Goal: Book appointment/travel/reservation

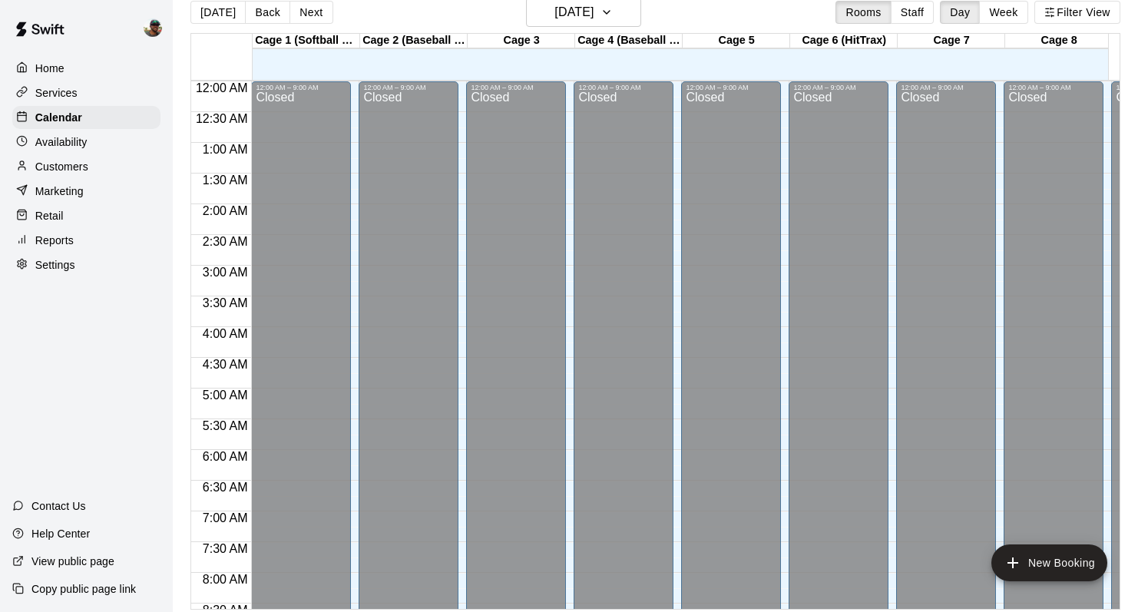
scroll to position [642, 0]
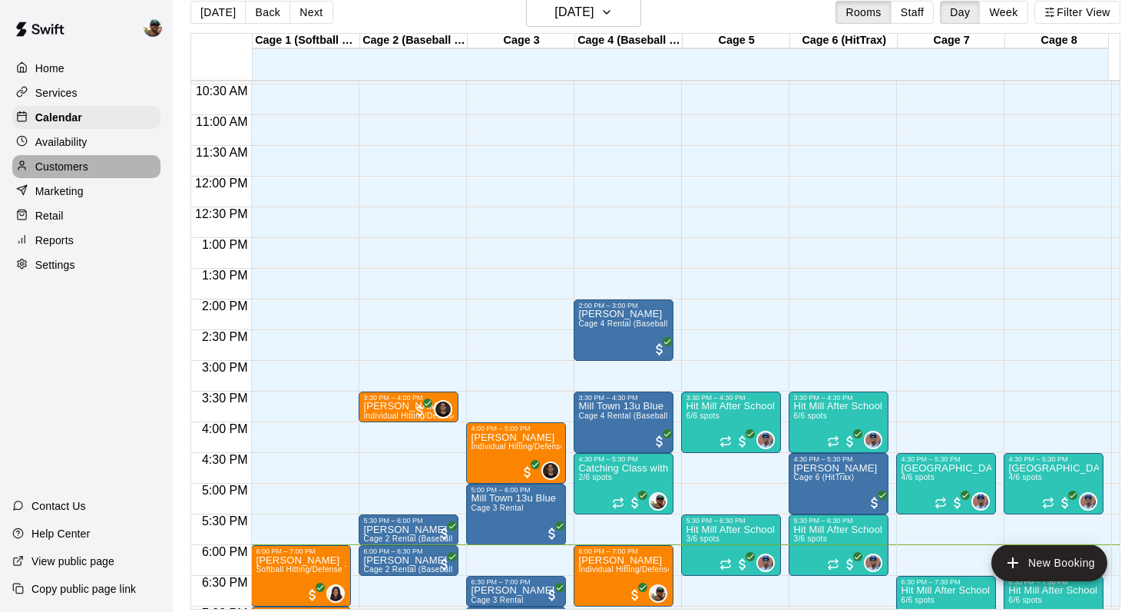
click at [71, 166] on p "Customers" at bounding box center [61, 166] width 53 height 15
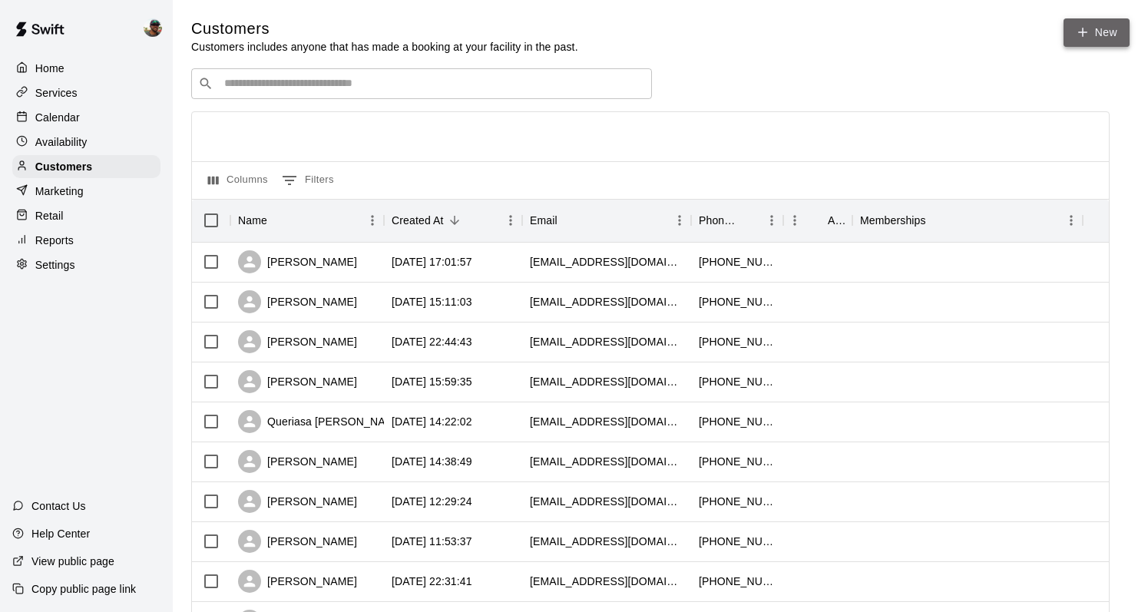
click at [1084, 35] on icon at bounding box center [1083, 32] width 14 height 14
select select "**"
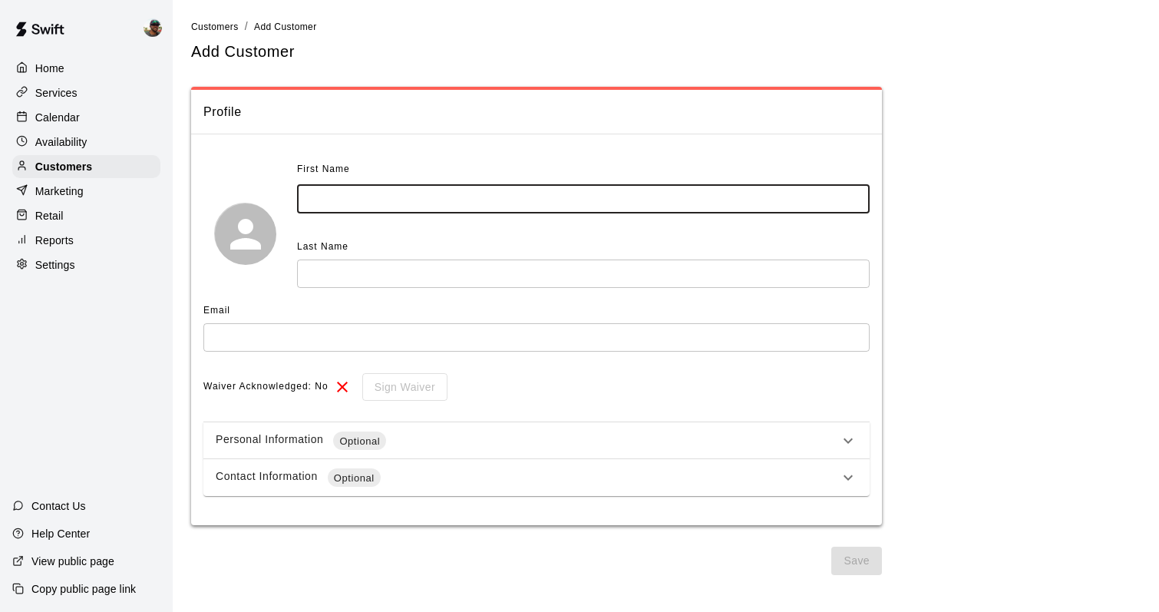
click at [448, 200] on input "text" at bounding box center [583, 199] width 573 height 28
type input "******"
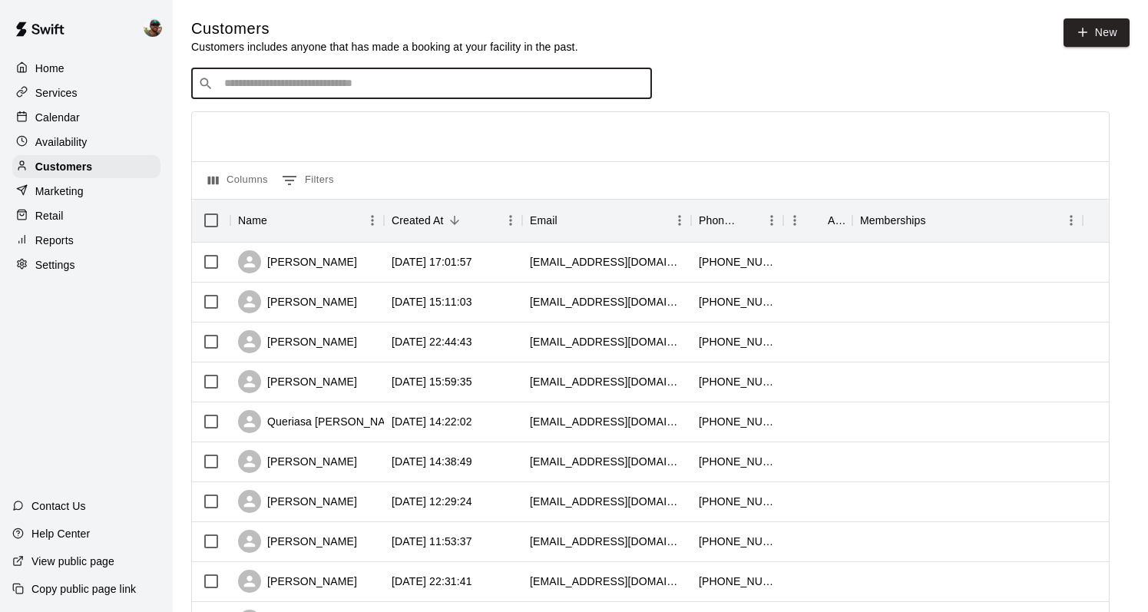
click at [256, 90] on input "Search customers by name or email" at bounding box center [432, 83] width 425 height 15
type input "**********"
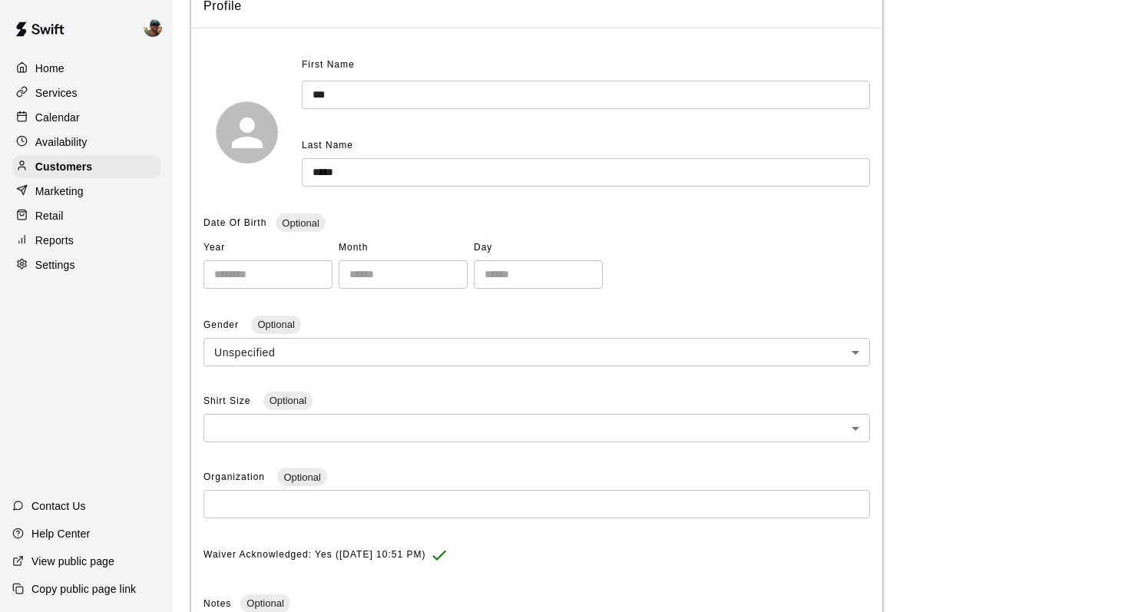
scroll to position [147, 0]
click at [61, 213] on p "Retail" at bounding box center [49, 215] width 28 height 15
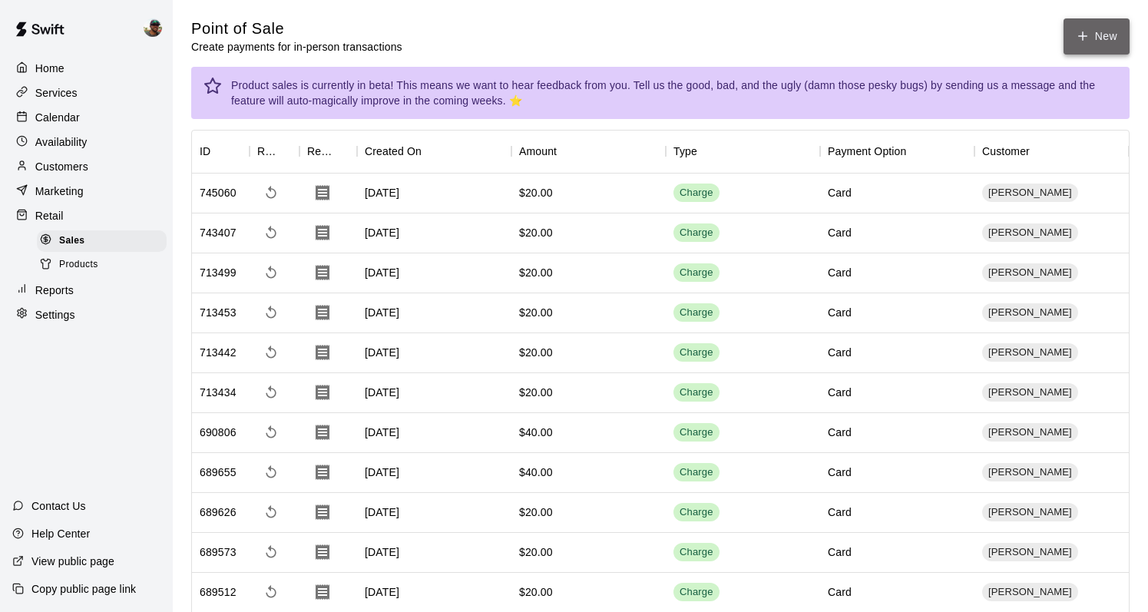
click at [1087, 26] on button "New" at bounding box center [1096, 36] width 66 height 36
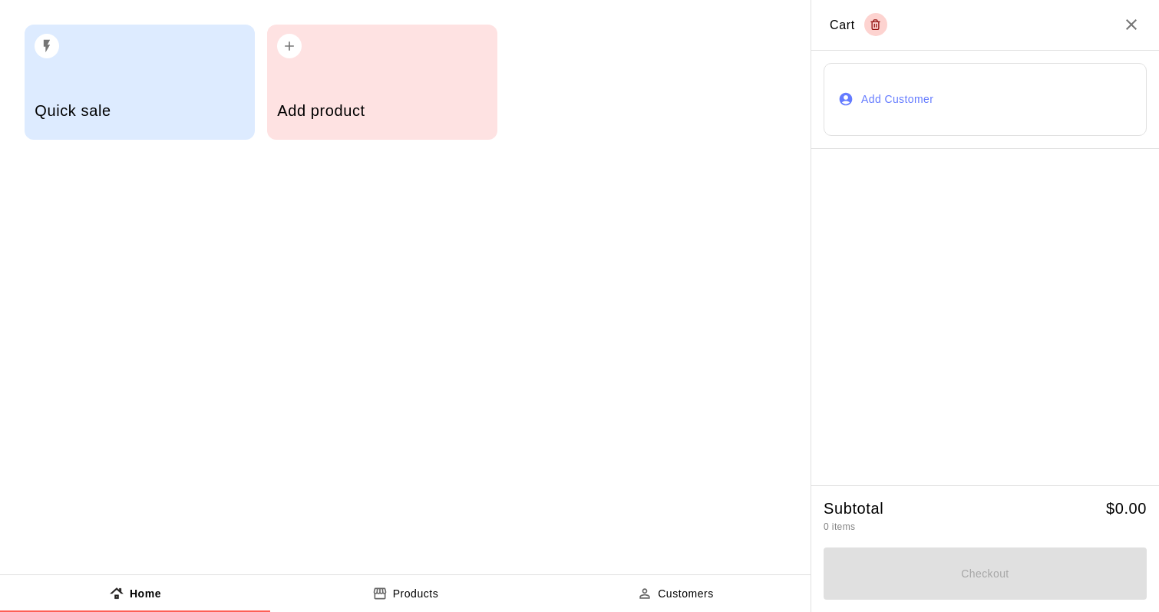
click at [216, 79] on div "Quick sale" at bounding box center [140, 82] width 230 height 115
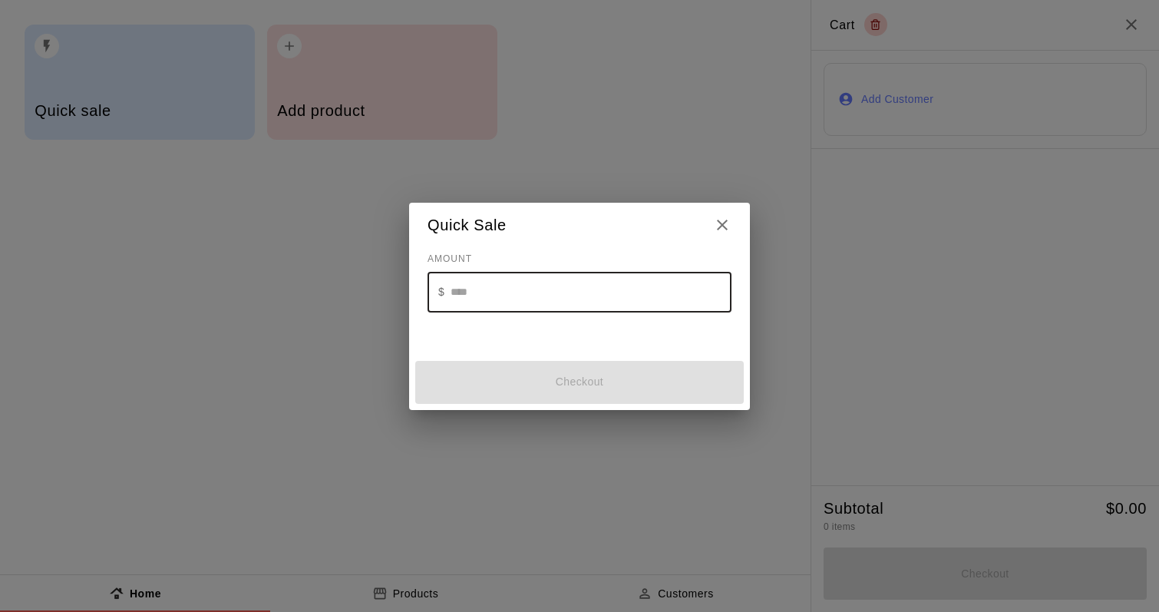
click at [453, 289] on input "text" at bounding box center [591, 292] width 281 height 41
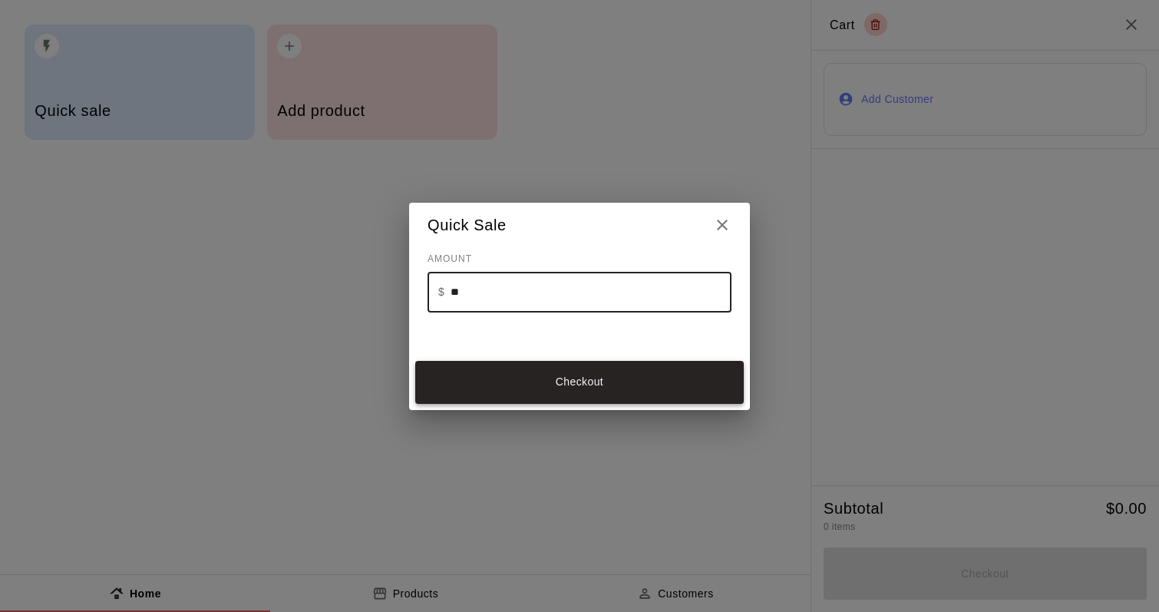
type input "**"
click at [518, 385] on button "Checkout" at bounding box center [579, 382] width 329 height 43
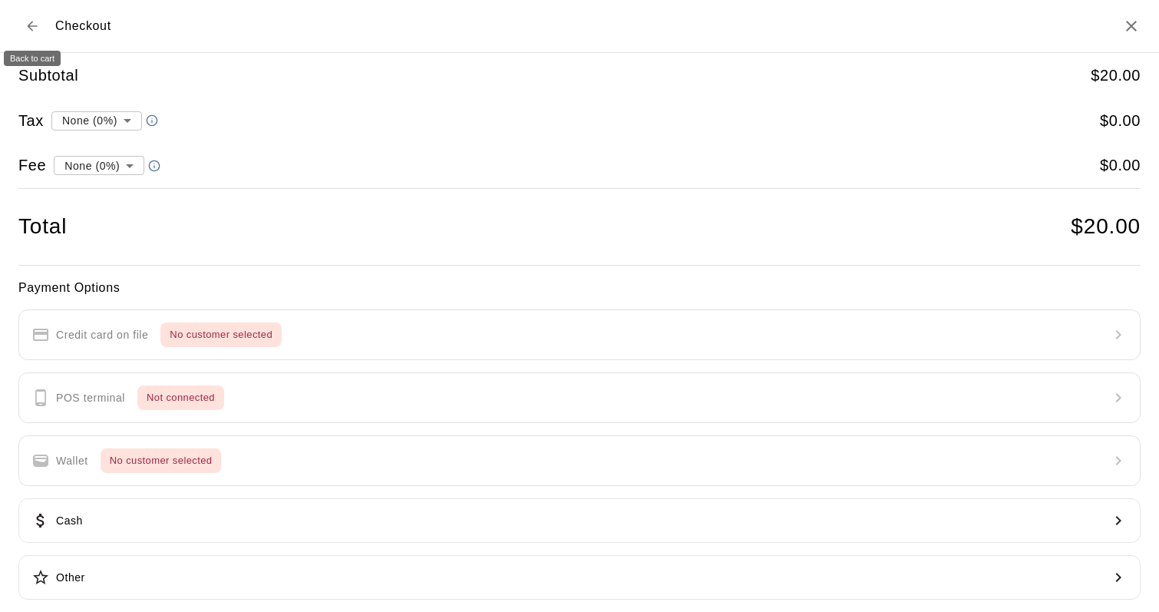
click at [22, 27] on button "Back to cart" at bounding box center [32, 26] width 28 height 28
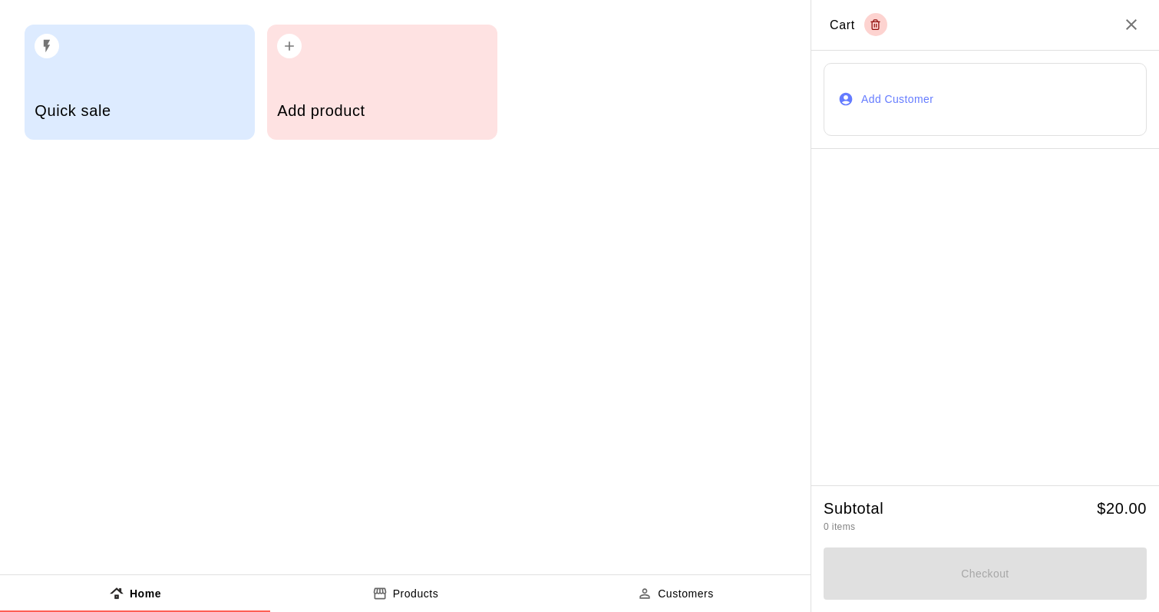
click at [918, 112] on button "Add Customer" at bounding box center [985, 99] width 323 height 73
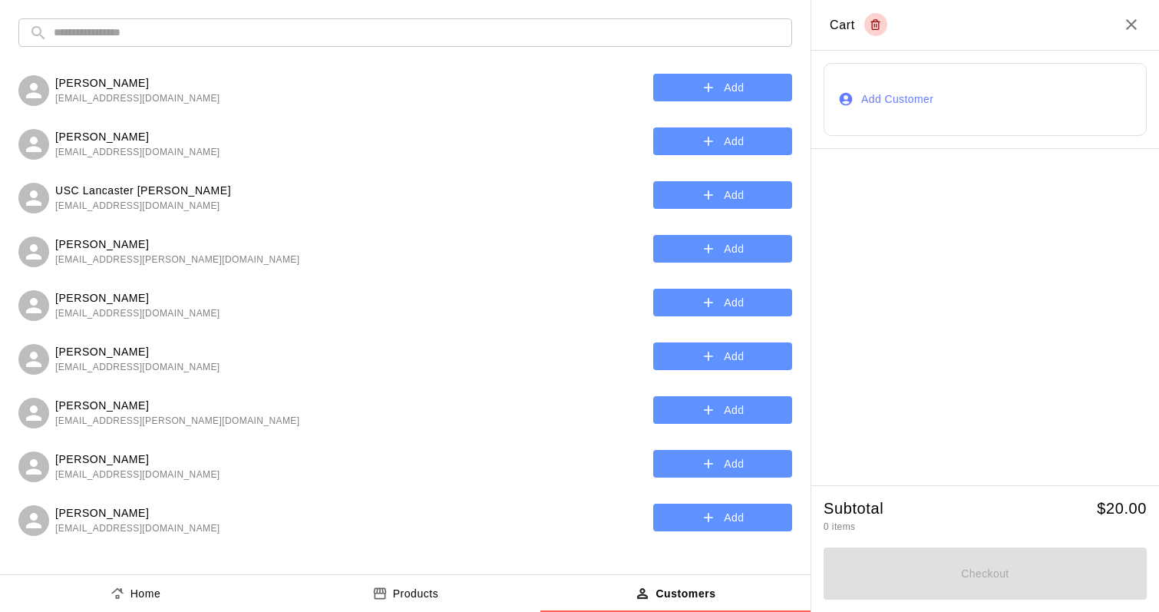
click at [432, 25] on input "text" at bounding box center [418, 32] width 728 height 28
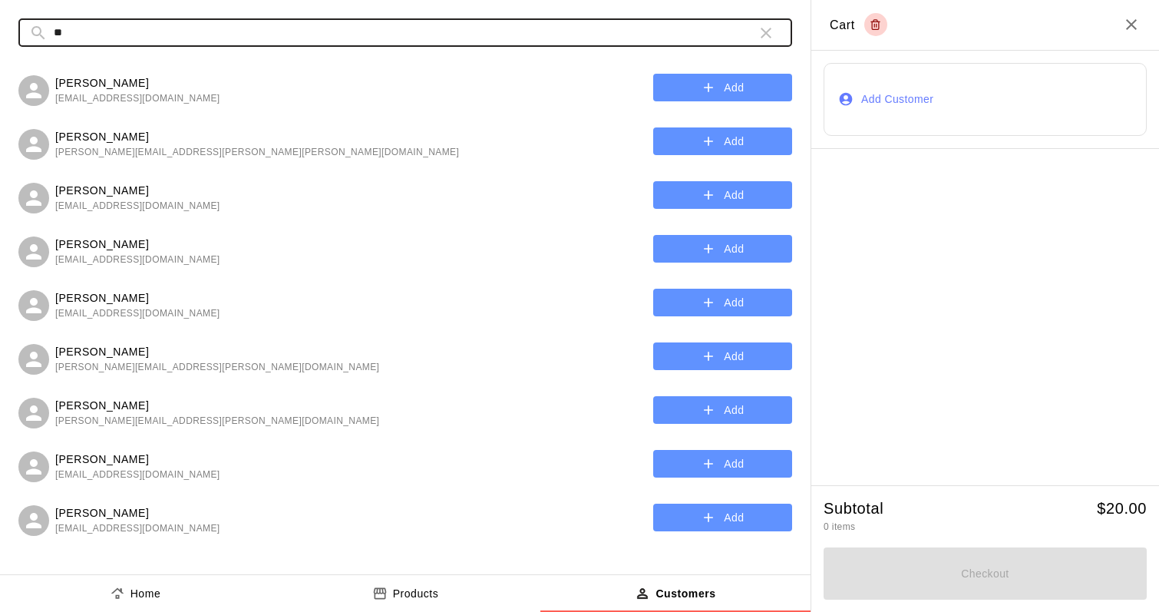
type input "*"
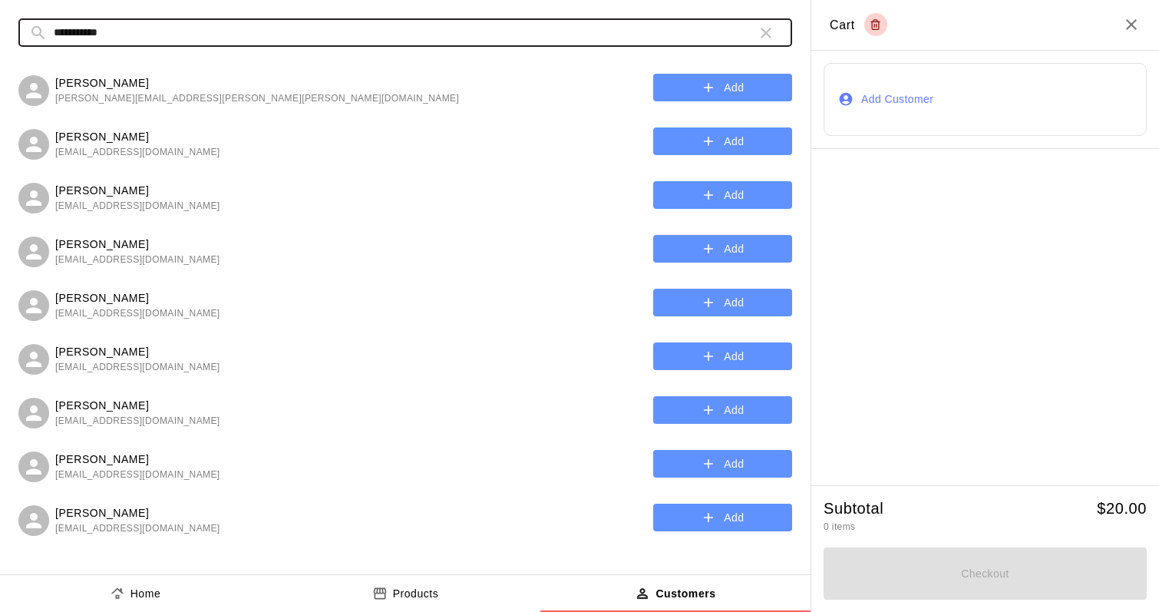
type input "**********"
click at [673, 353] on button "Add" at bounding box center [722, 356] width 139 height 28
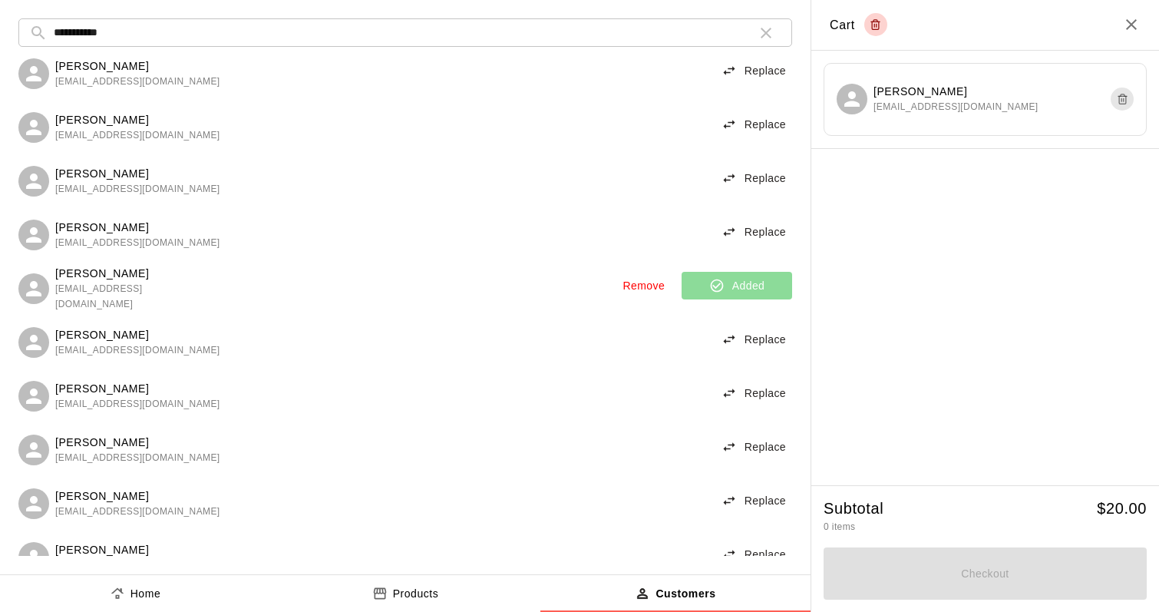
scroll to position [61, 0]
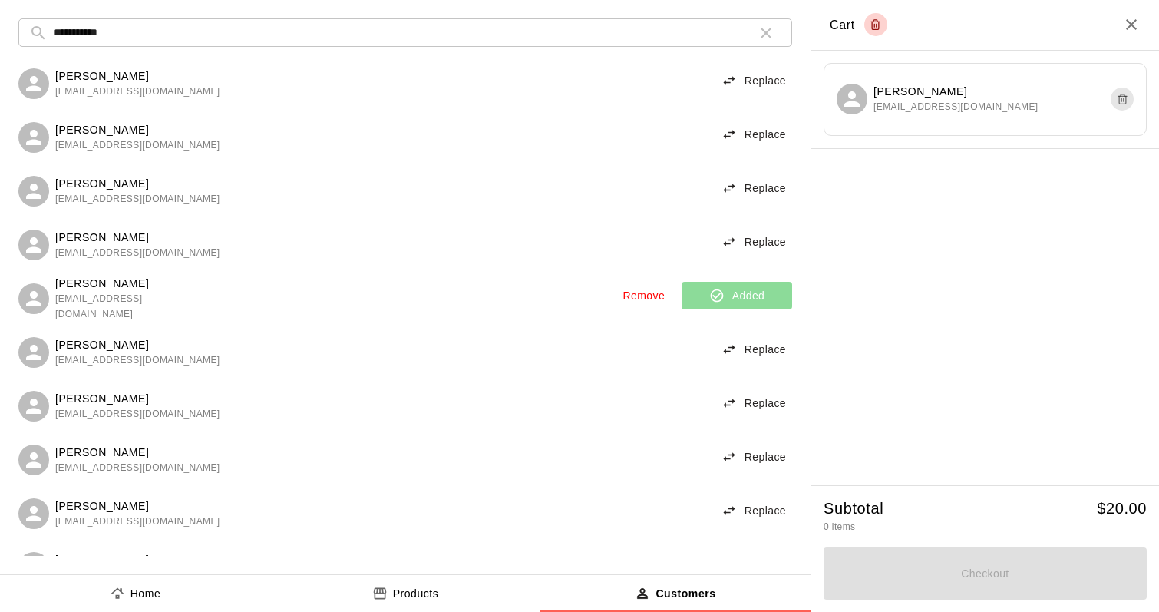
click at [267, 139] on div "[PERSON_NAME] [EMAIL_ADDRESS][DOMAIN_NAME] Replace" at bounding box center [405, 135] width 774 height 38
click at [1115, 92] on button "Remove customer" at bounding box center [1122, 99] width 23 height 23
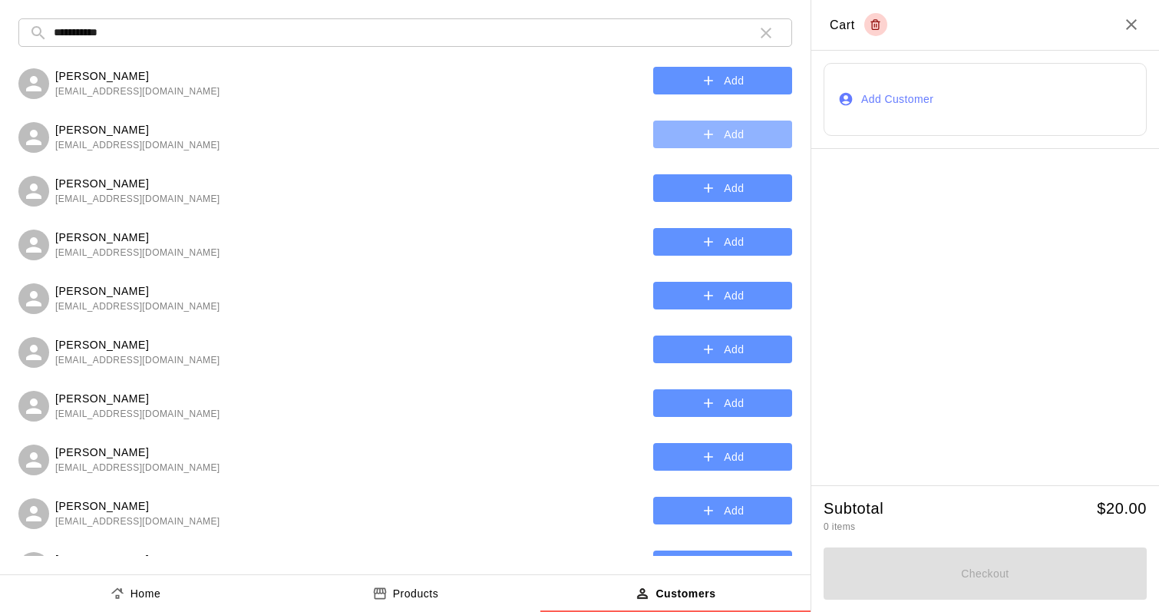
click at [713, 142] on button "Add" at bounding box center [722, 135] width 139 height 28
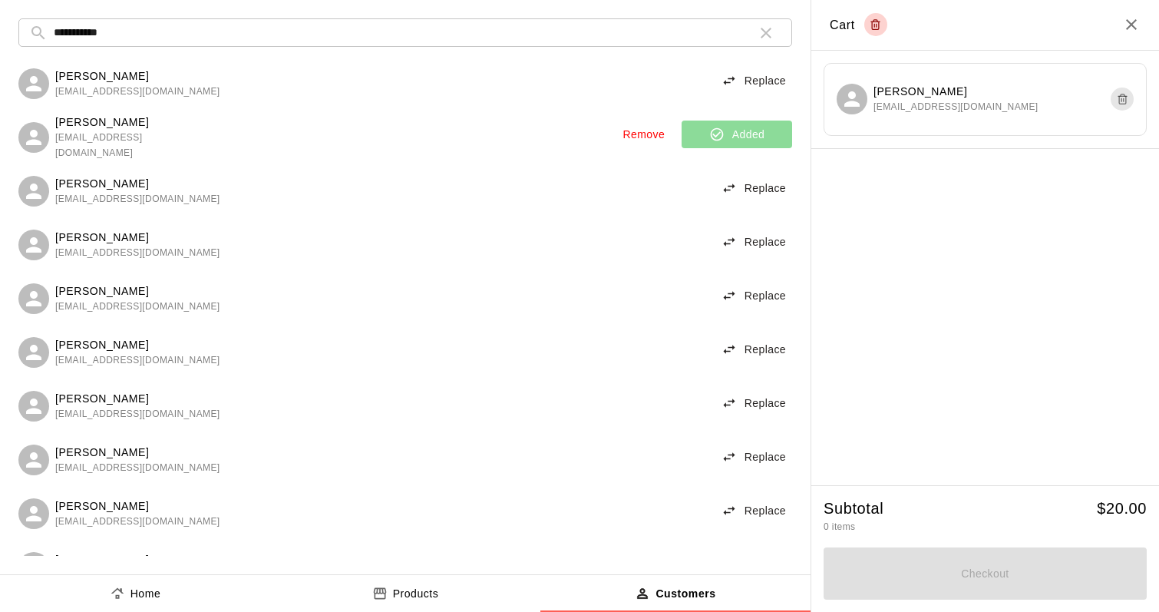
click at [959, 557] on div "Checkout" at bounding box center [985, 571] width 323 height 58
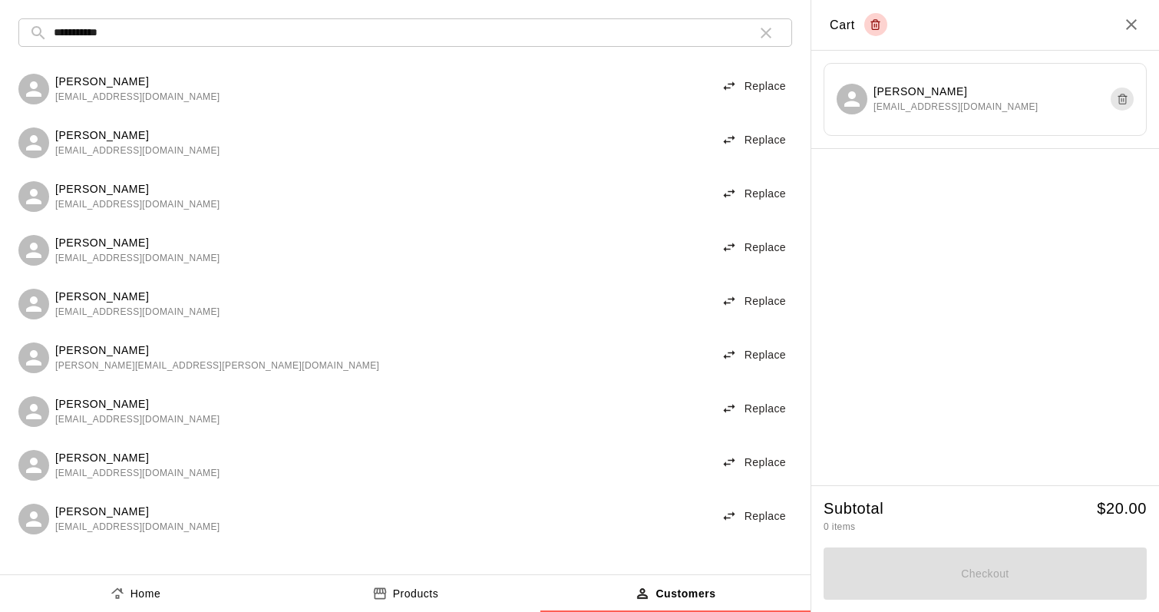
scroll to position [469, 0]
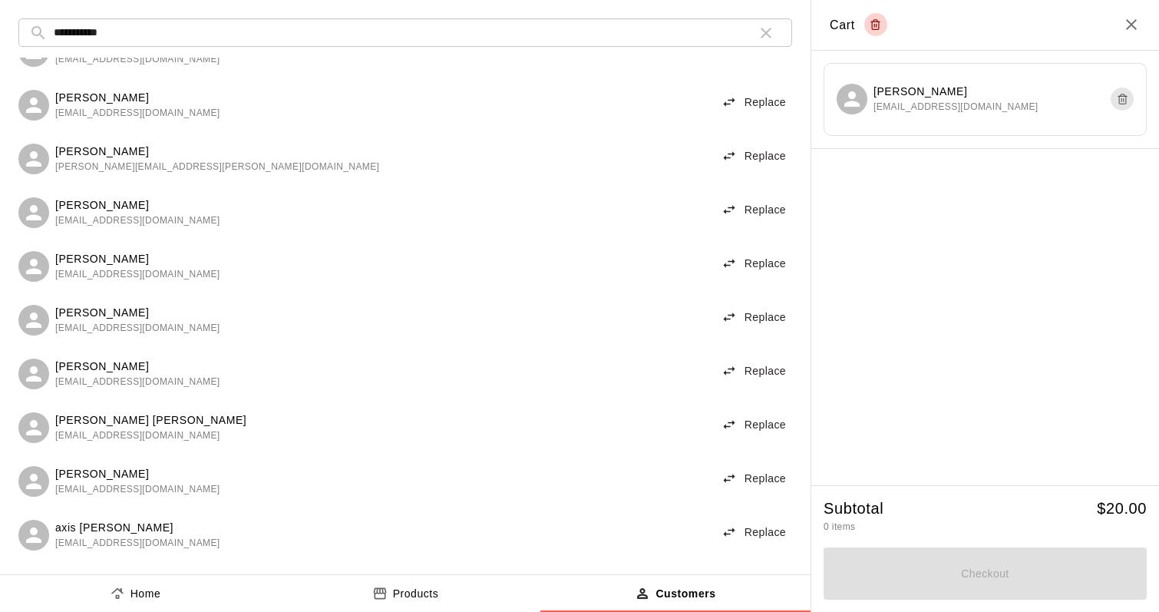
click at [416, 589] on p "Products" at bounding box center [416, 594] width 46 height 16
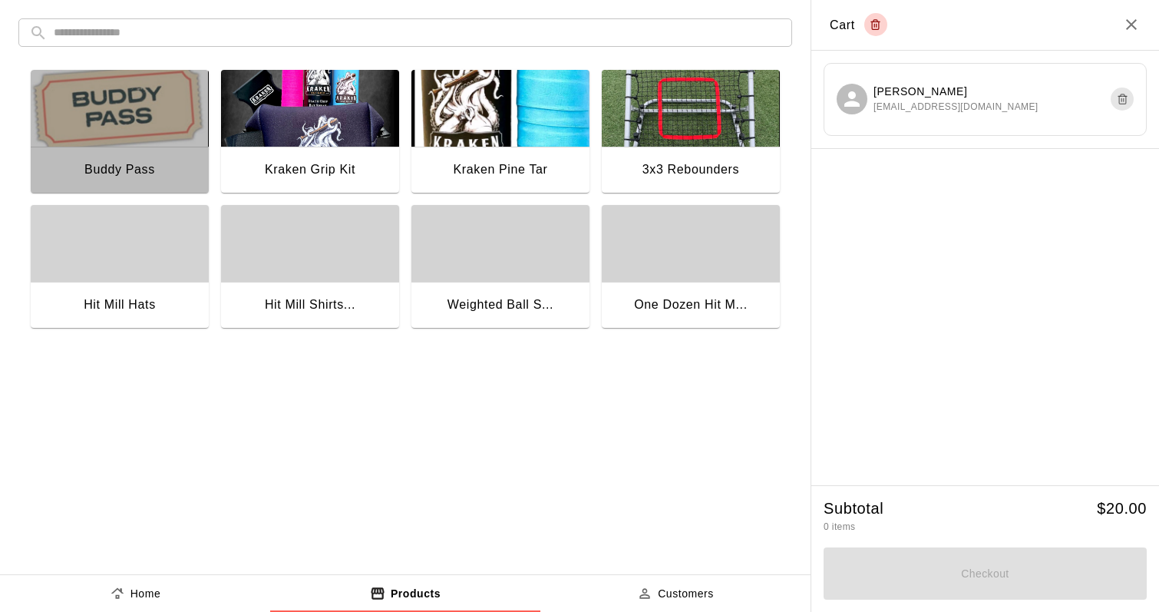
click at [151, 152] on div "Buddy Pass" at bounding box center [120, 171] width 178 height 49
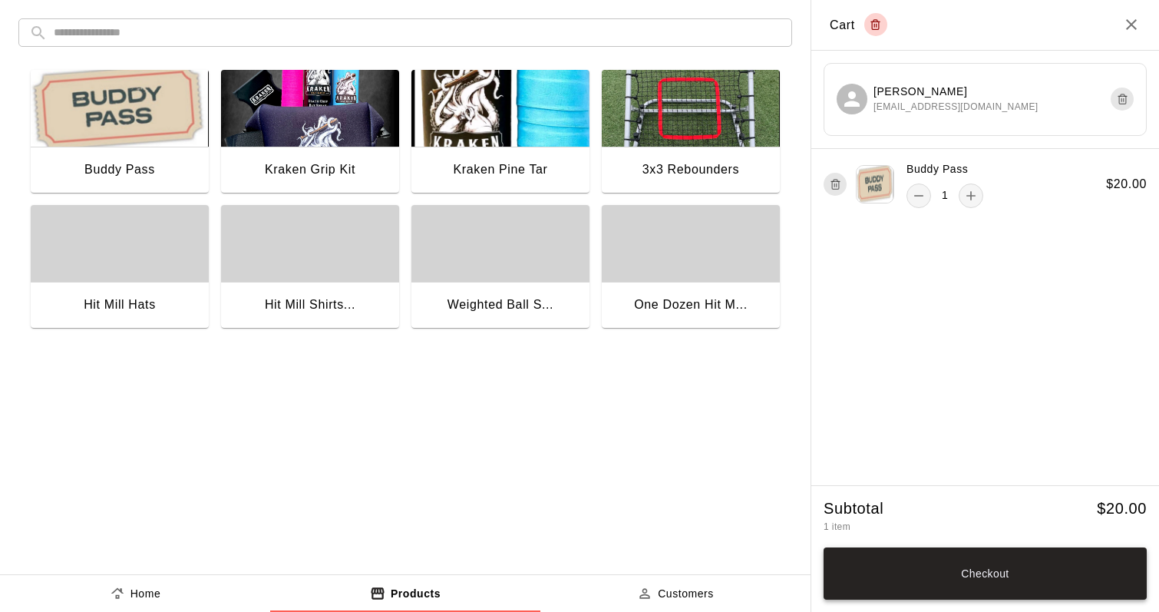
click at [974, 580] on button "Checkout" at bounding box center [985, 573] width 323 height 52
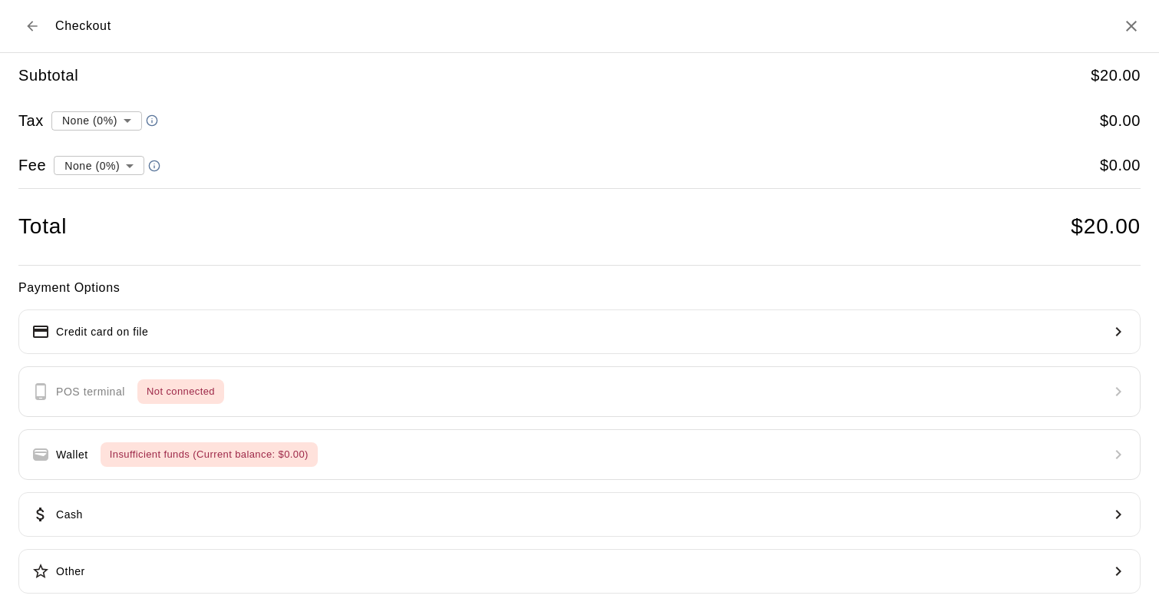
scroll to position [9, 0]
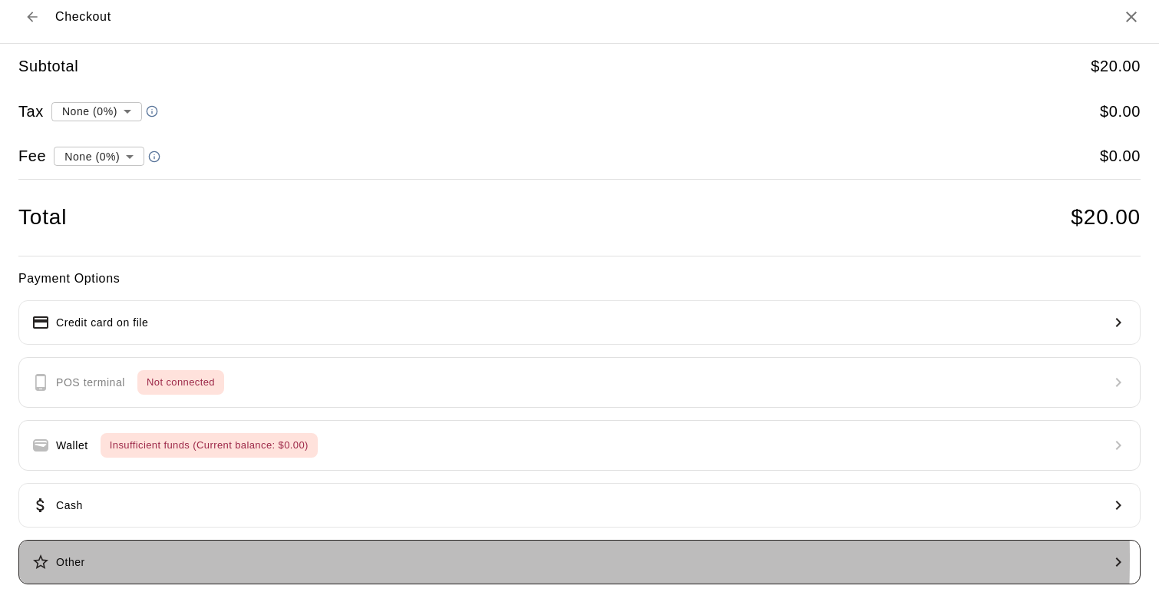
click at [305, 557] on button "Other" at bounding box center [579, 562] width 1123 height 45
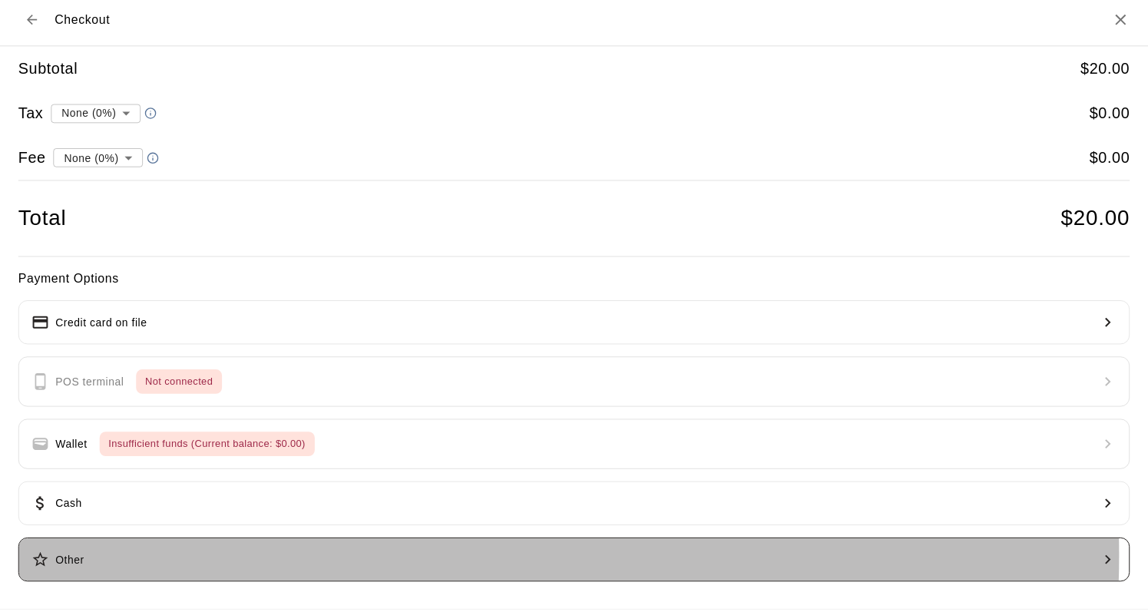
scroll to position [0, 0]
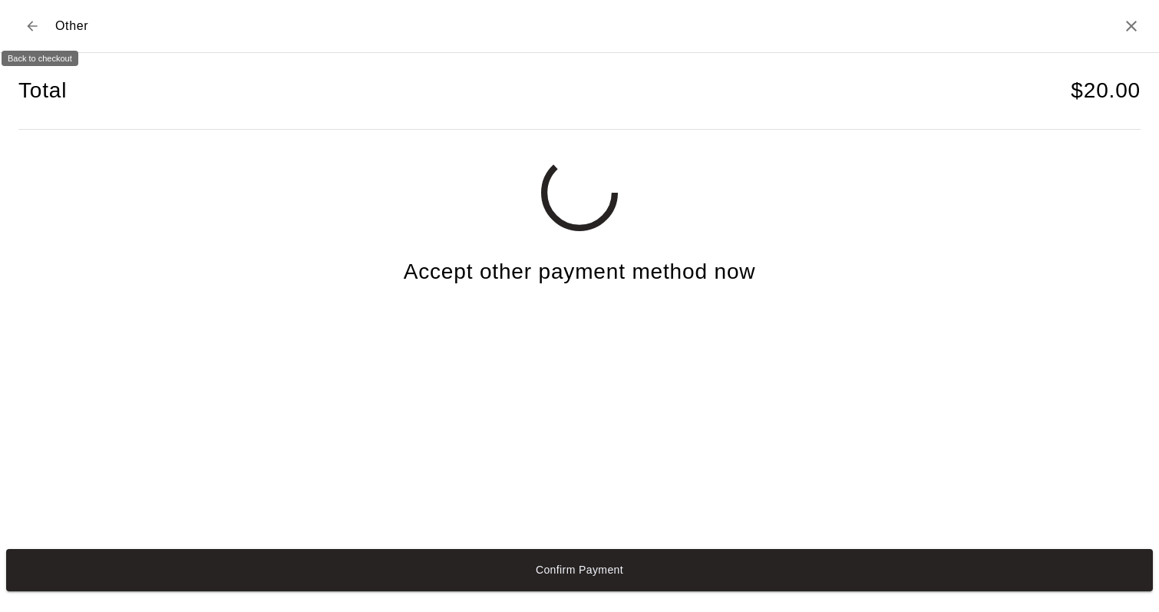
click at [38, 25] on icon "Back to checkout" at bounding box center [32, 25] width 15 height 15
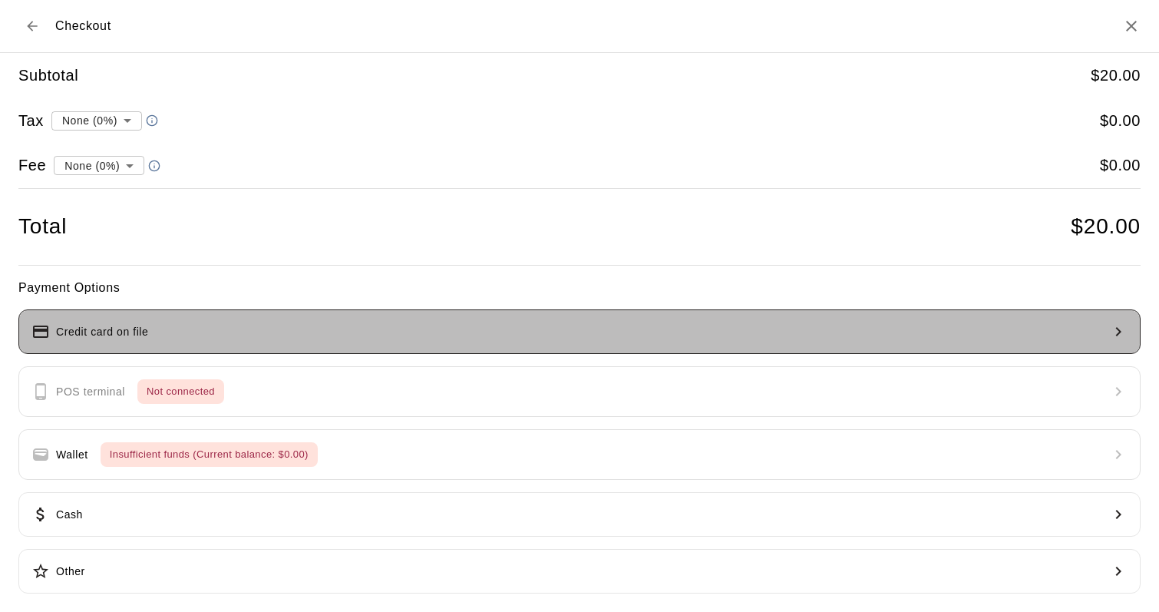
click at [1110, 326] on icon "button" at bounding box center [1119, 332] width 18 height 18
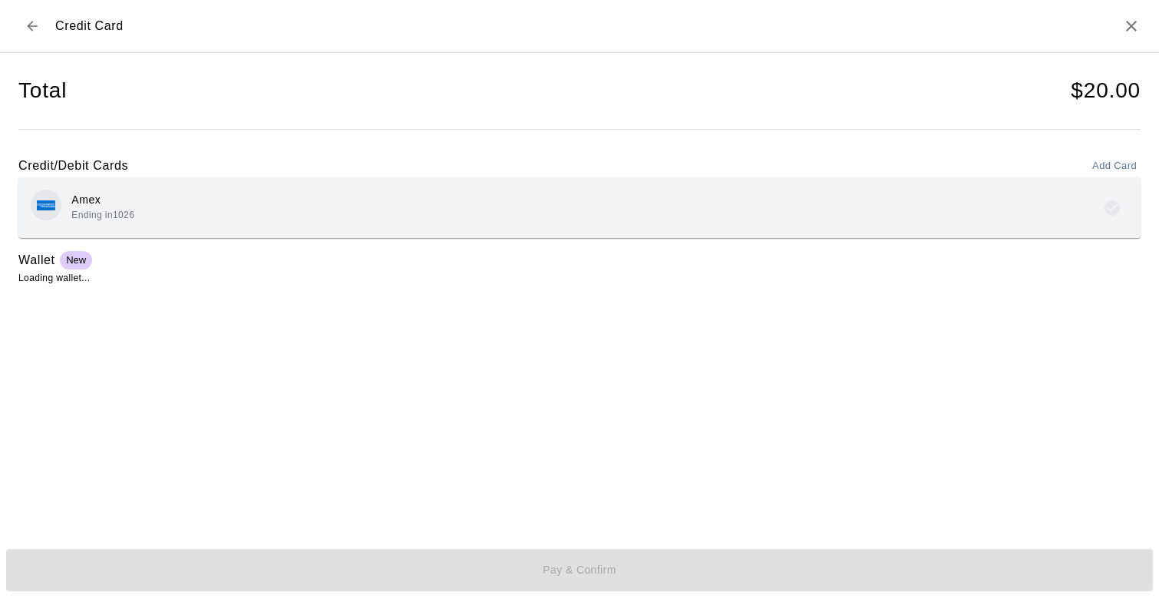
click at [74, 260] on span "New" at bounding box center [76, 260] width 32 height 12
click at [49, 275] on span "Loading wallet..." at bounding box center [54, 278] width 72 height 11
click at [1114, 158] on button "Add Card" at bounding box center [1115, 166] width 52 height 24
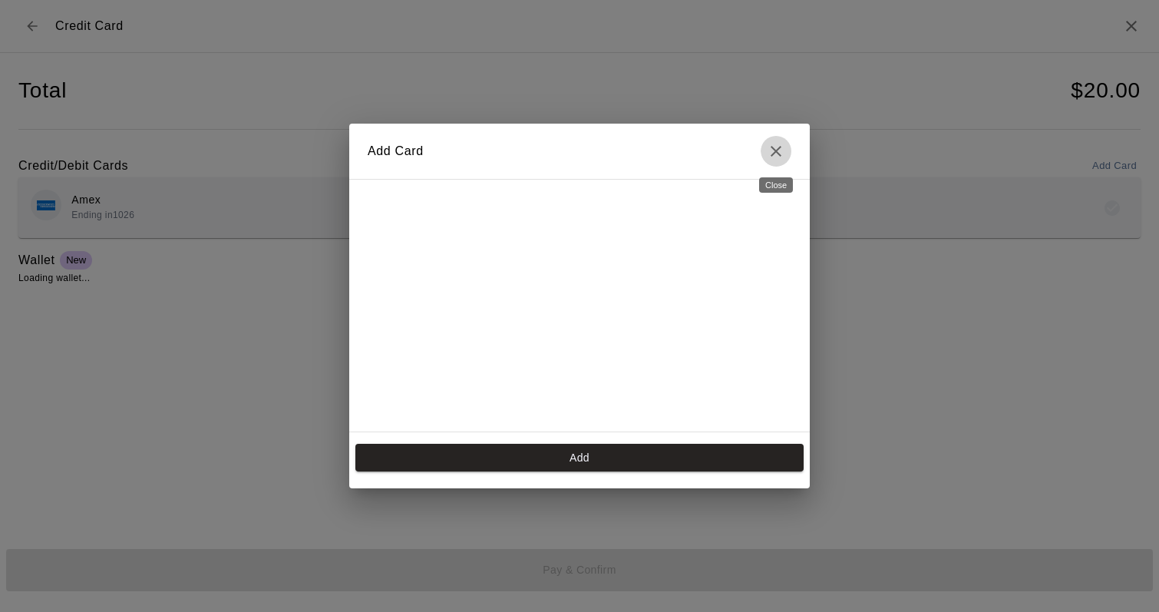
click at [777, 152] on icon "Close" at bounding box center [776, 151] width 11 height 11
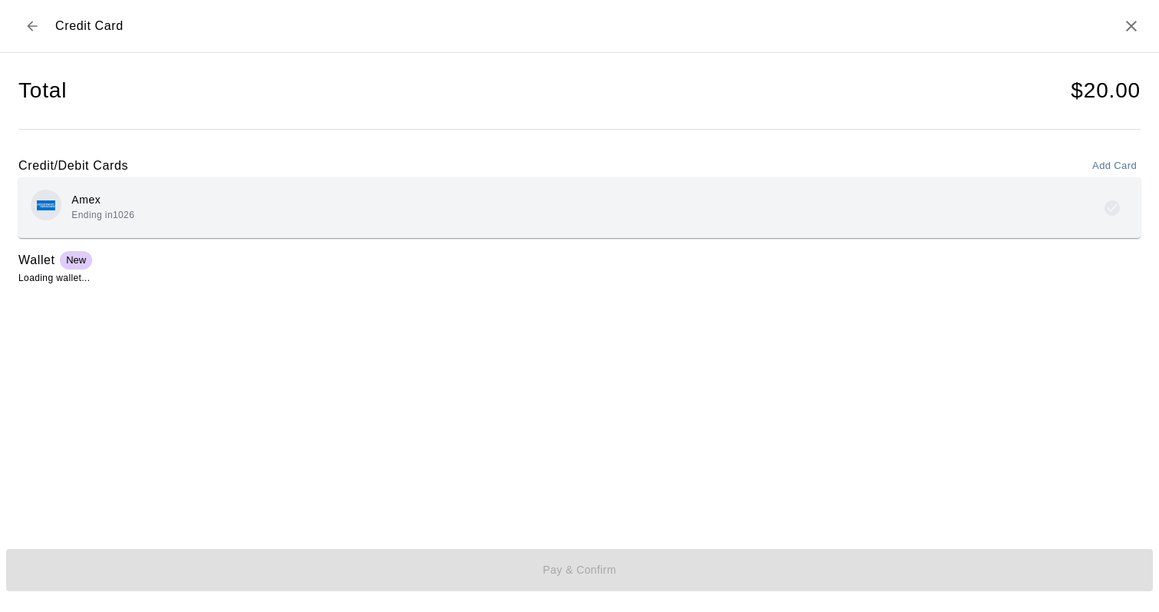
click at [291, 208] on div "Amex Ending in [DATE]" at bounding box center [580, 208] width 1098 height 36
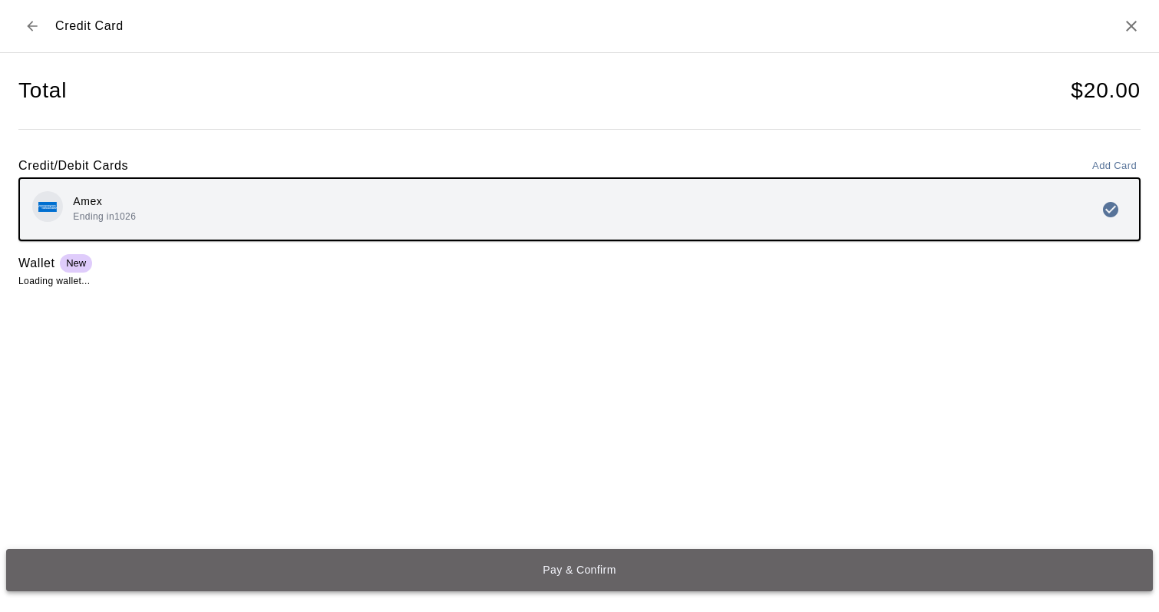
click at [552, 571] on button "Pay & Confirm" at bounding box center [579, 570] width 1147 height 43
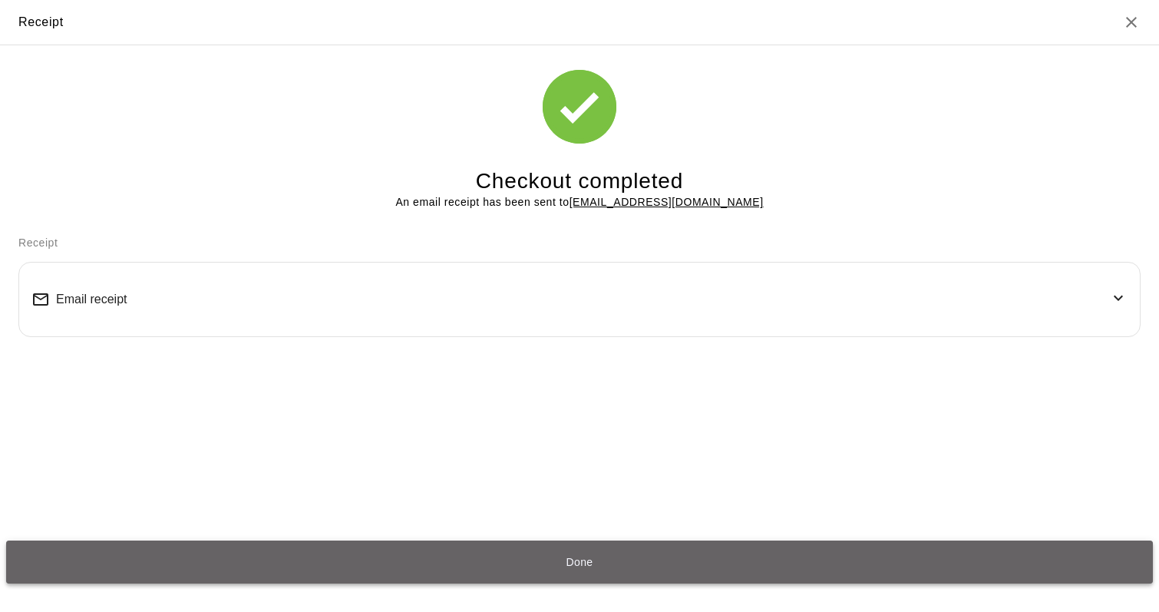
click at [574, 560] on button "Done" at bounding box center [579, 562] width 1147 height 43
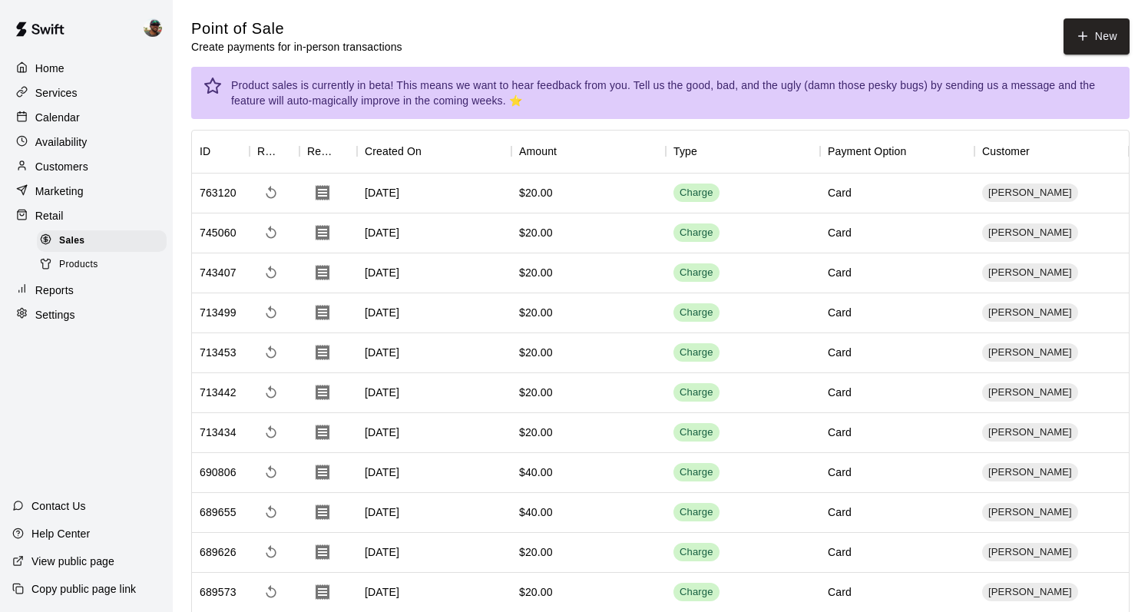
click at [61, 117] on p "Calendar" at bounding box center [57, 117] width 45 height 15
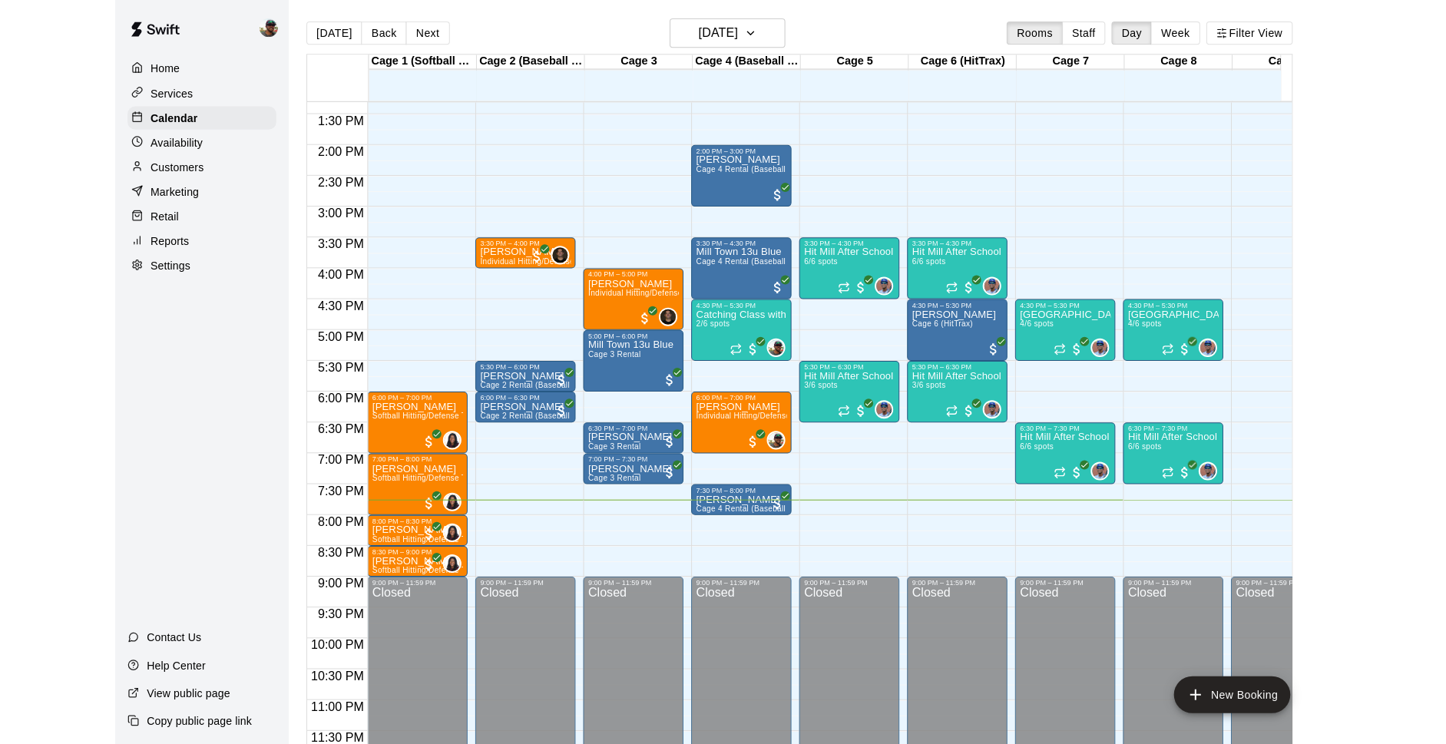
scroll to position [827, 0]
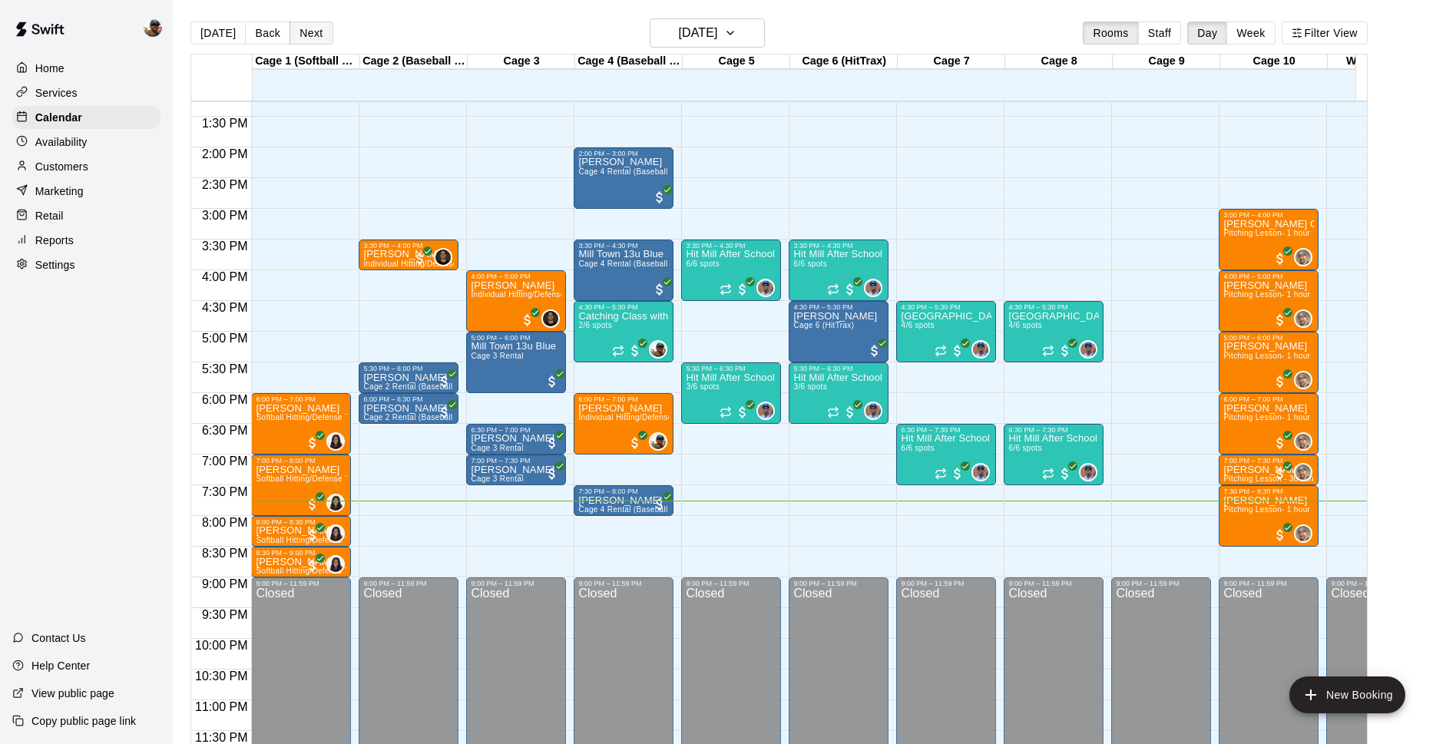
click at [321, 31] on button "Next" at bounding box center [310, 33] width 43 height 23
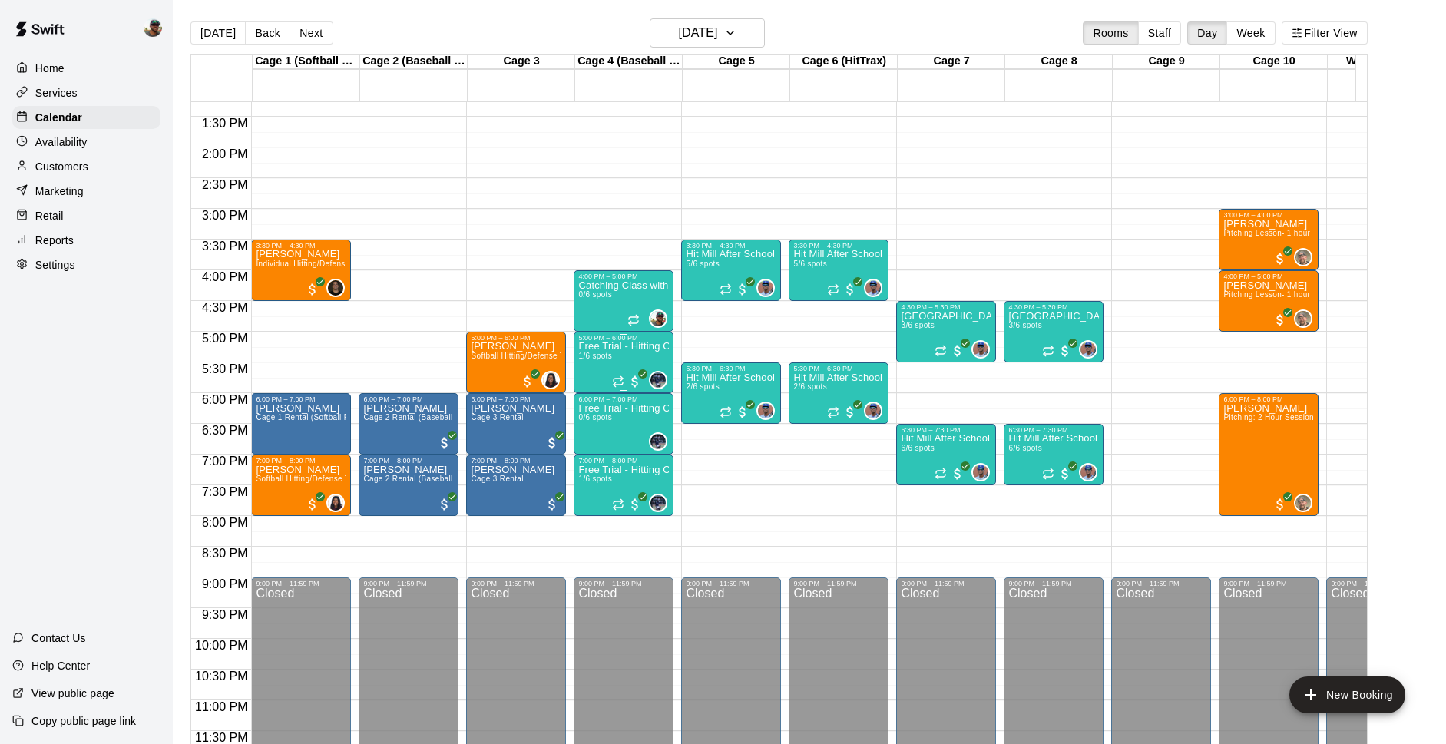
click at [622, 346] on div "Free Trial - Hitting Class with [PERSON_NAME] (8U-10U) 1/6 spots" at bounding box center [623, 714] width 91 height 744
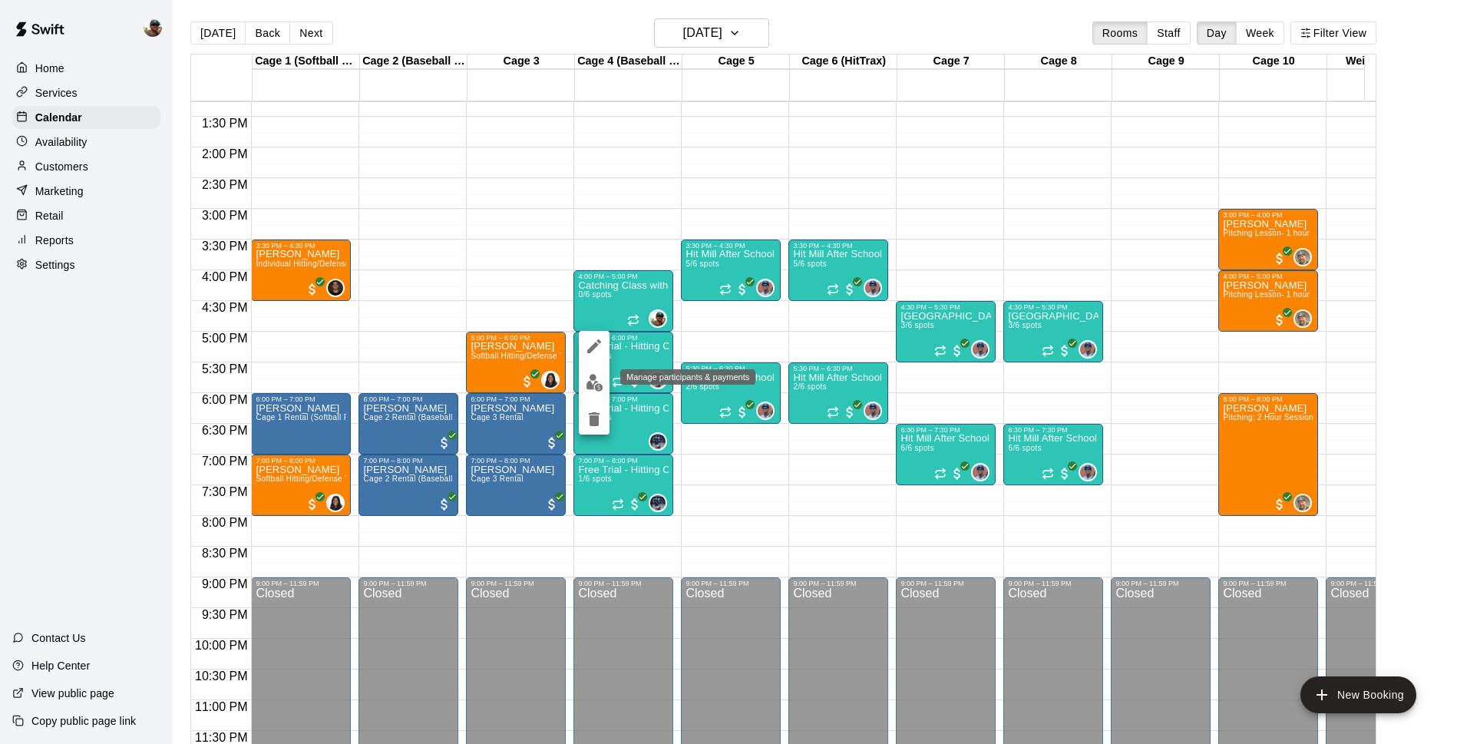
click at [593, 387] on img "edit" at bounding box center [595, 383] width 18 height 18
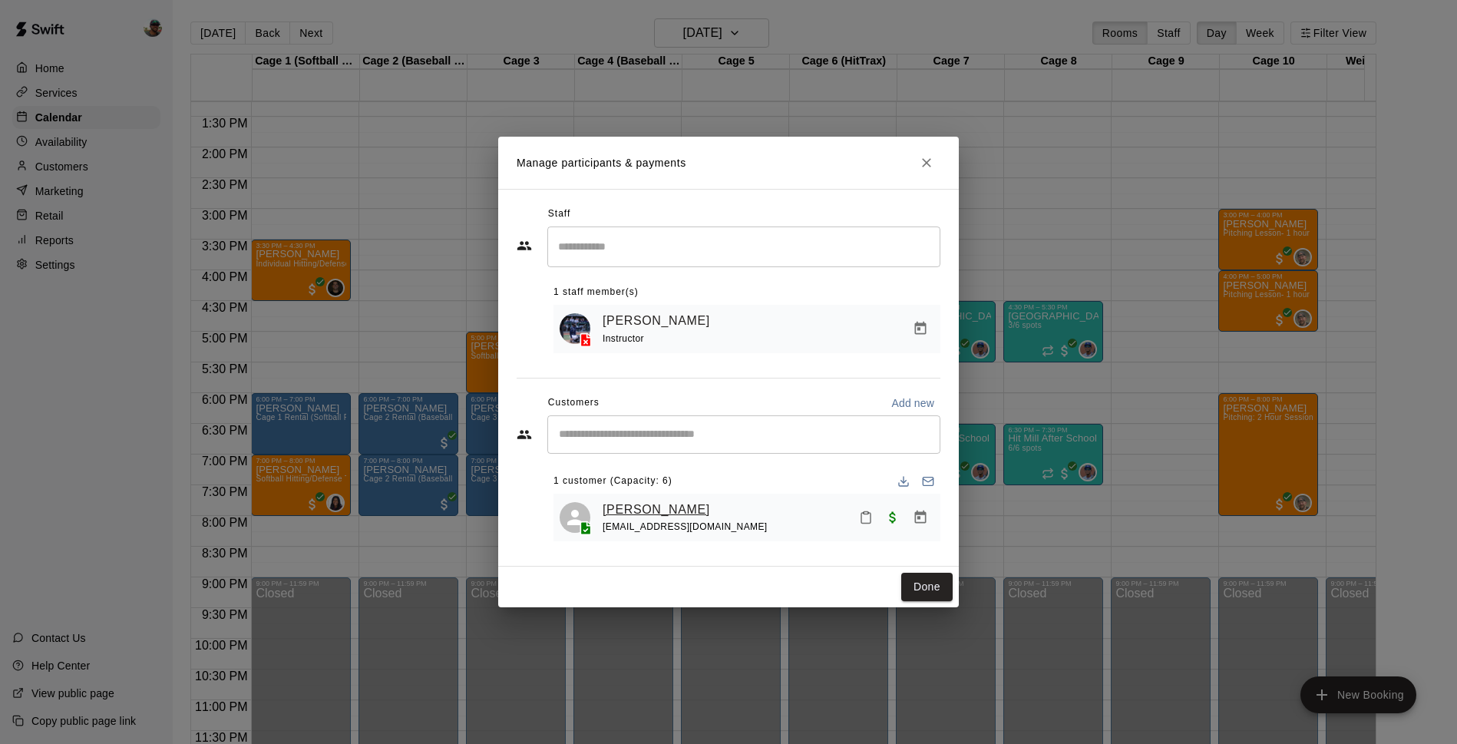
click at [639, 515] on link "[PERSON_NAME]" at bounding box center [657, 510] width 108 height 20
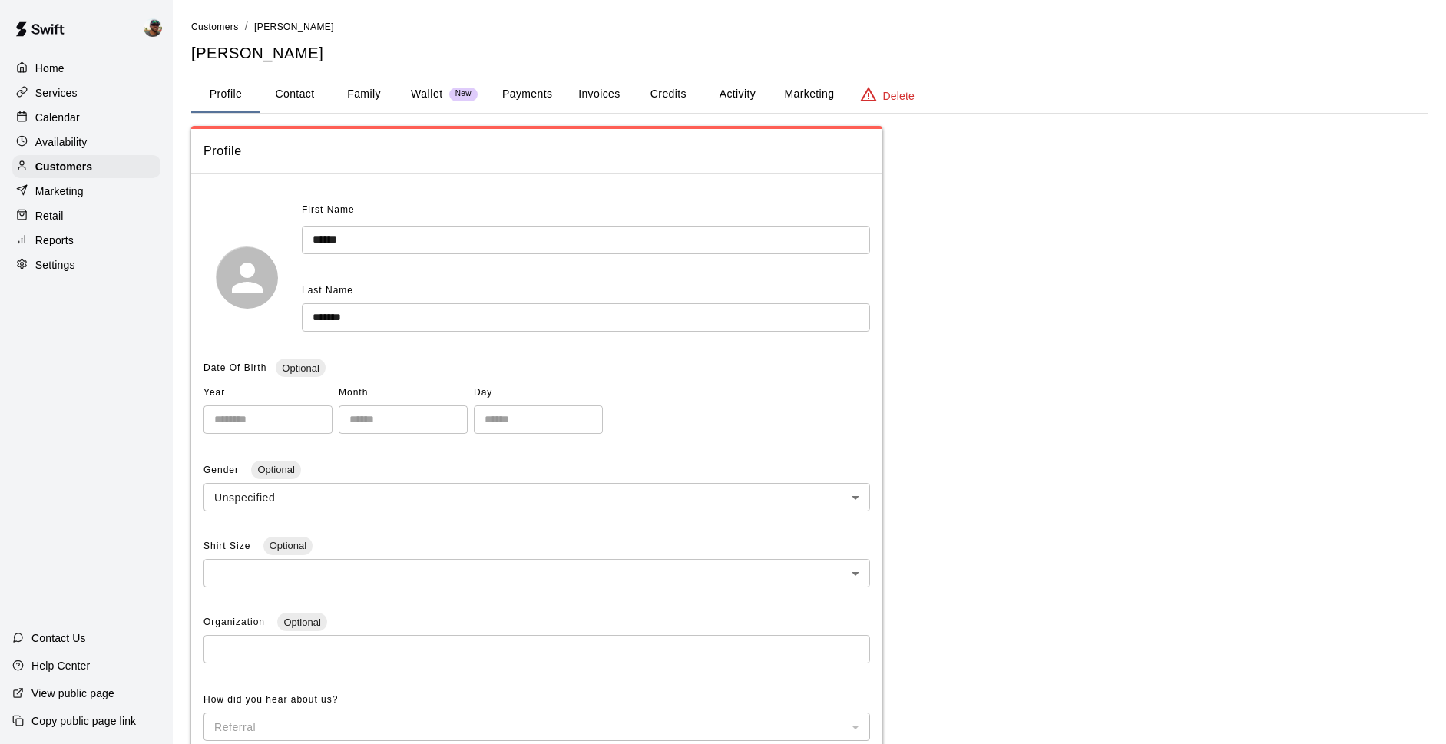
click at [592, 94] on button "Invoices" at bounding box center [598, 94] width 69 height 37
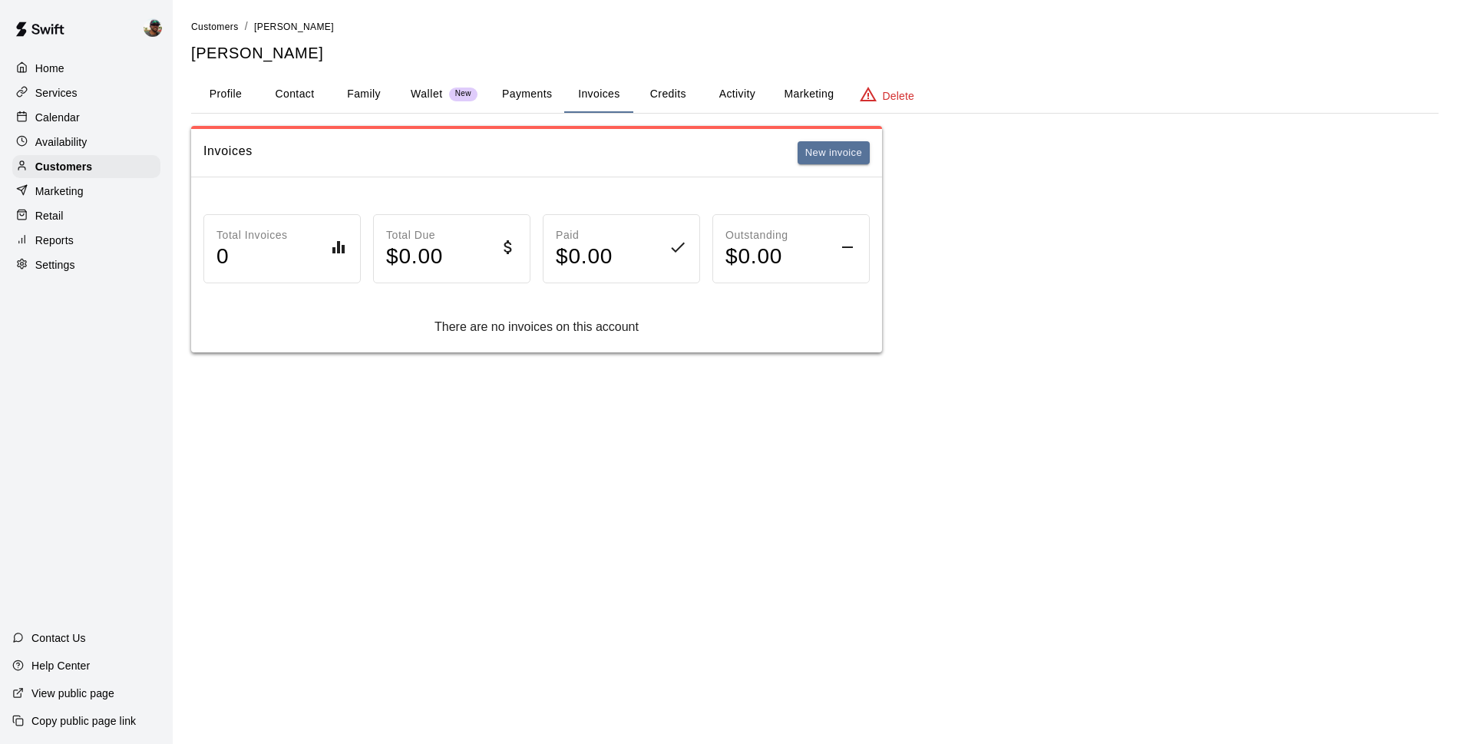
click at [722, 89] on button "Activity" at bounding box center [737, 94] width 69 height 37
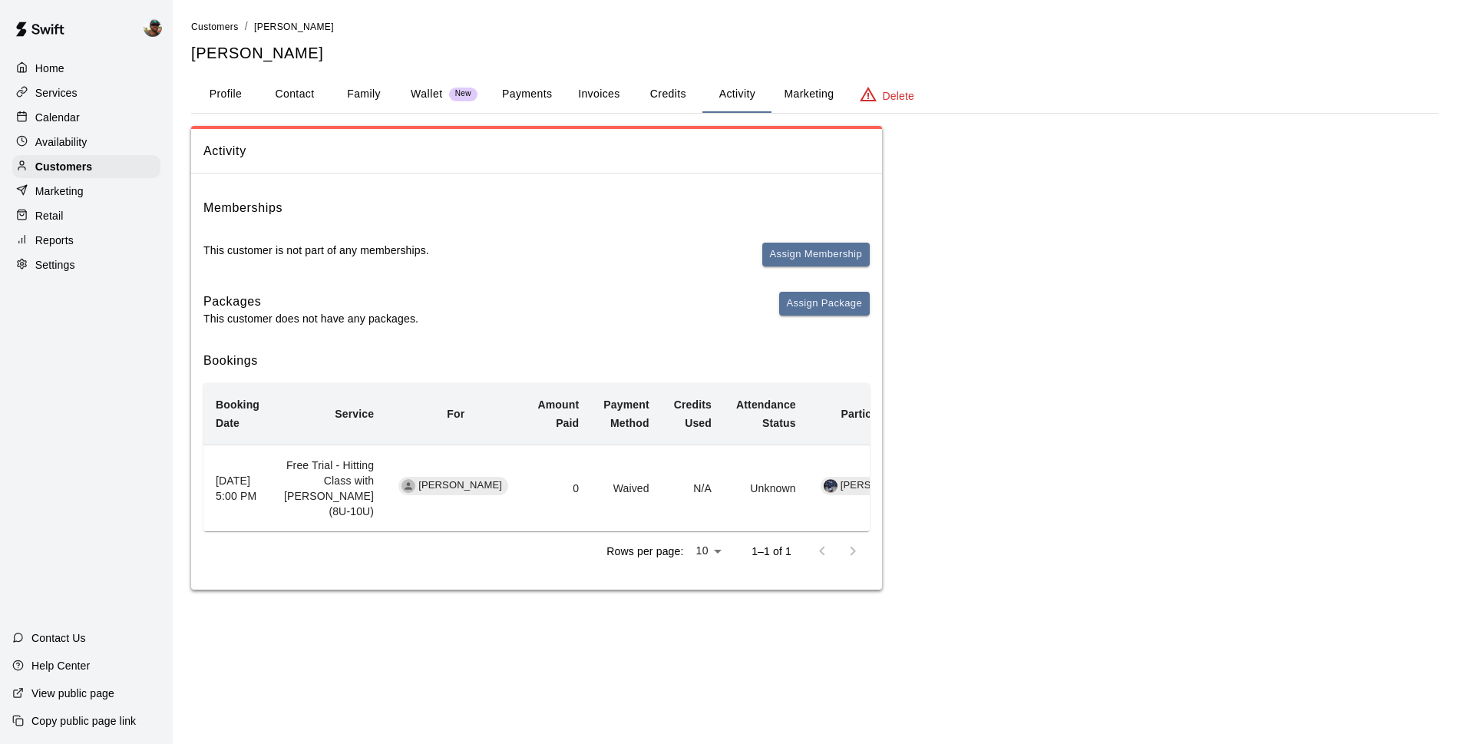
click at [61, 115] on p "Calendar" at bounding box center [57, 117] width 45 height 15
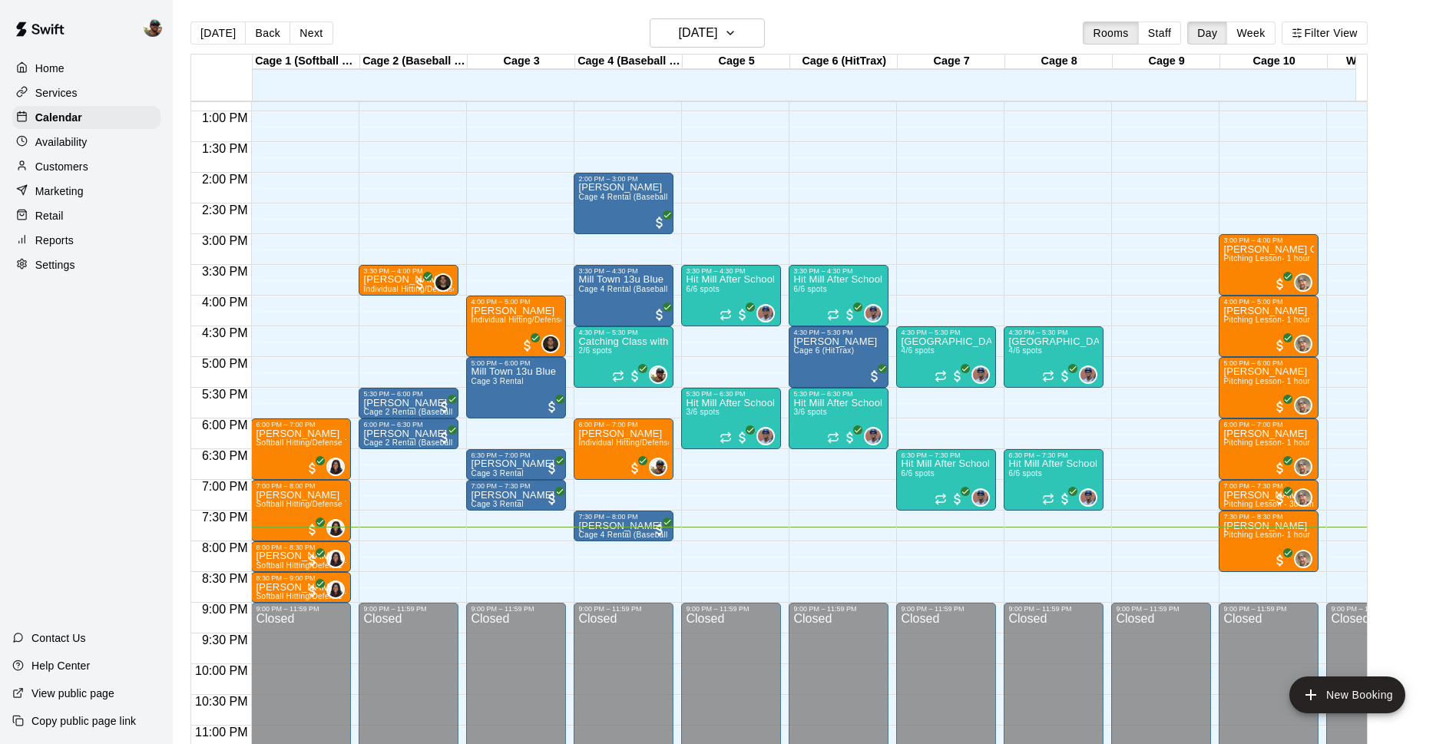
scroll to position [791, 0]
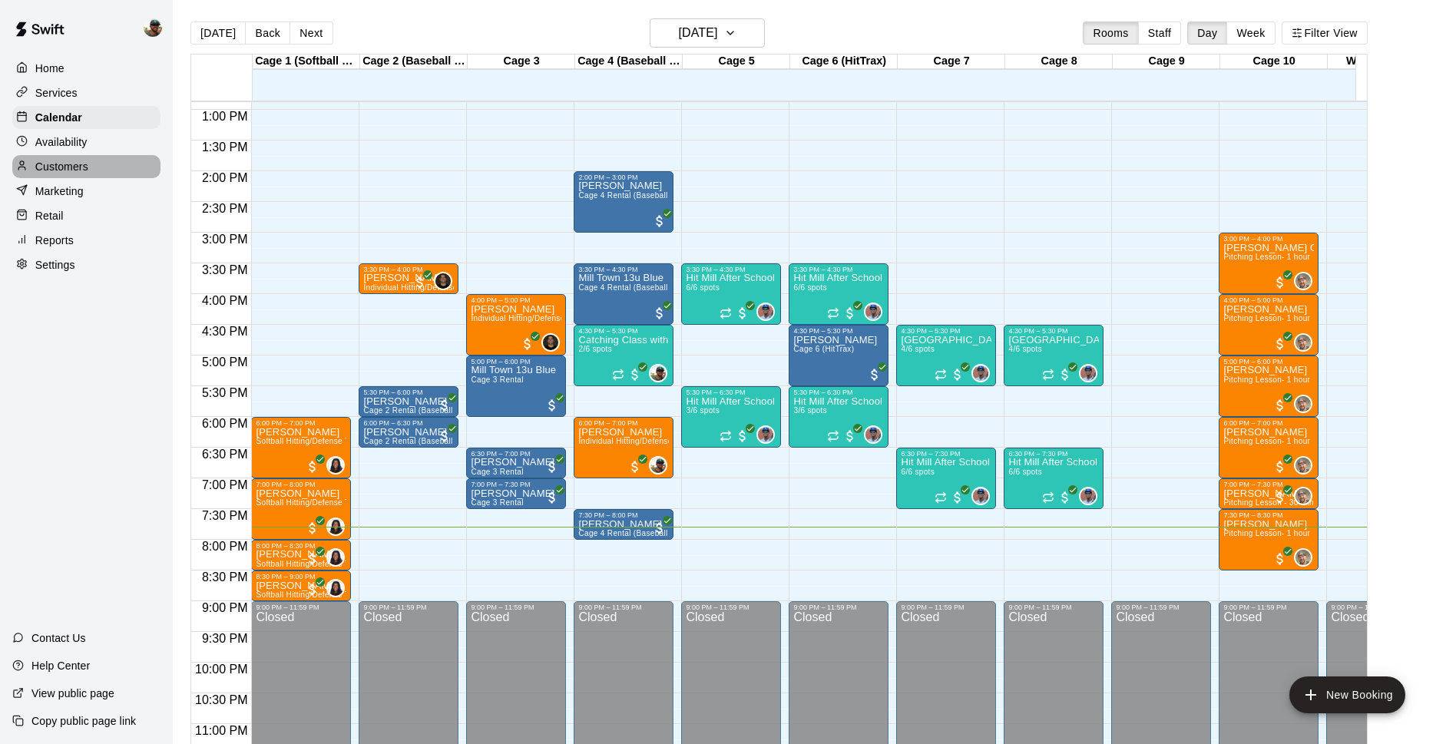
click at [68, 169] on p "Customers" at bounding box center [61, 166] width 53 height 15
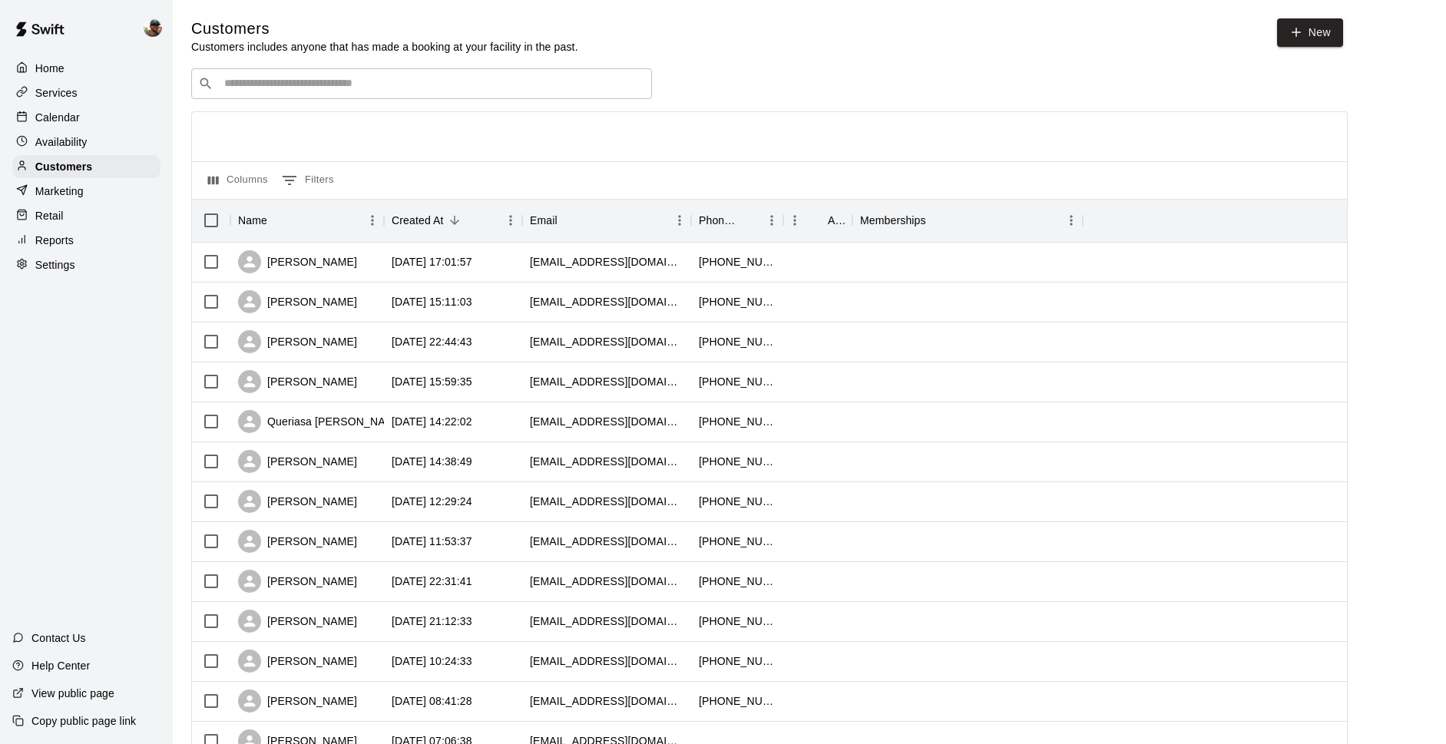
click at [100, 121] on div "Calendar" at bounding box center [86, 117] width 148 height 23
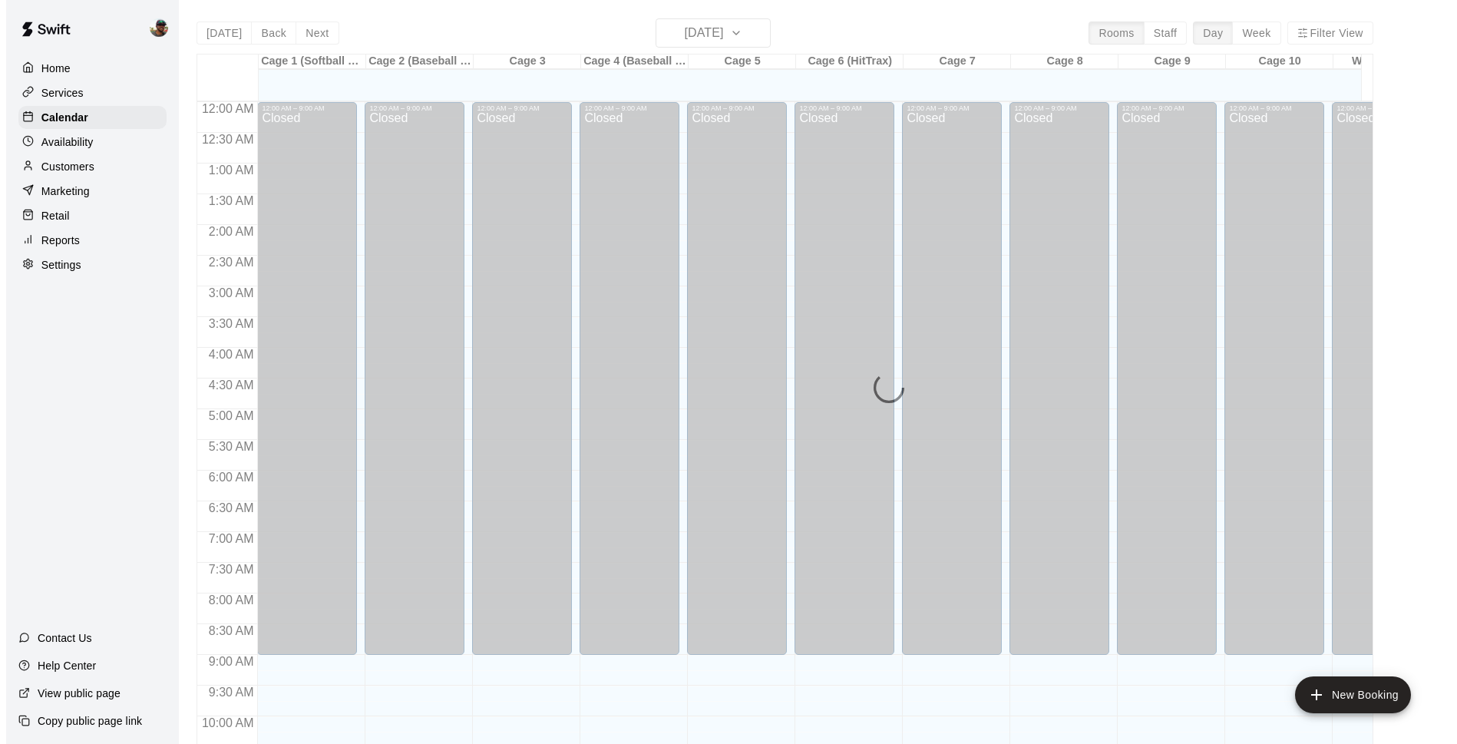
scroll to position [769, 0]
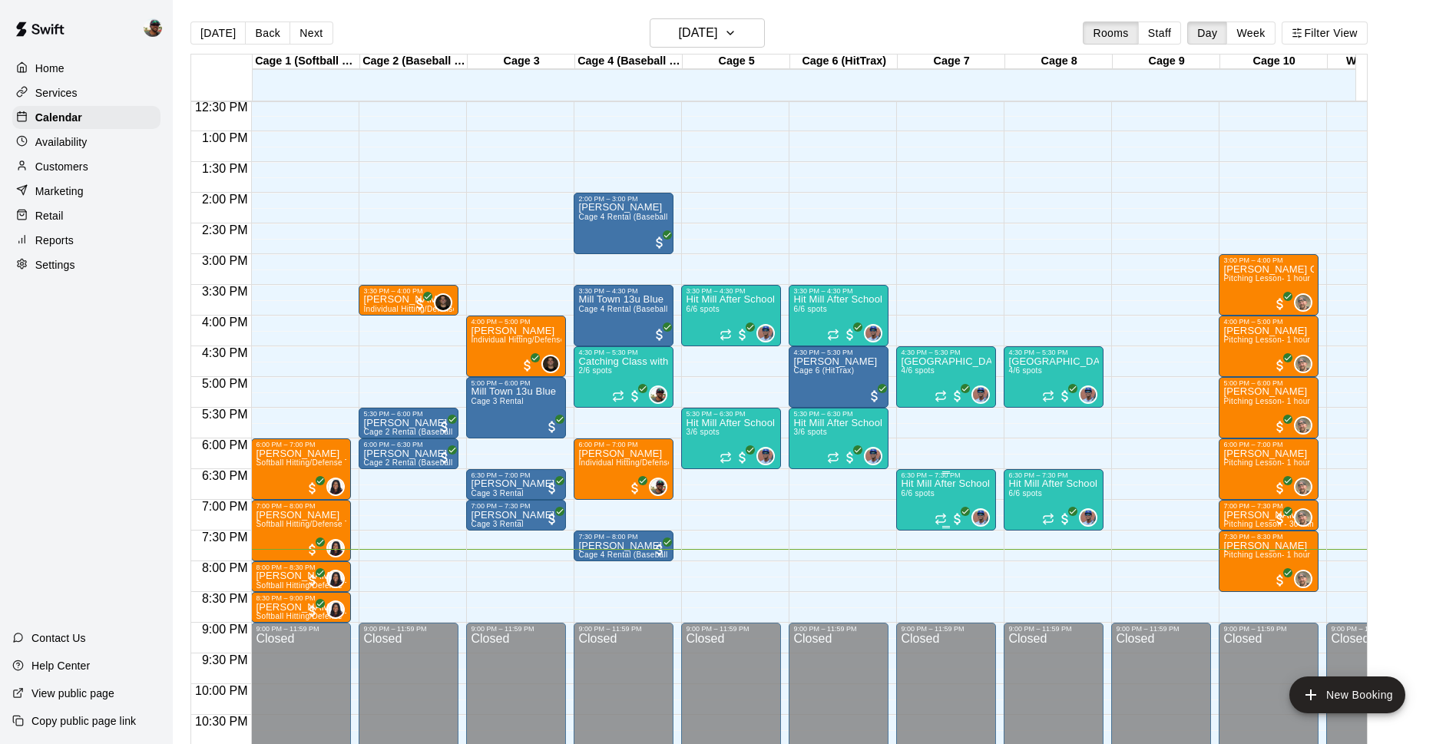
click at [926, 491] on span "6/6 spots" at bounding box center [918, 493] width 34 height 8
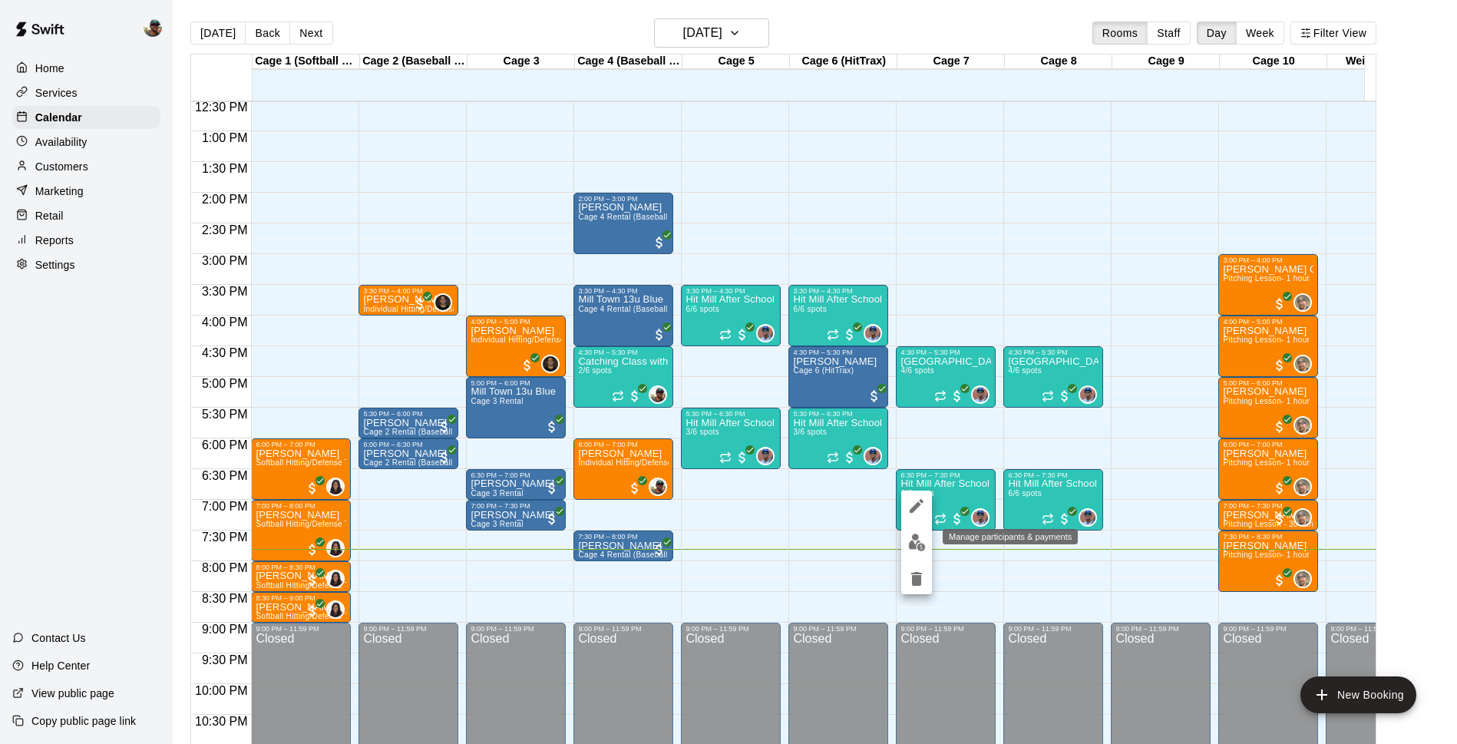
click at [923, 541] on img "edit" at bounding box center [917, 543] width 18 height 18
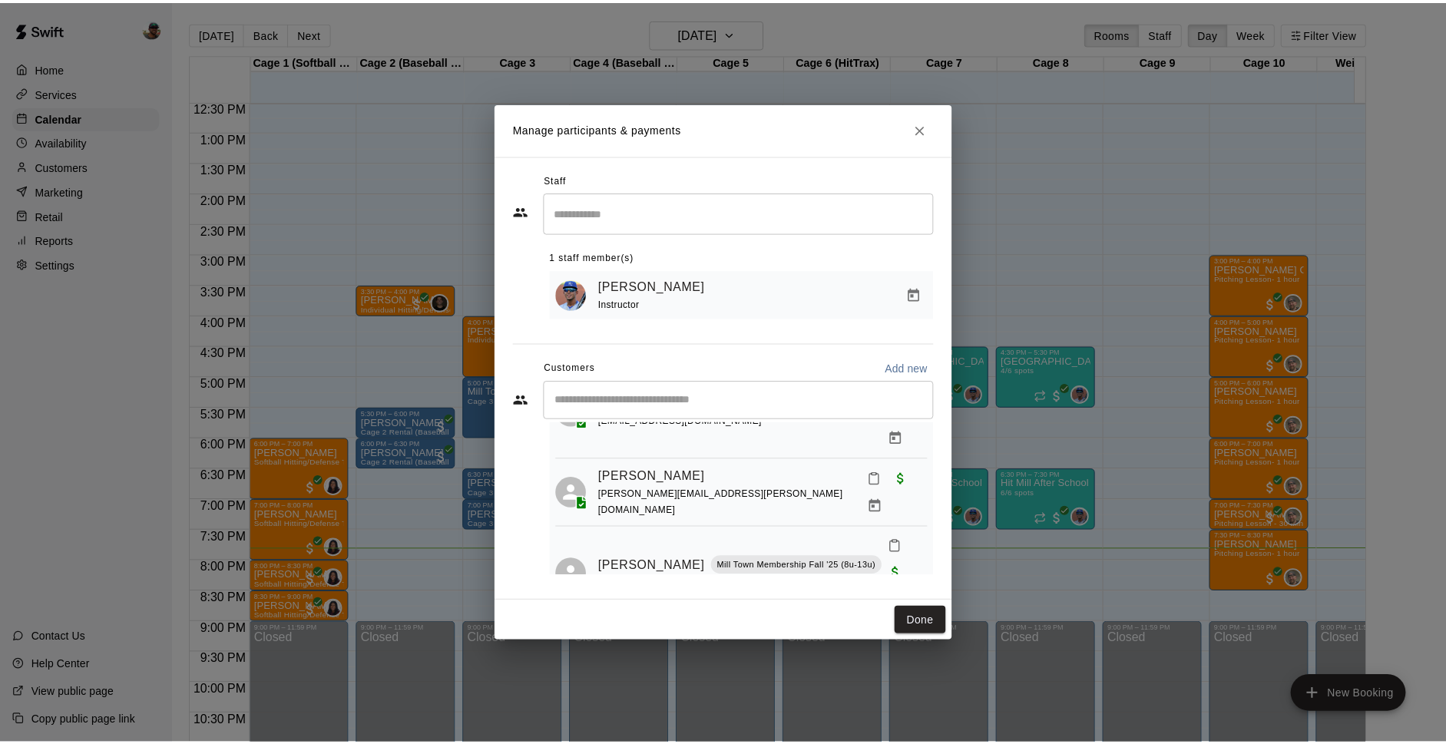
scroll to position [285, 0]
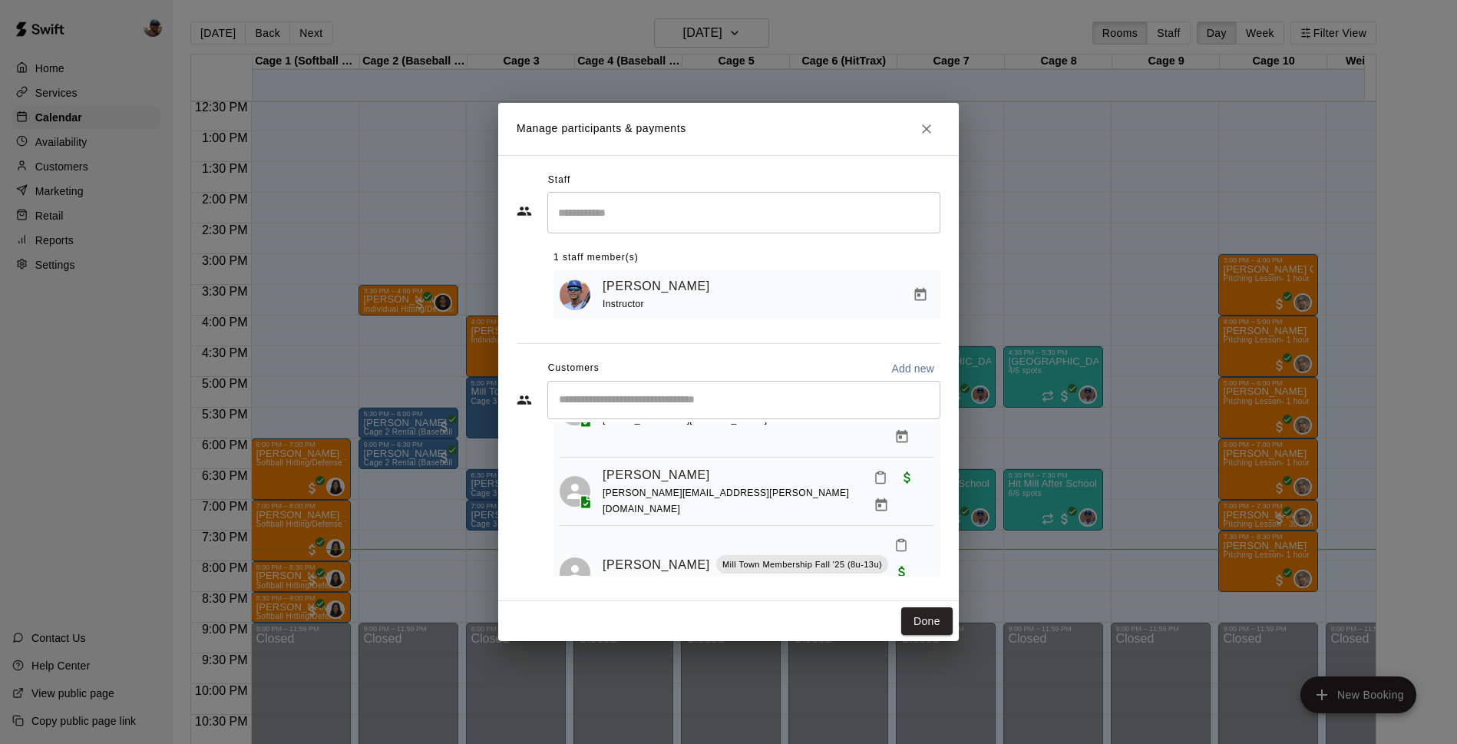
click at [928, 132] on icon "Close" at bounding box center [926, 128] width 15 height 15
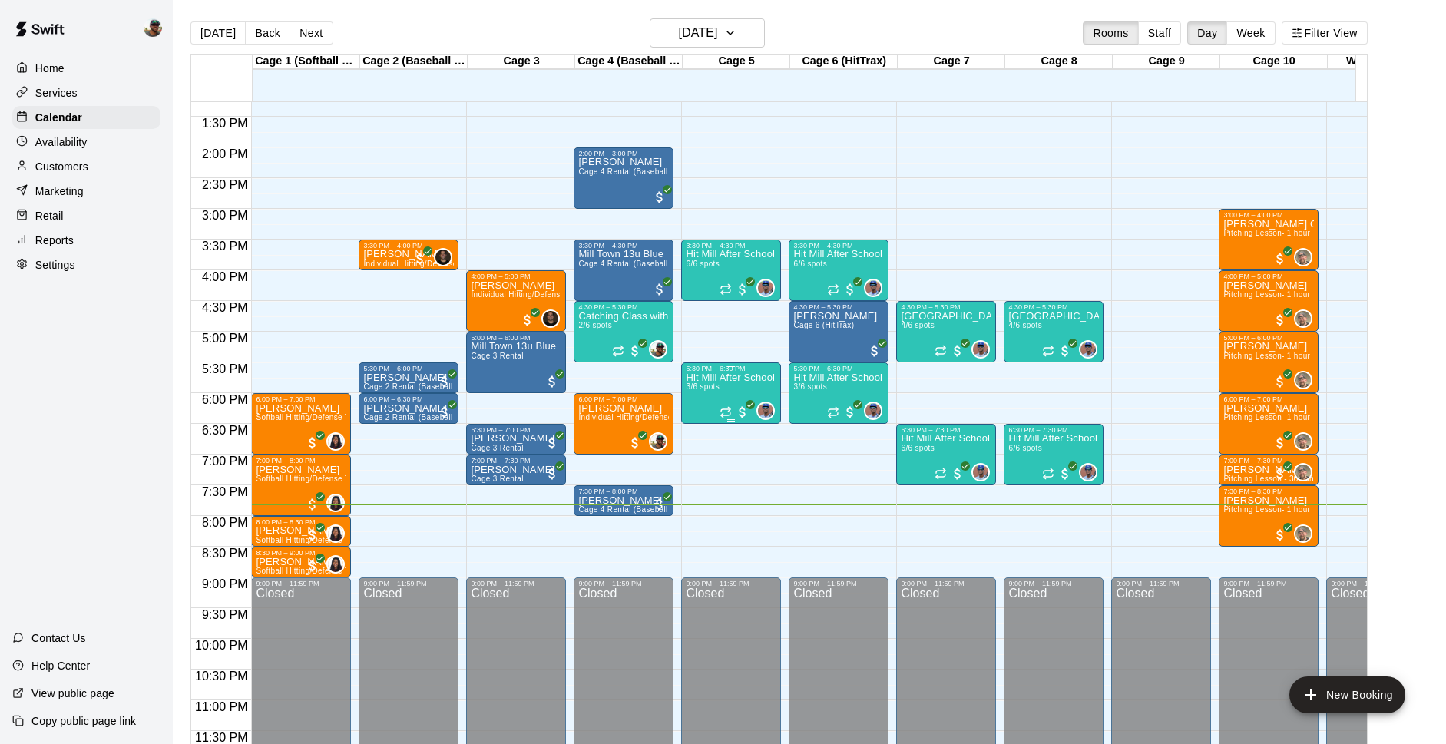
scroll to position [823, 0]
click at [299, 28] on button "Next" at bounding box center [310, 33] width 43 height 23
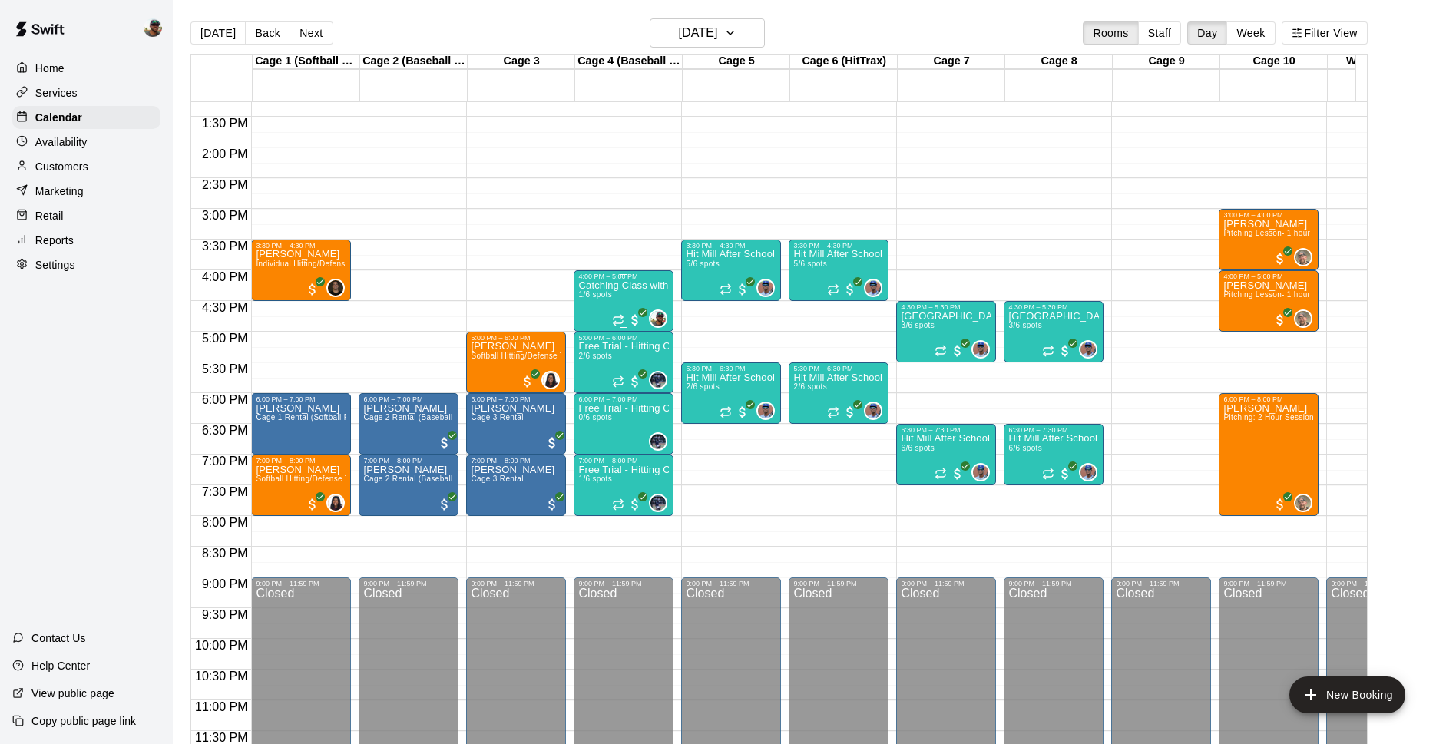
click at [615, 286] on div "Catching Class with [PERSON_NAME] 1/6 spots" at bounding box center [623, 652] width 91 height 744
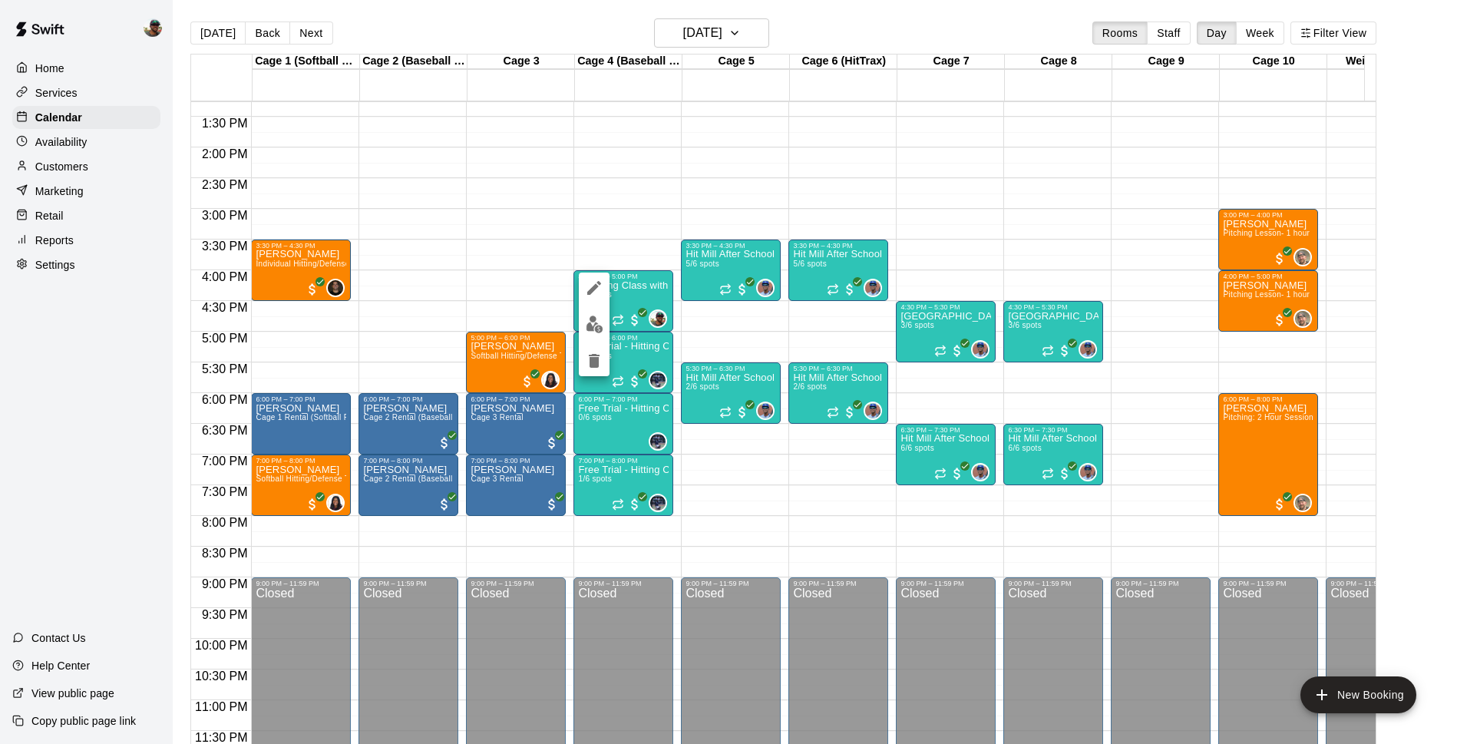
click at [598, 331] on img "edit" at bounding box center [595, 325] width 18 height 18
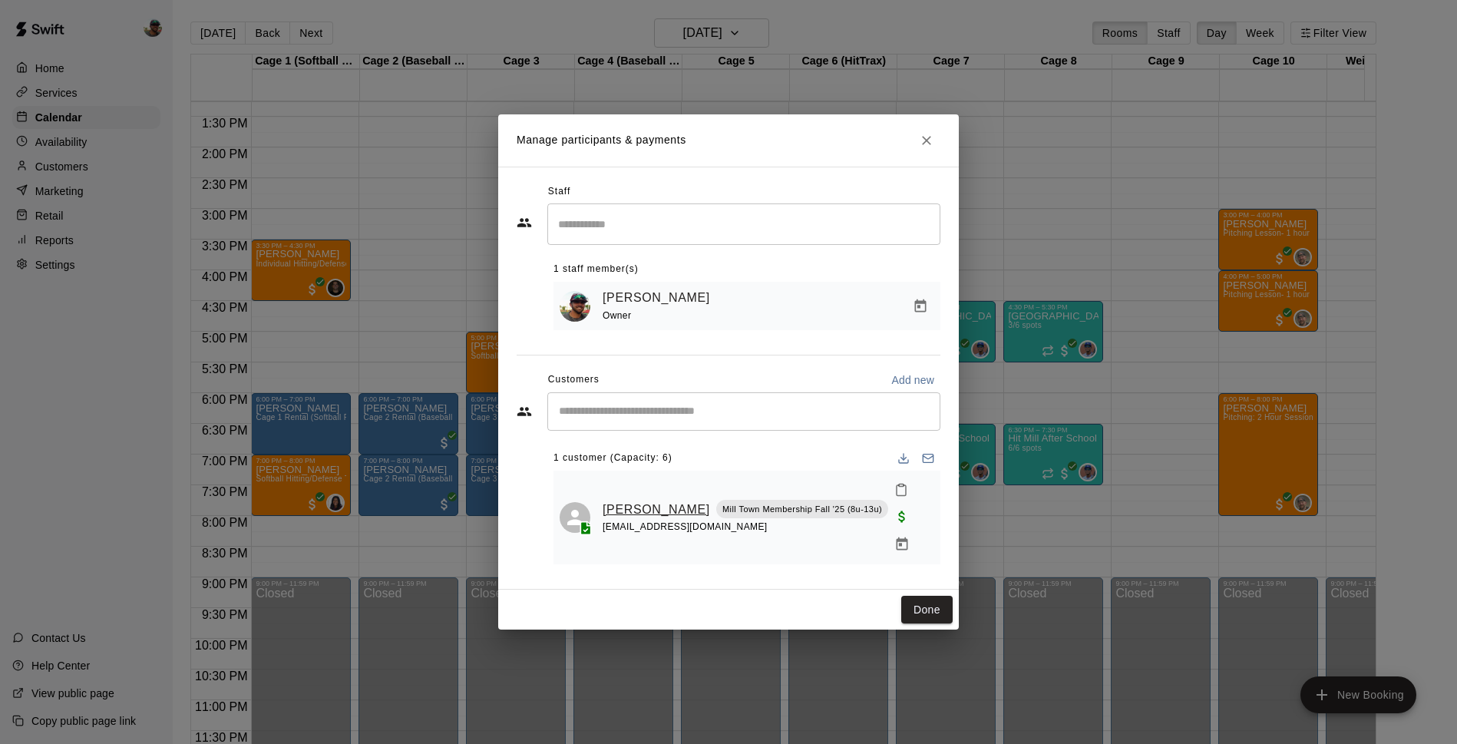
click at [630, 506] on link "[PERSON_NAME]" at bounding box center [657, 510] width 108 height 20
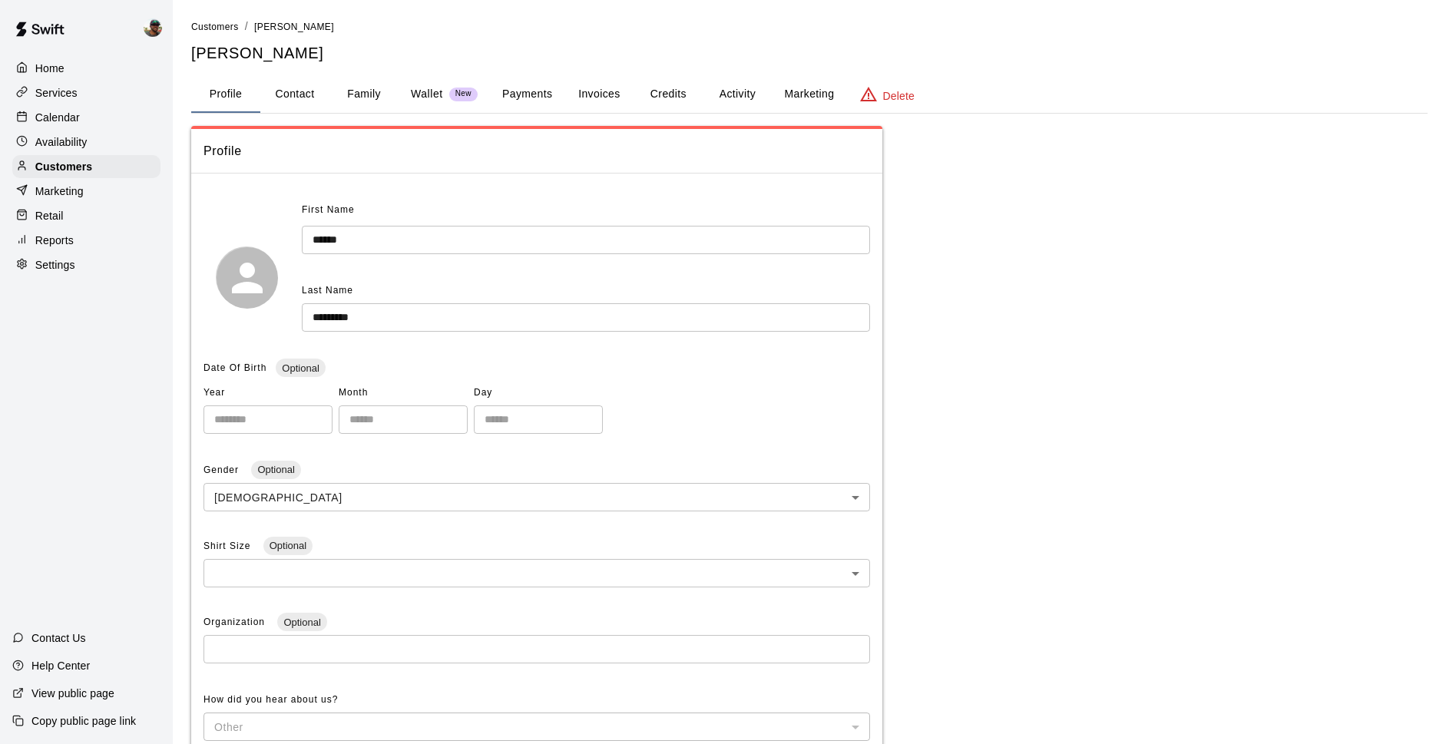
click at [580, 98] on button "Invoices" at bounding box center [598, 94] width 69 height 37
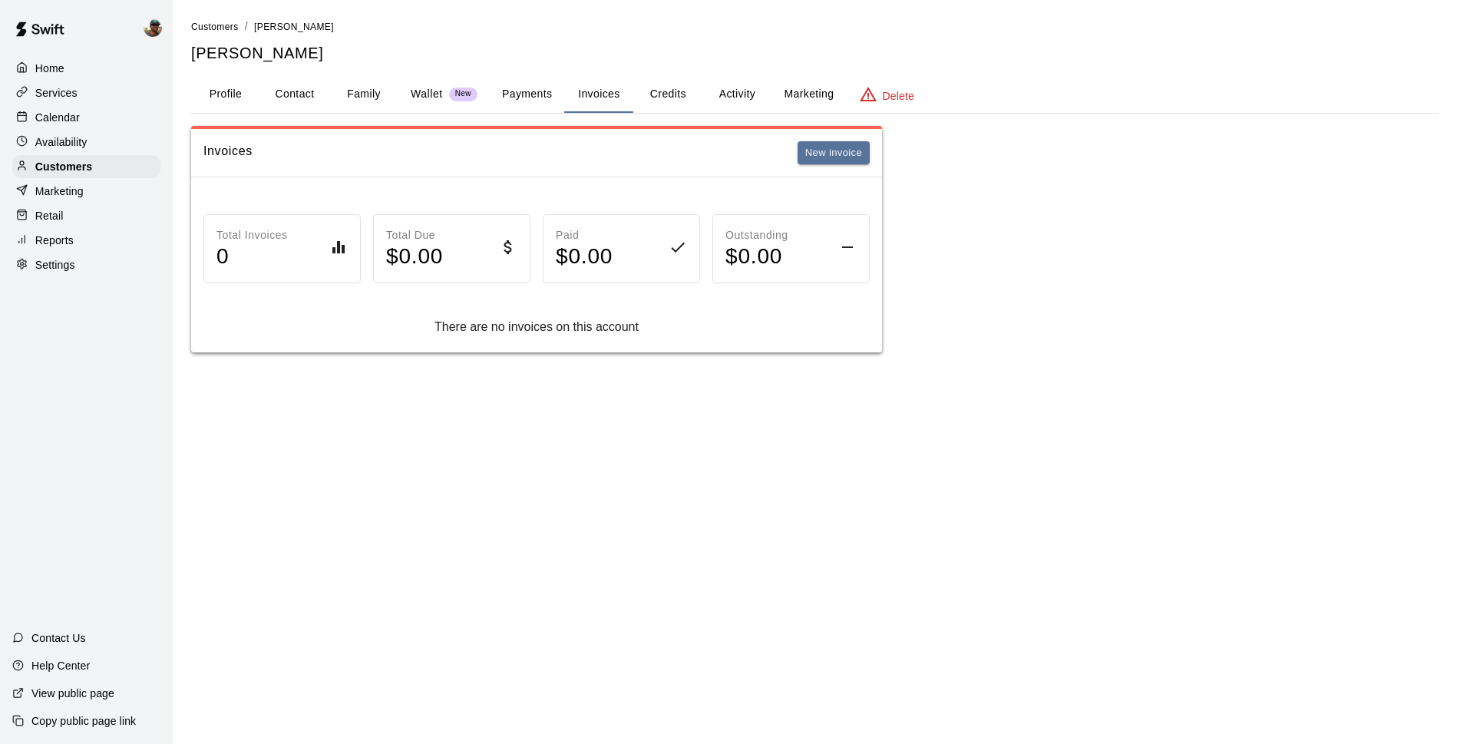
click at [531, 91] on button "Payments" at bounding box center [527, 94] width 74 height 37
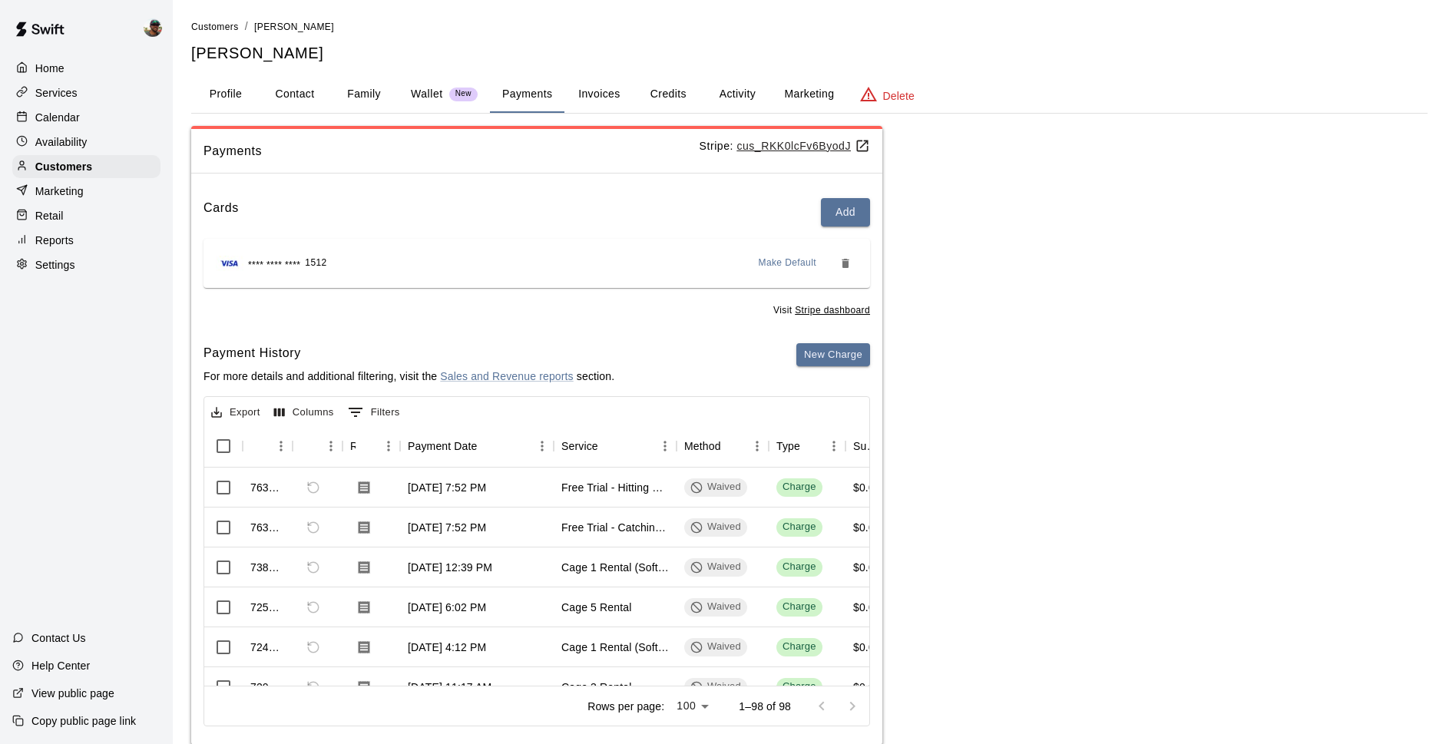
click at [310, 92] on button "Contact" at bounding box center [294, 94] width 69 height 37
select select "**"
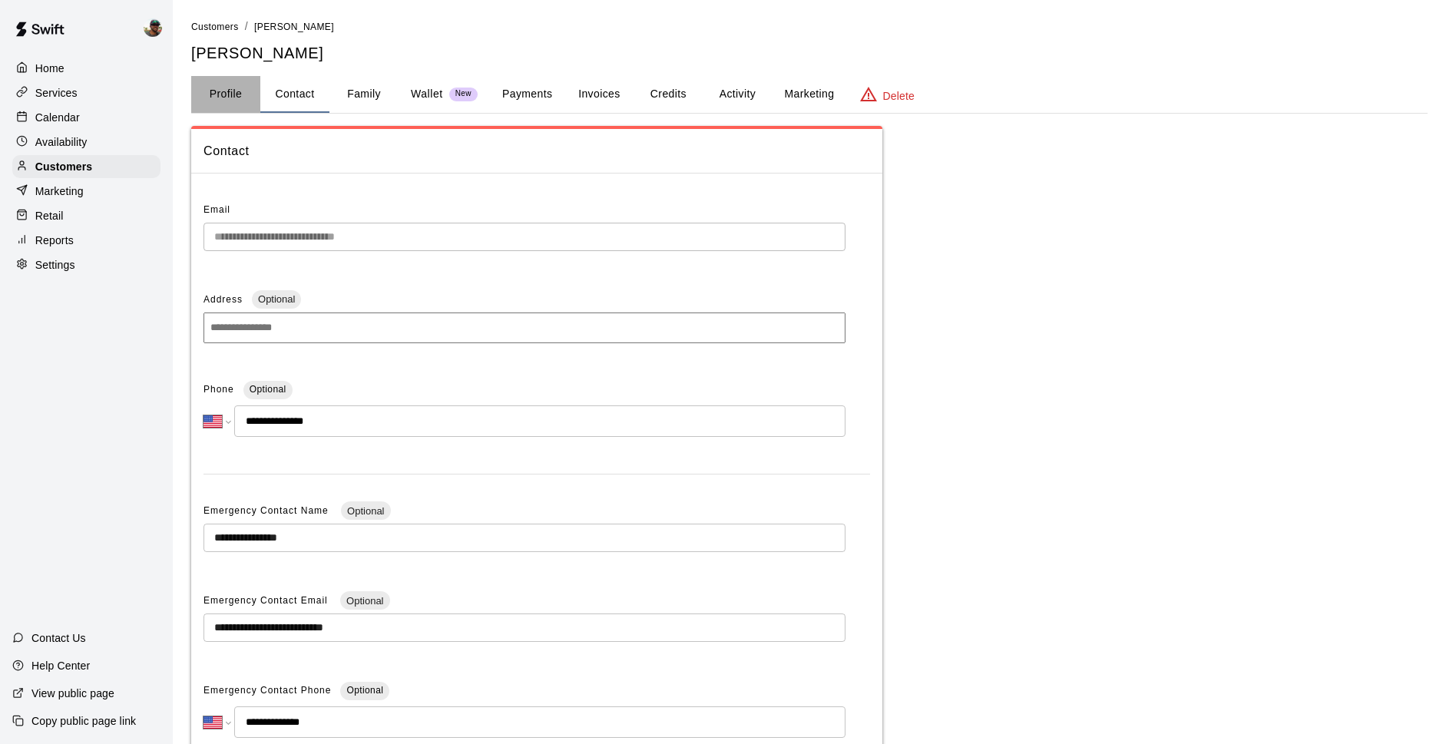
click at [246, 98] on button "Profile" at bounding box center [225, 94] width 69 height 37
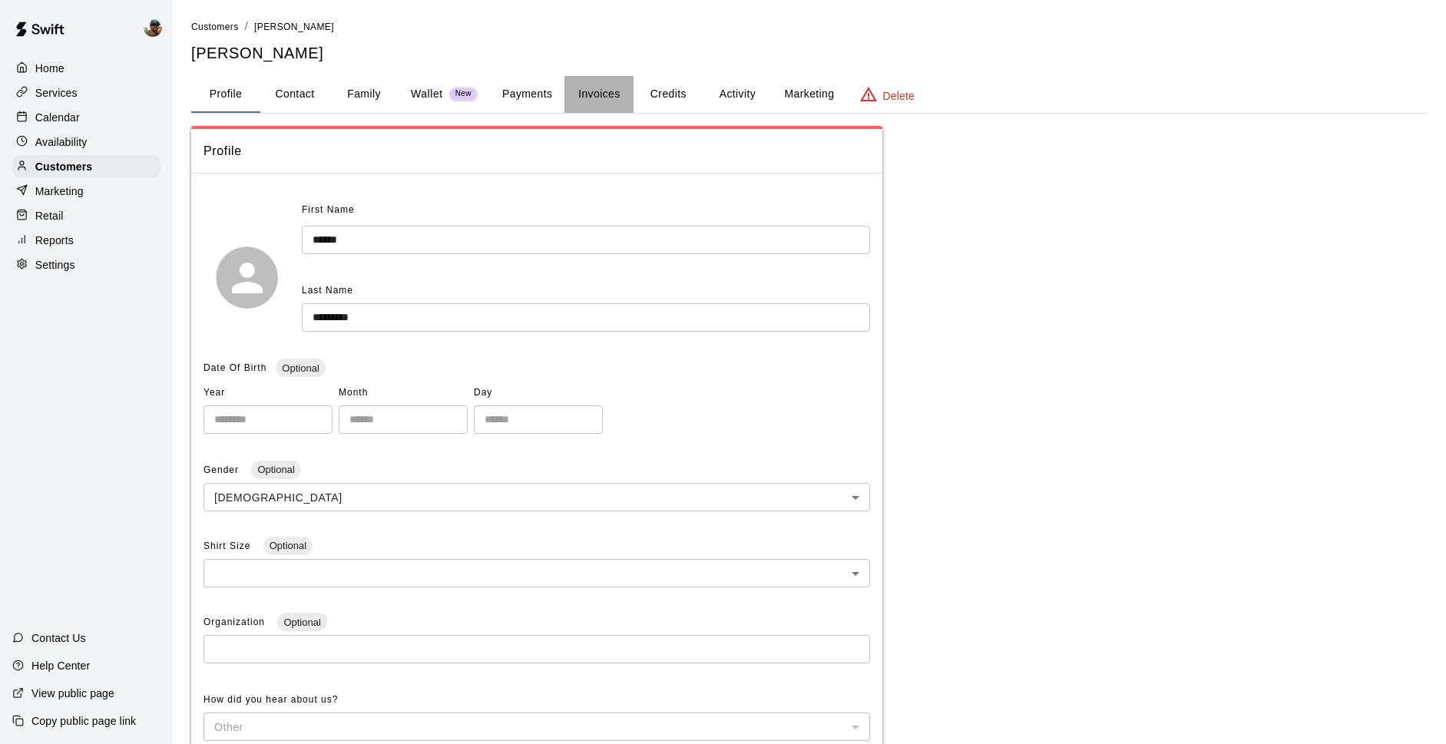
click at [616, 98] on button "Invoices" at bounding box center [598, 94] width 69 height 37
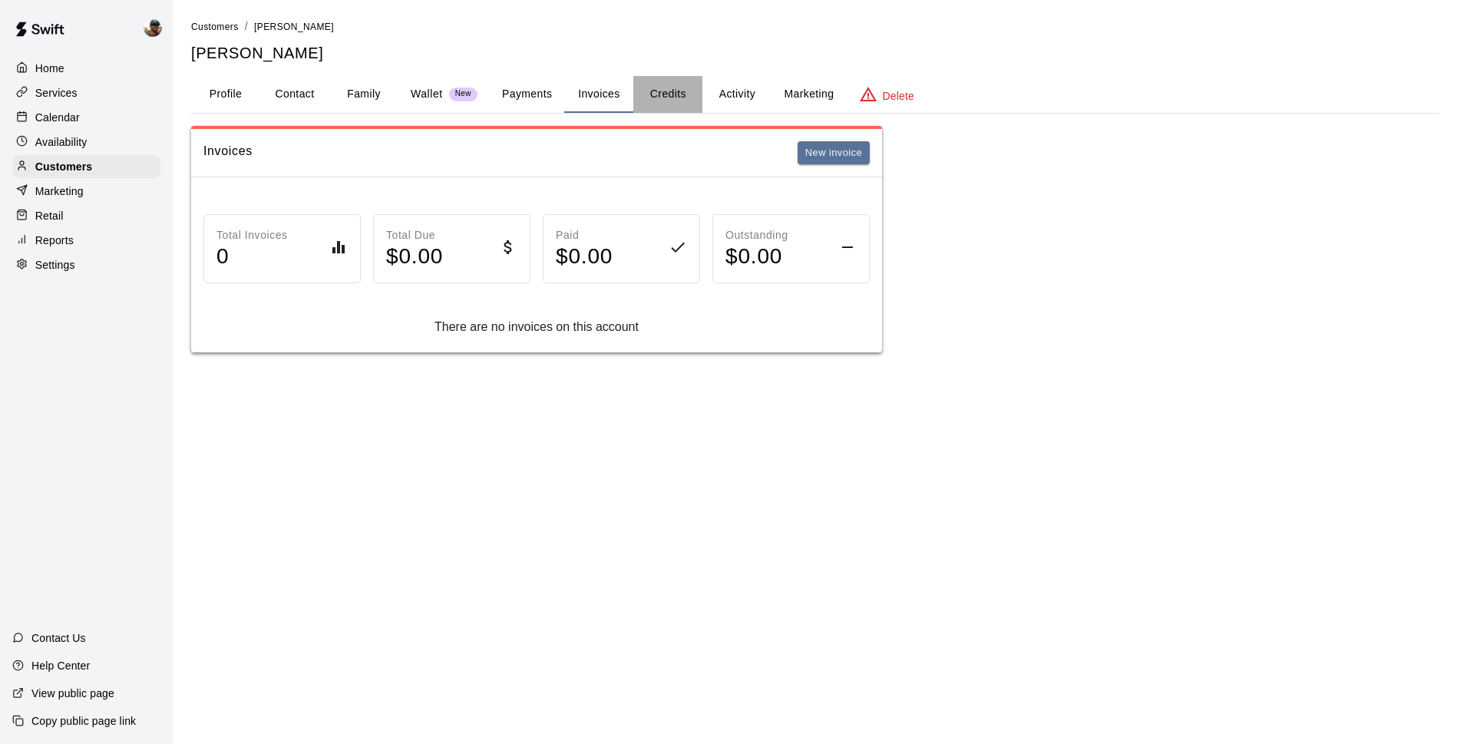
click at [656, 96] on button "Credits" at bounding box center [667, 94] width 69 height 37
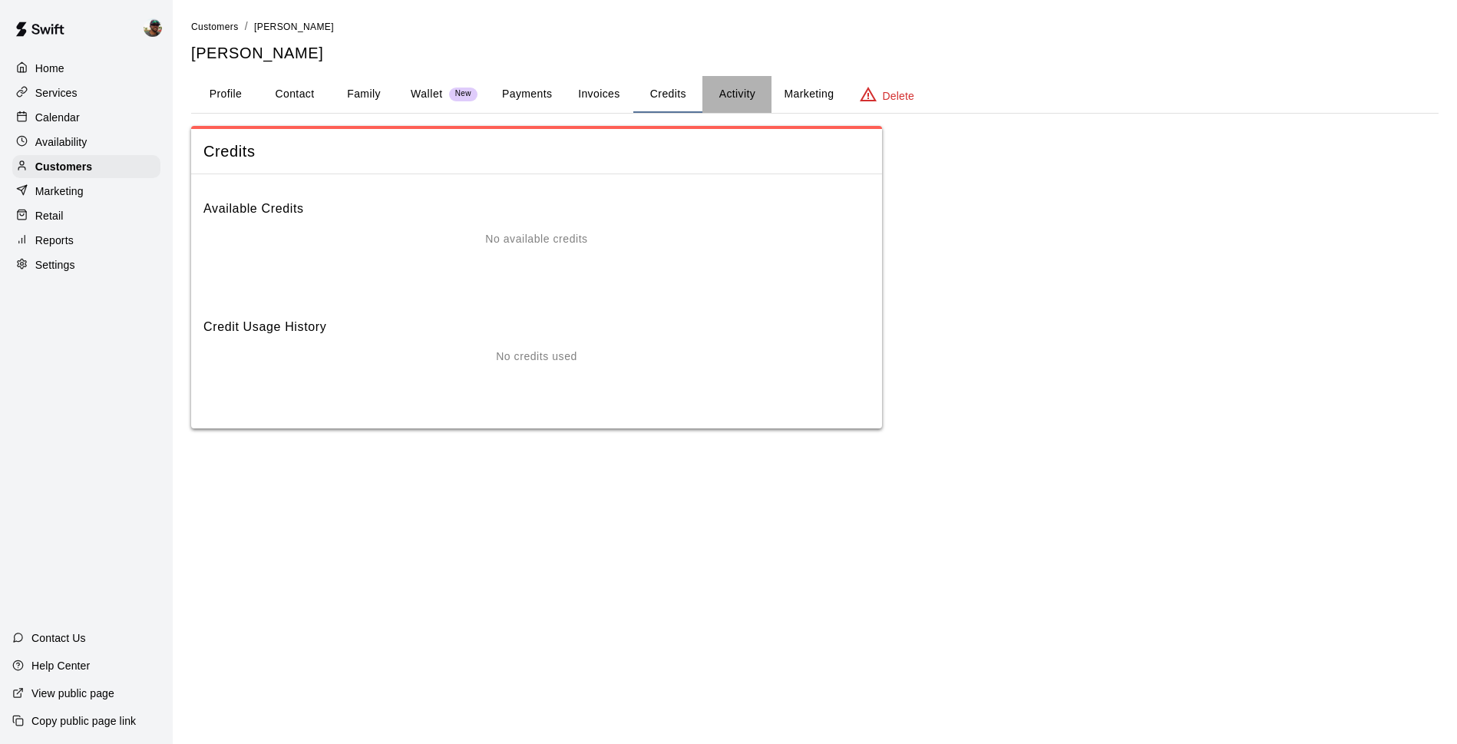
click at [734, 99] on button "Activity" at bounding box center [737, 94] width 69 height 37
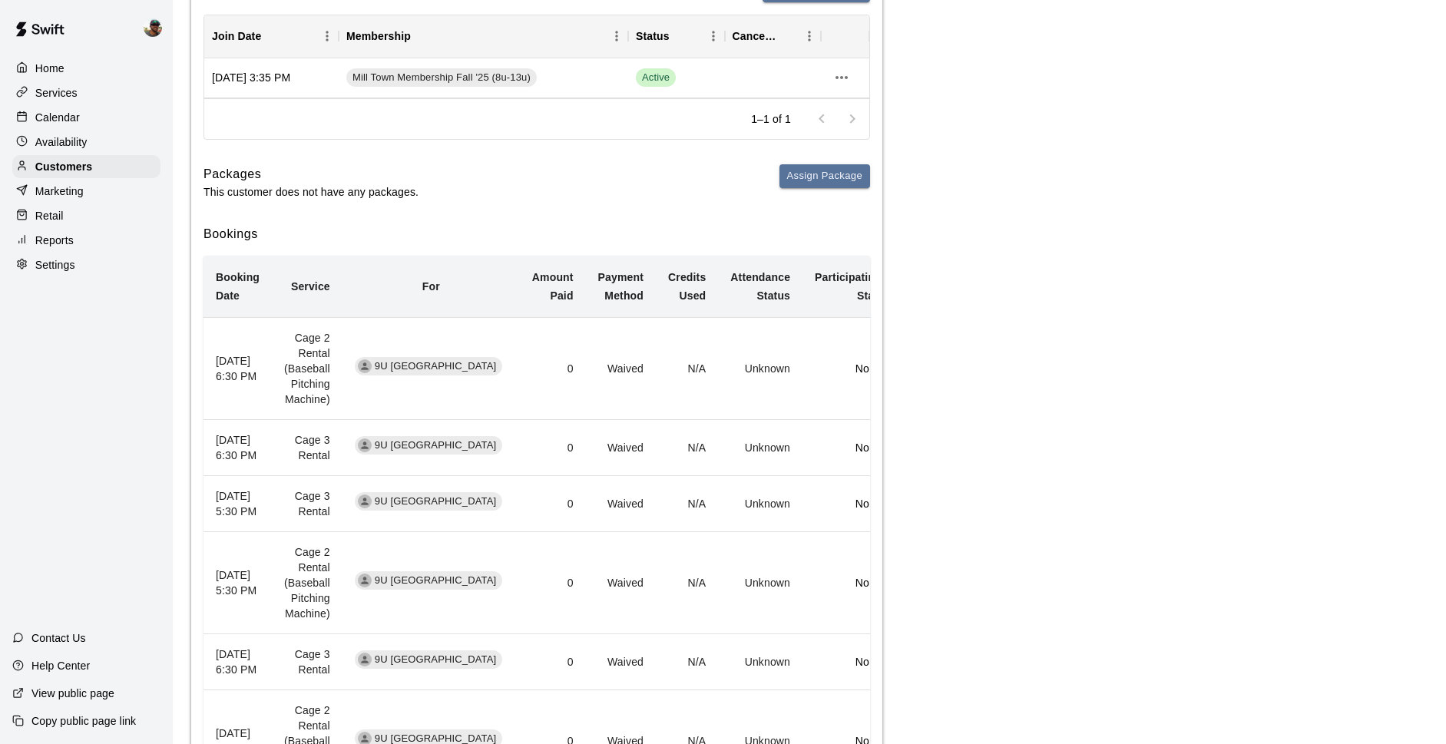
scroll to position [236, 0]
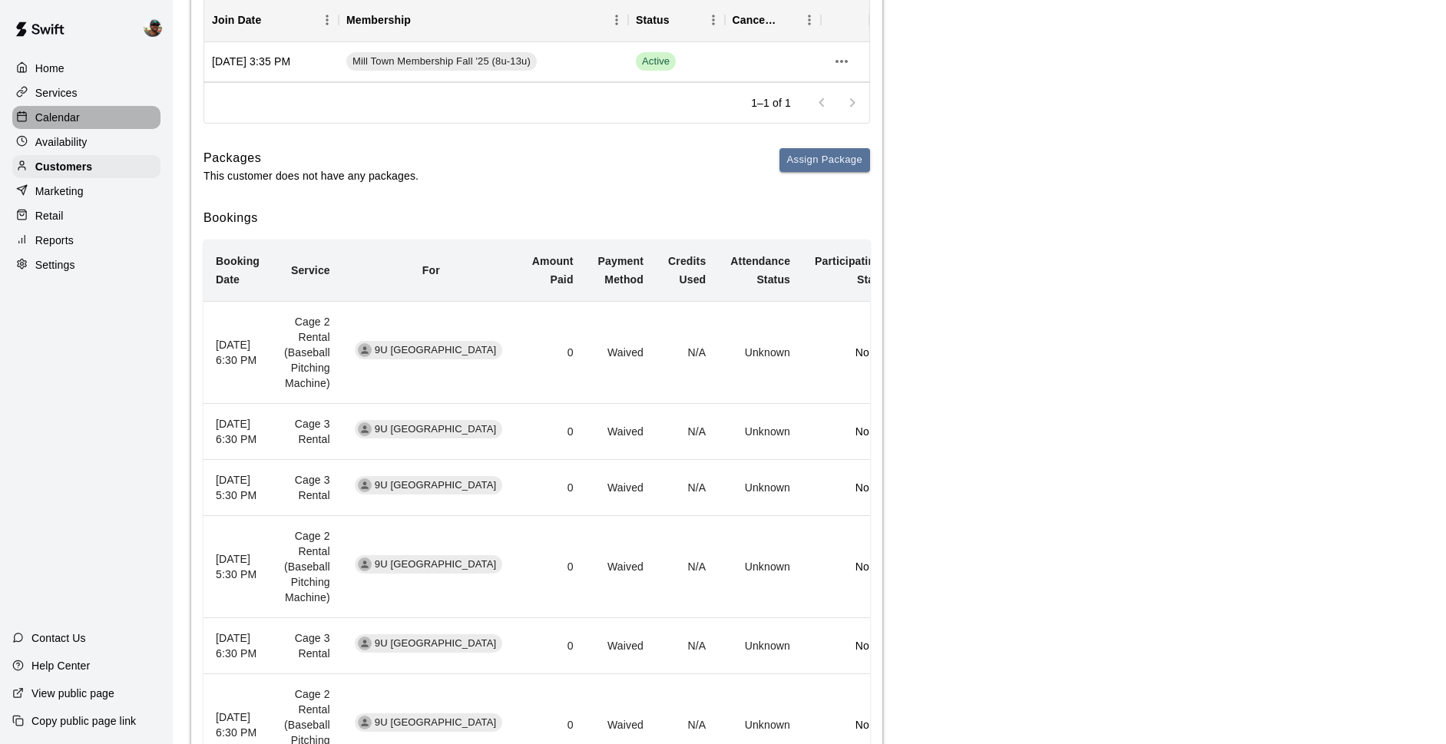
click at [74, 118] on p "Calendar" at bounding box center [57, 117] width 45 height 15
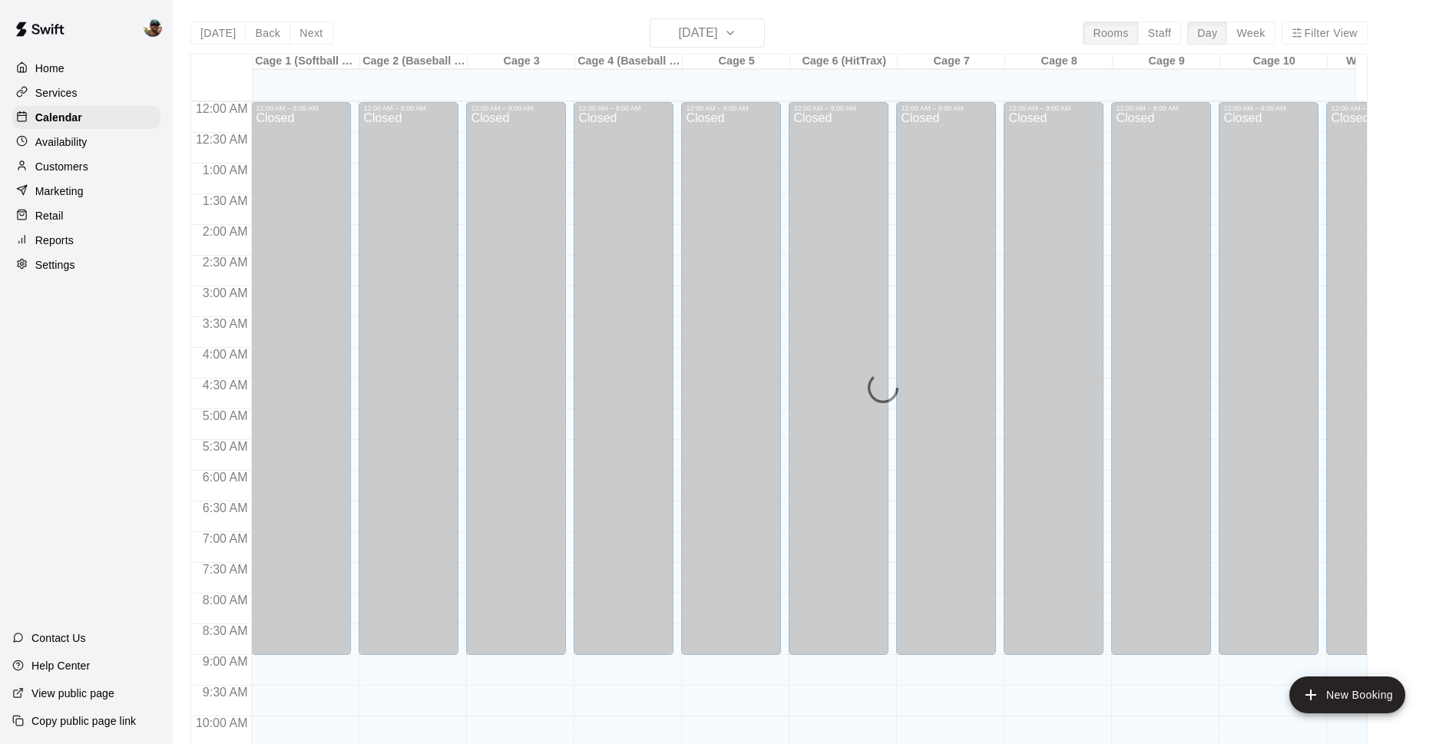
scroll to position [769, 0]
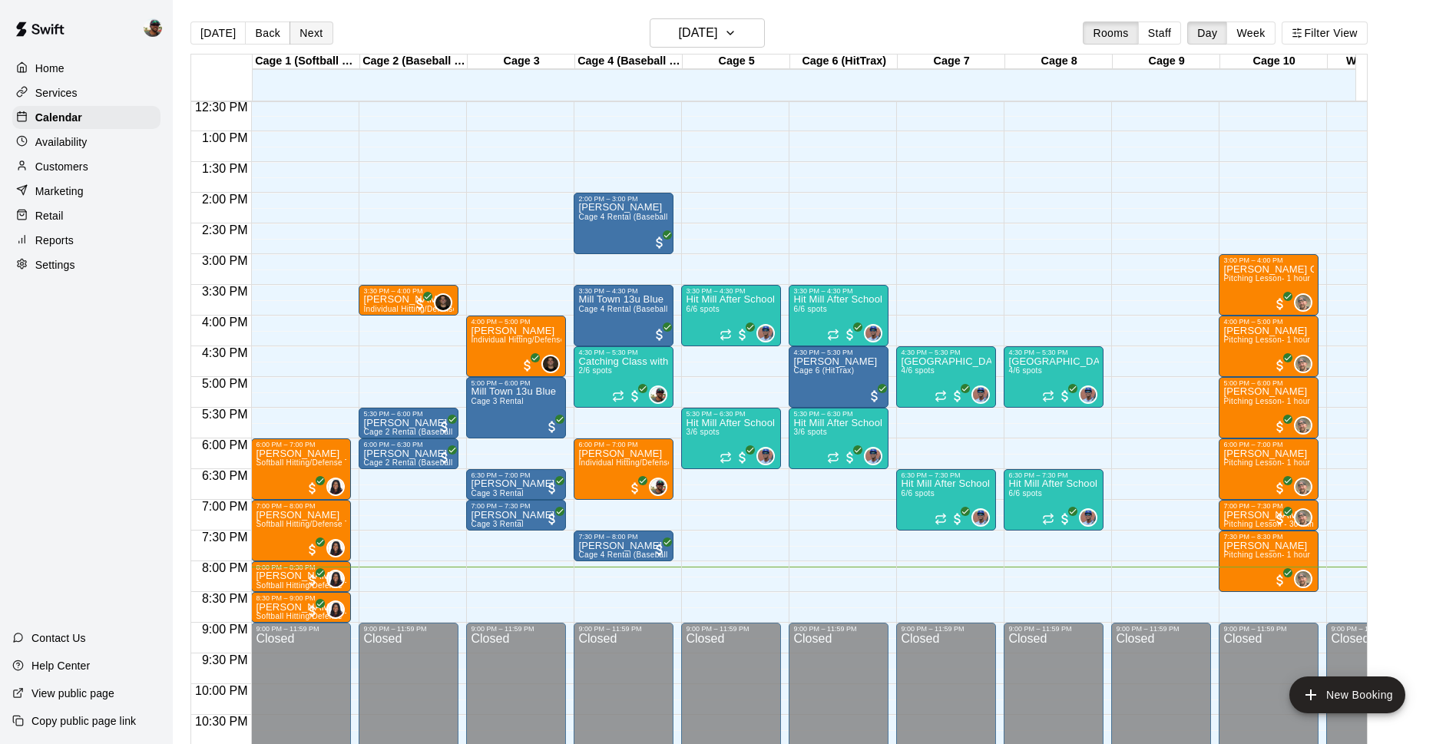
click at [308, 33] on button "Next" at bounding box center [310, 33] width 43 height 23
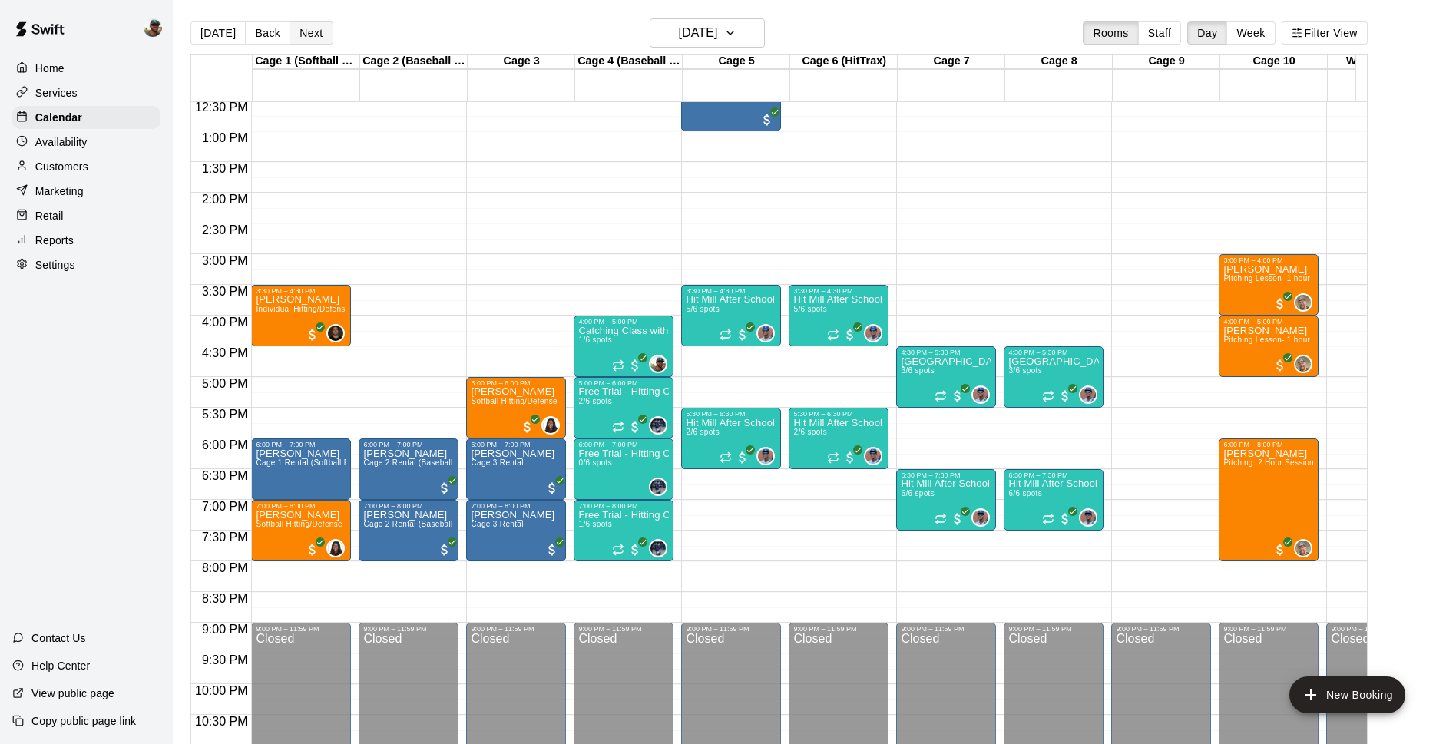
click at [312, 38] on button "Next" at bounding box center [310, 33] width 43 height 23
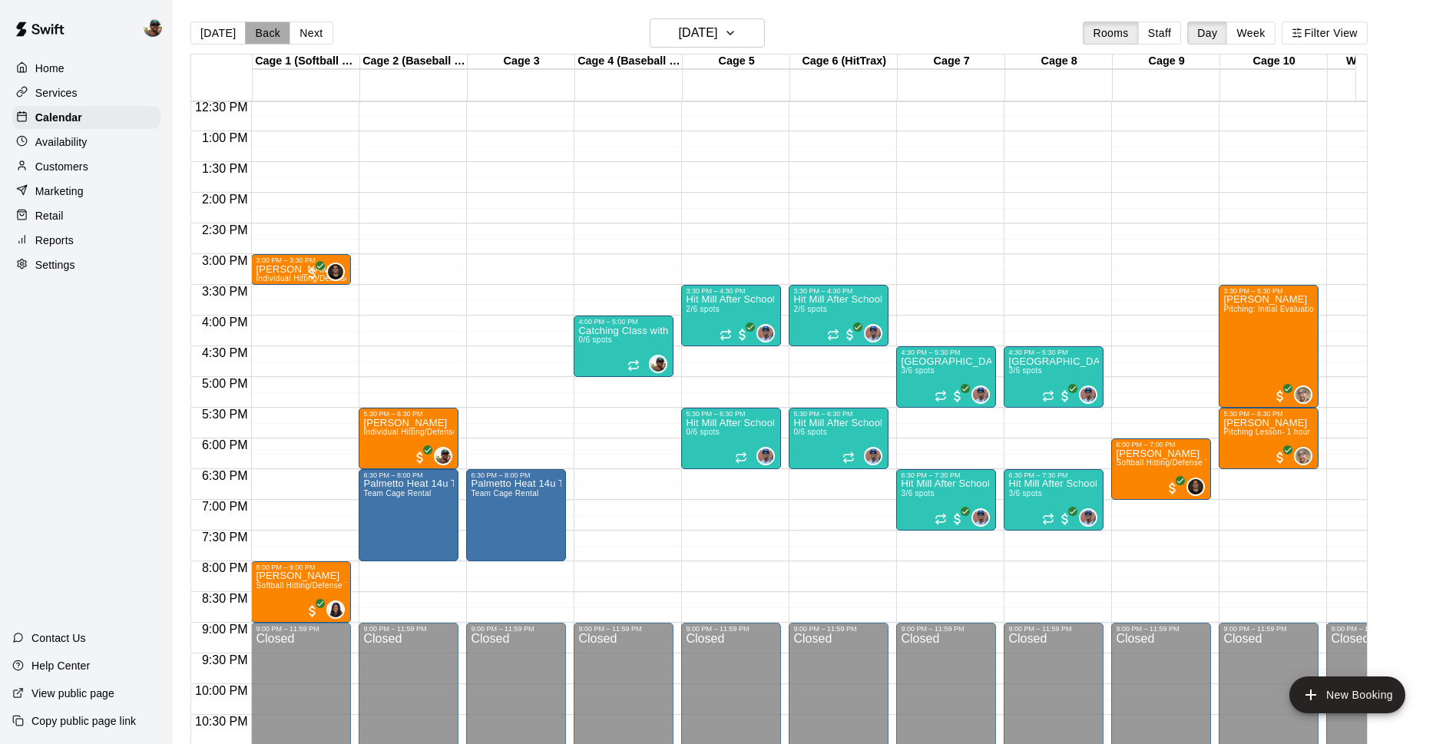
click at [263, 41] on button "Back" at bounding box center [267, 33] width 45 height 23
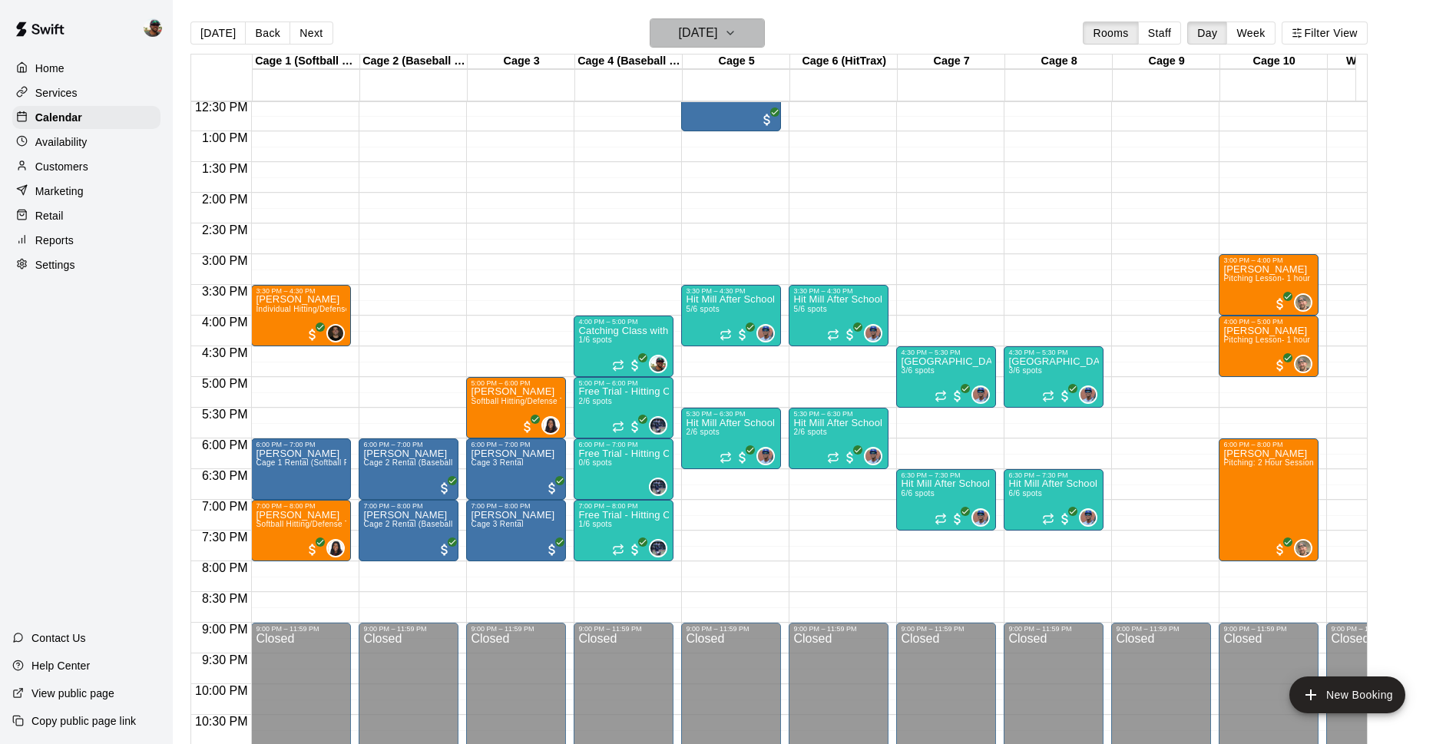
click at [736, 39] on icon "button" at bounding box center [730, 33] width 12 height 18
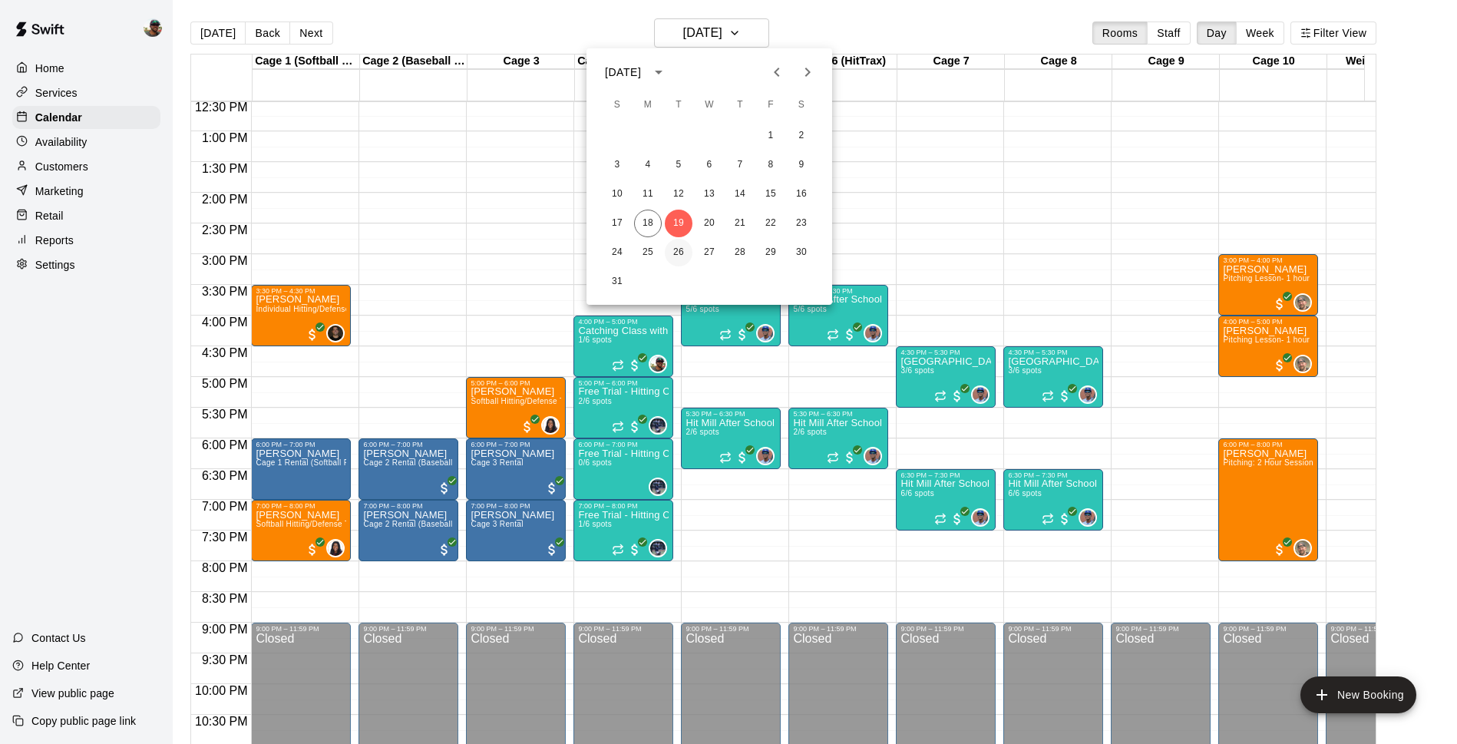
click at [672, 248] on button "26" at bounding box center [679, 253] width 28 height 28
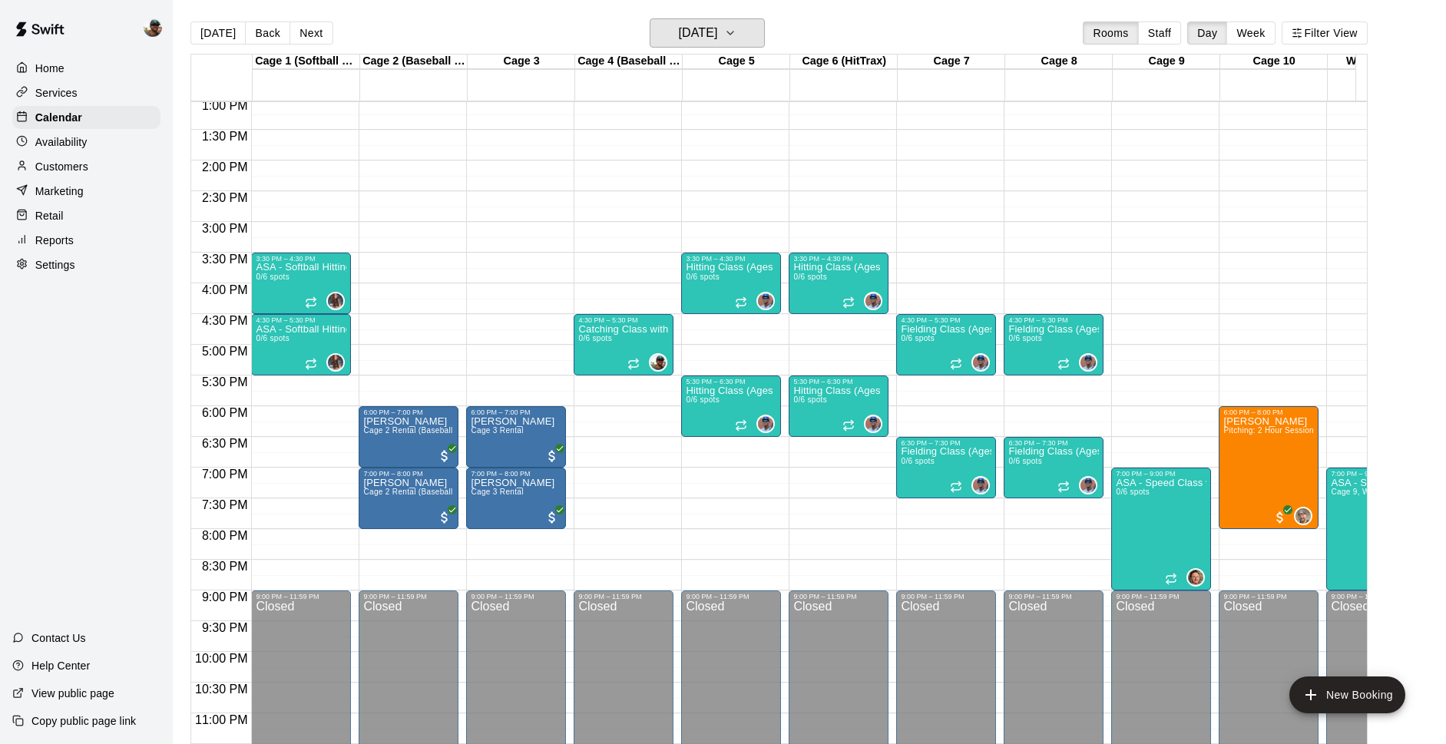
scroll to position [801, 0]
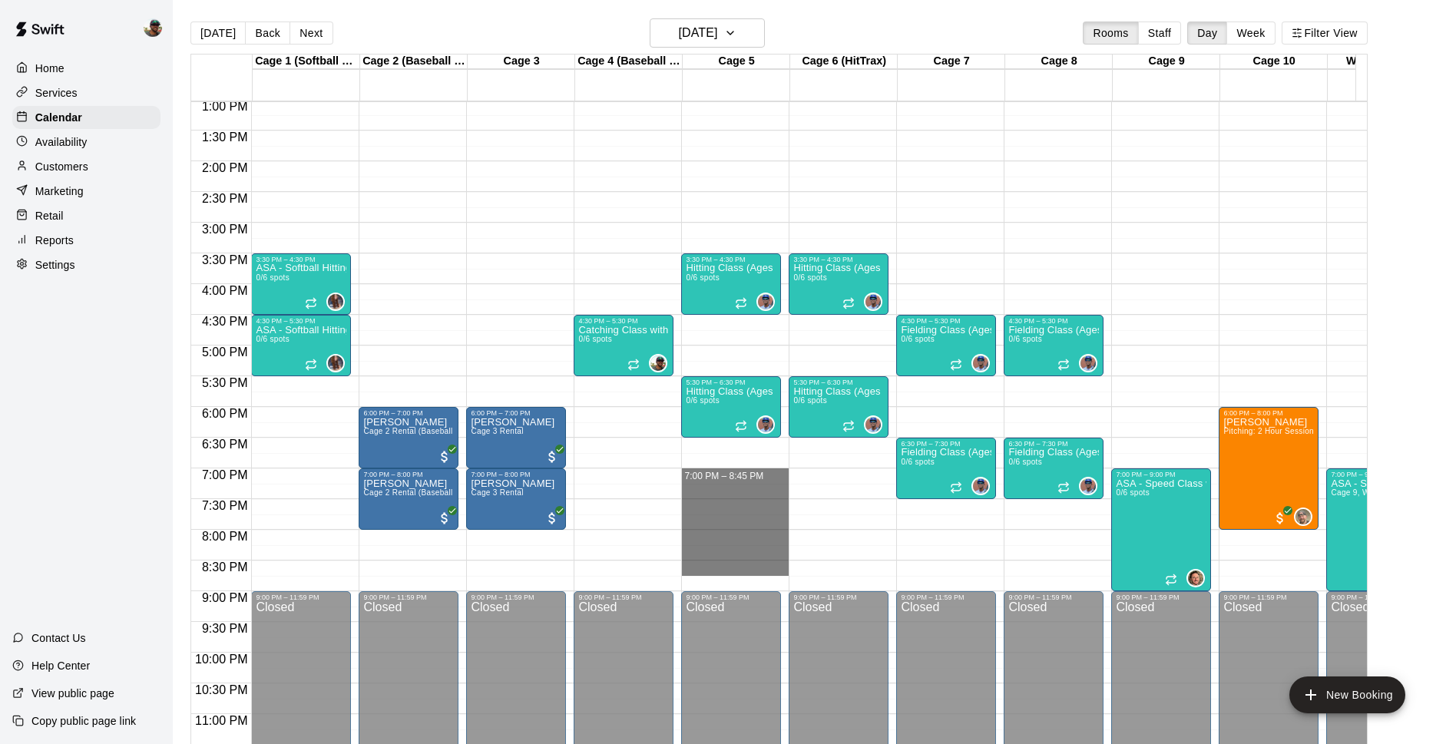
drag, startPoint x: 693, startPoint y: 475, endPoint x: 856, endPoint y: 567, distance: 187.7
click at [856, 567] on div "12:00 AM 12:30 AM 1:00 AM 1:30 AM 2:00 AM 2:30 AM 3:00 AM 3:30 AM 4:00 AM 4:30 …" at bounding box center [779, 431] width 1176 height 661
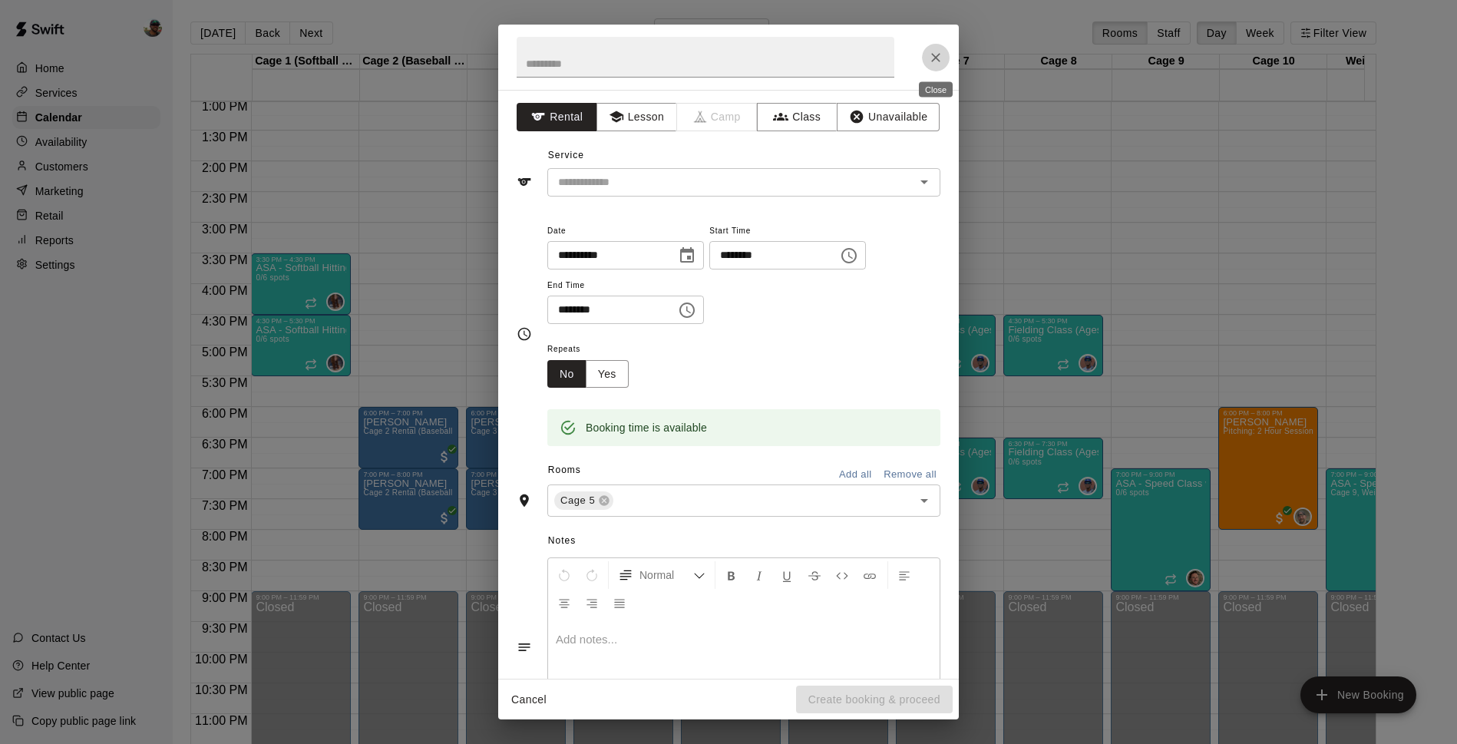
click at [937, 59] on icon "Close" at bounding box center [935, 57] width 15 height 15
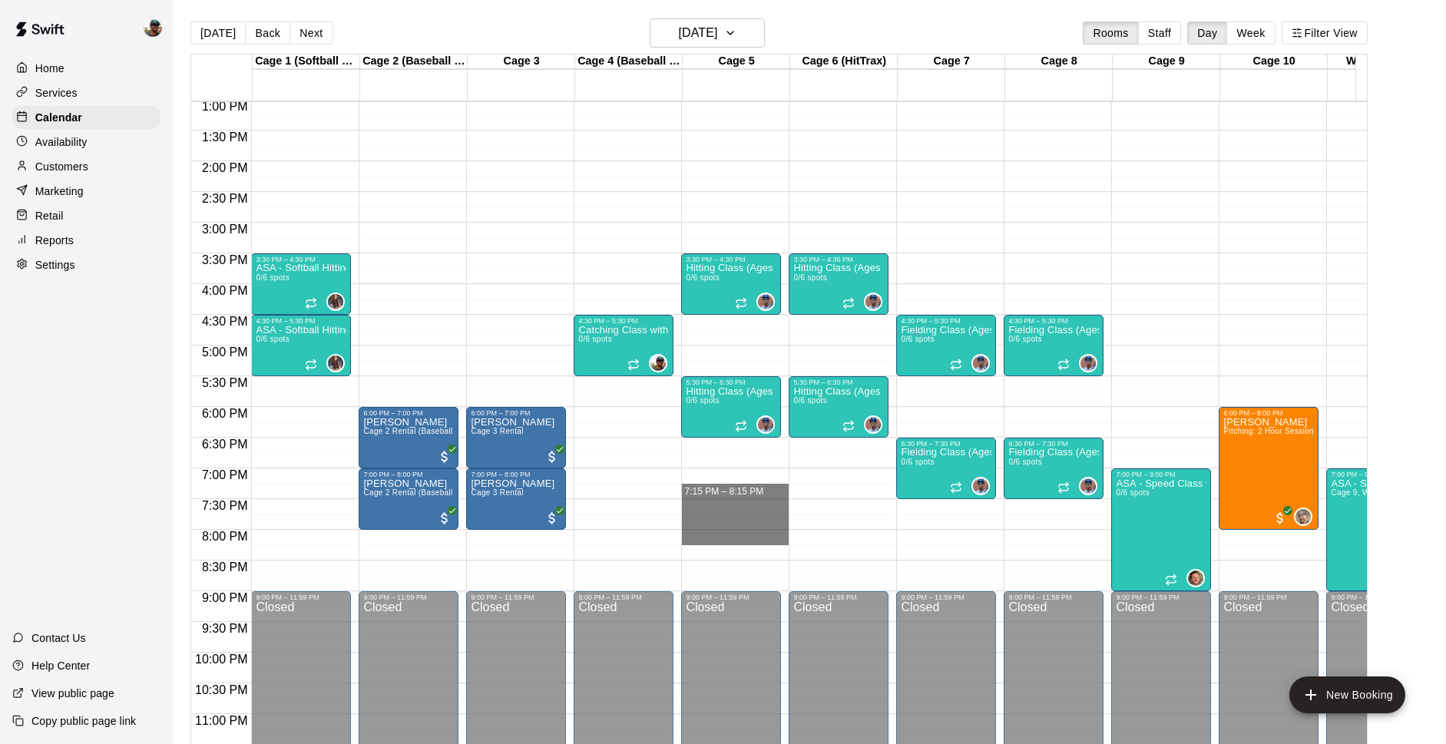
drag, startPoint x: 708, startPoint y: 485, endPoint x: 816, endPoint y: 542, distance: 122.6
click at [816, 542] on div "12:00 AM 12:30 AM 1:00 AM 1:30 AM 2:00 AM 2:30 AM 3:00 AM 3:30 AM 4:00 AM 4:30 …" at bounding box center [779, 431] width 1176 height 661
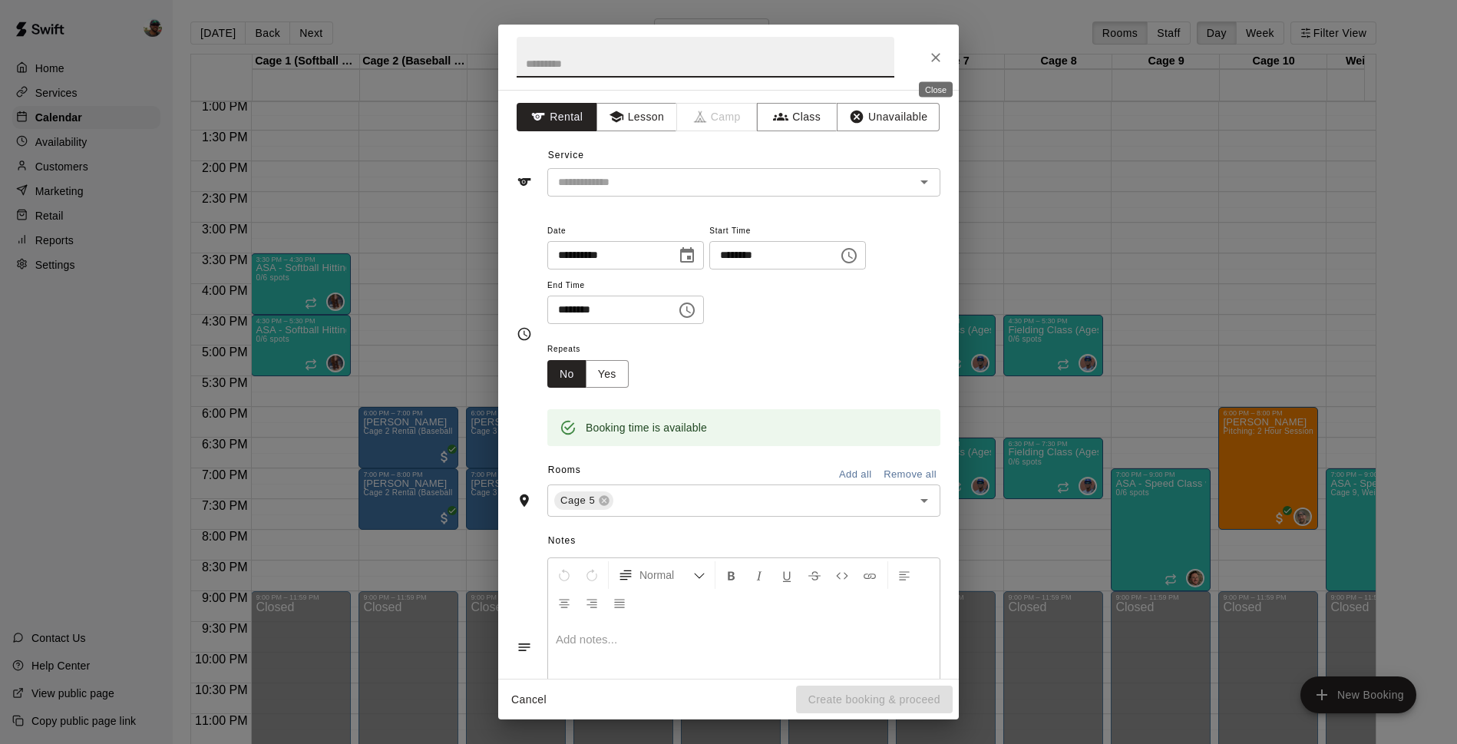
click at [935, 50] on icon "Close" at bounding box center [935, 57] width 15 height 15
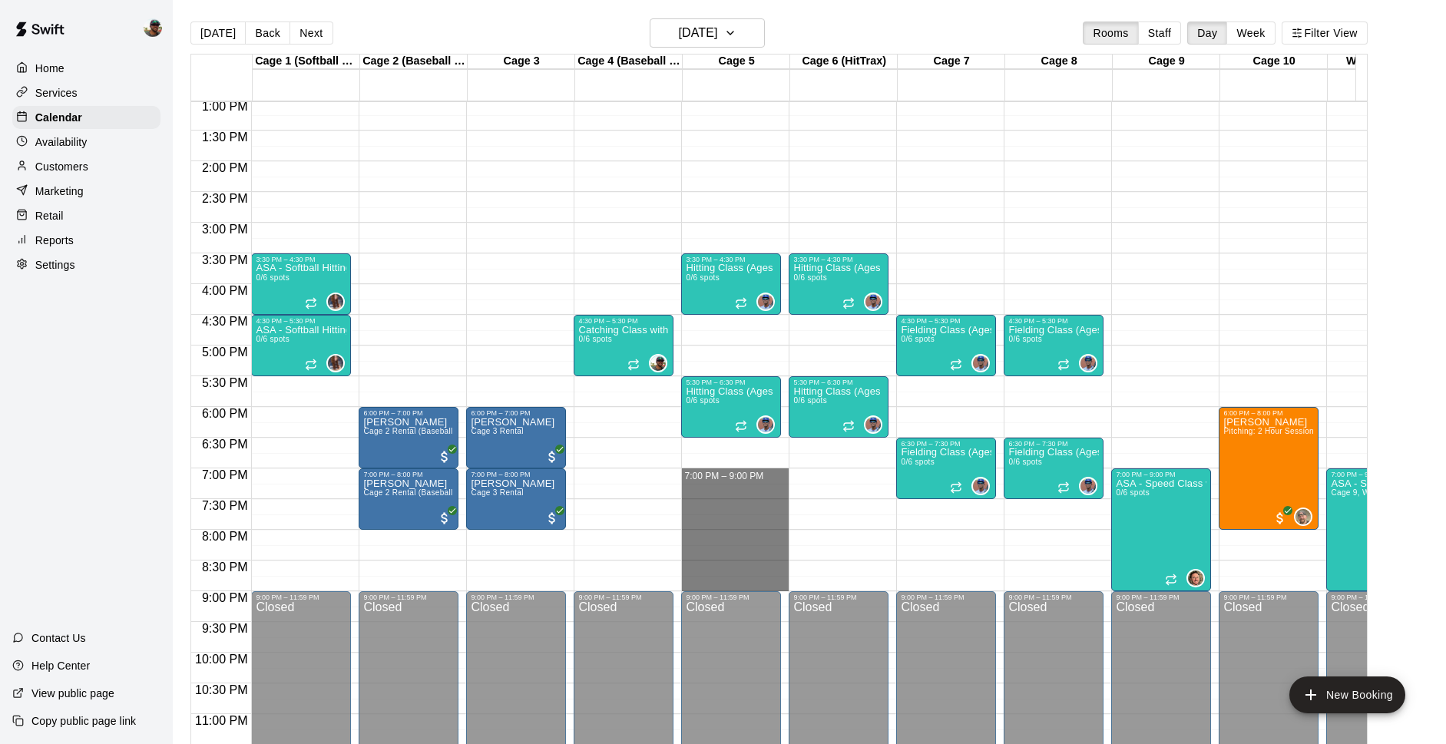
drag, startPoint x: 713, startPoint y: 475, endPoint x: 783, endPoint y: 577, distance: 123.1
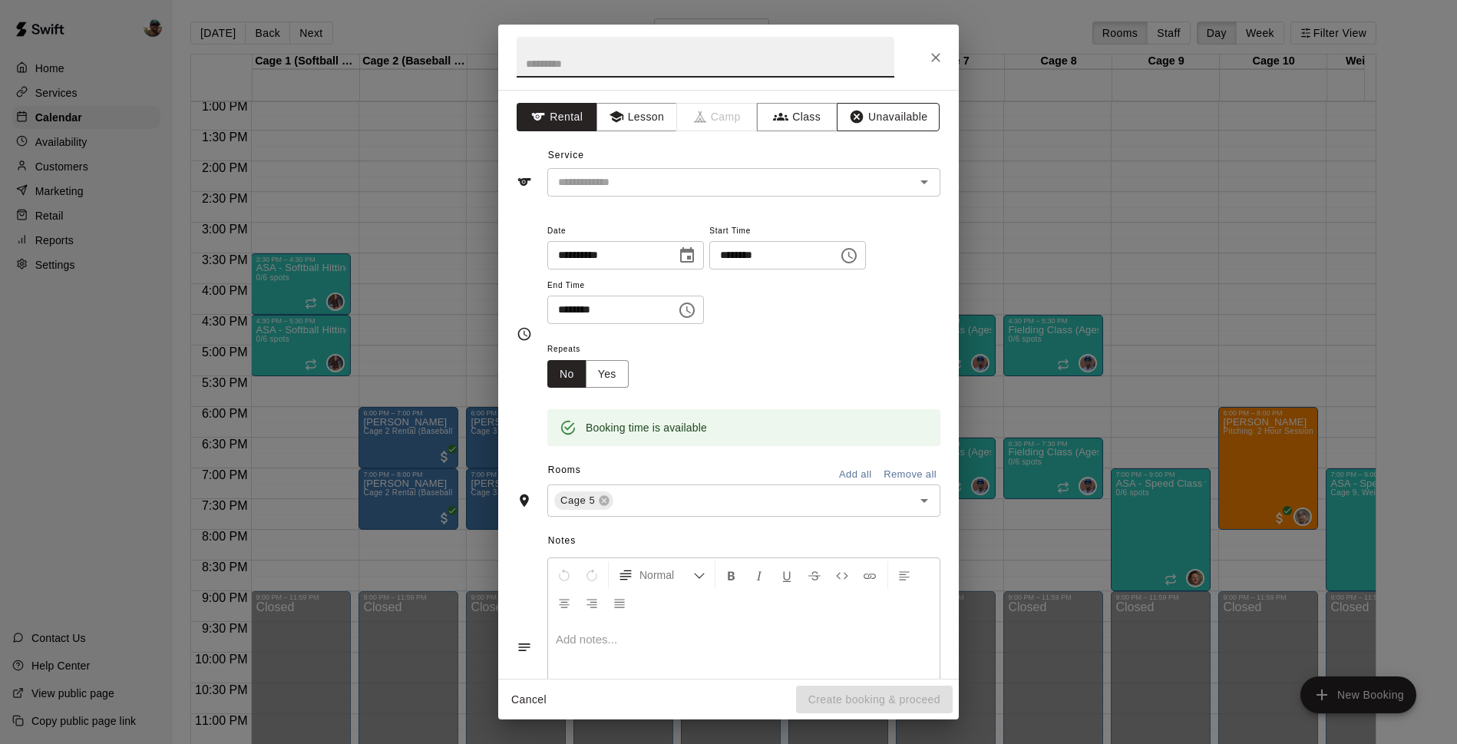
click at [905, 117] on button "Unavailable" at bounding box center [888, 117] width 103 height 28
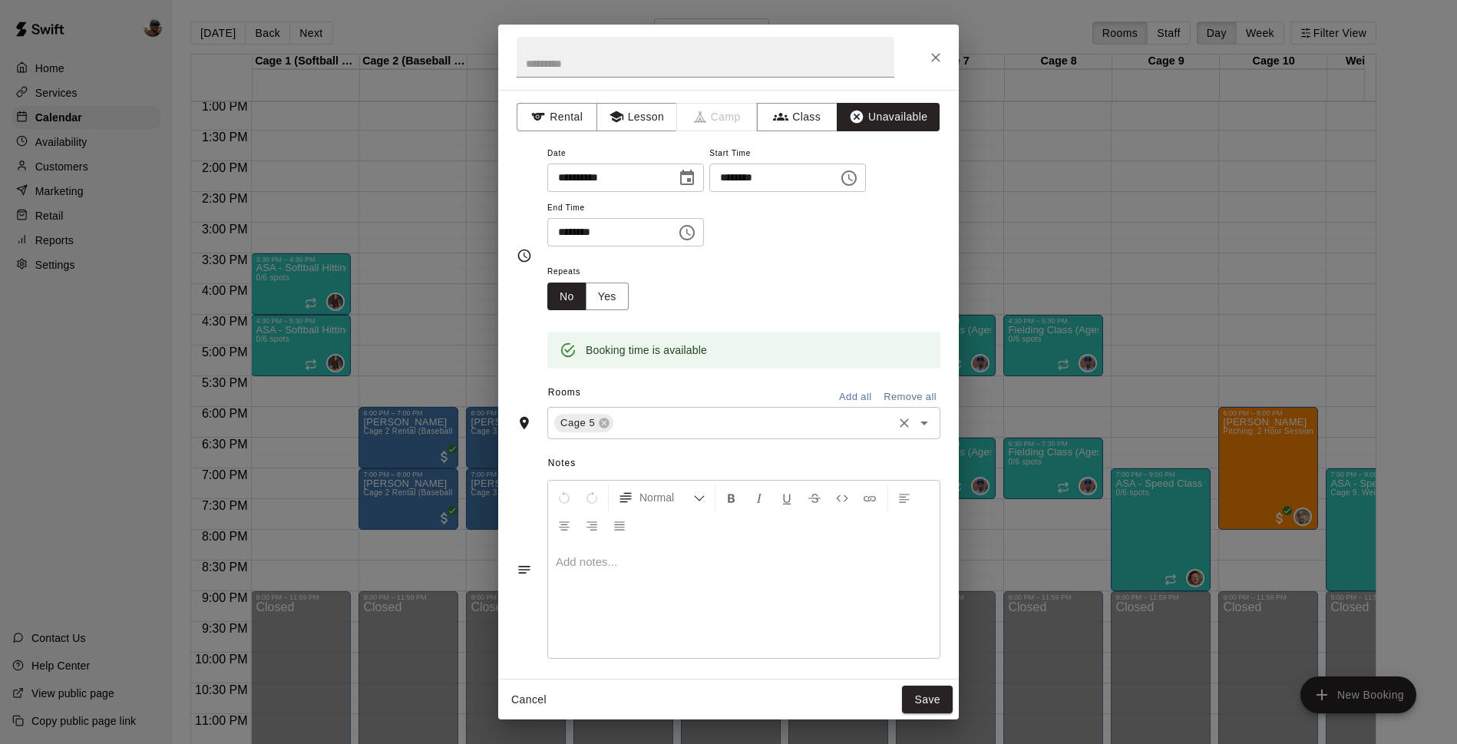
click at [640, 417] on input "text" at bounding box center [753, 423] width 275 height 19
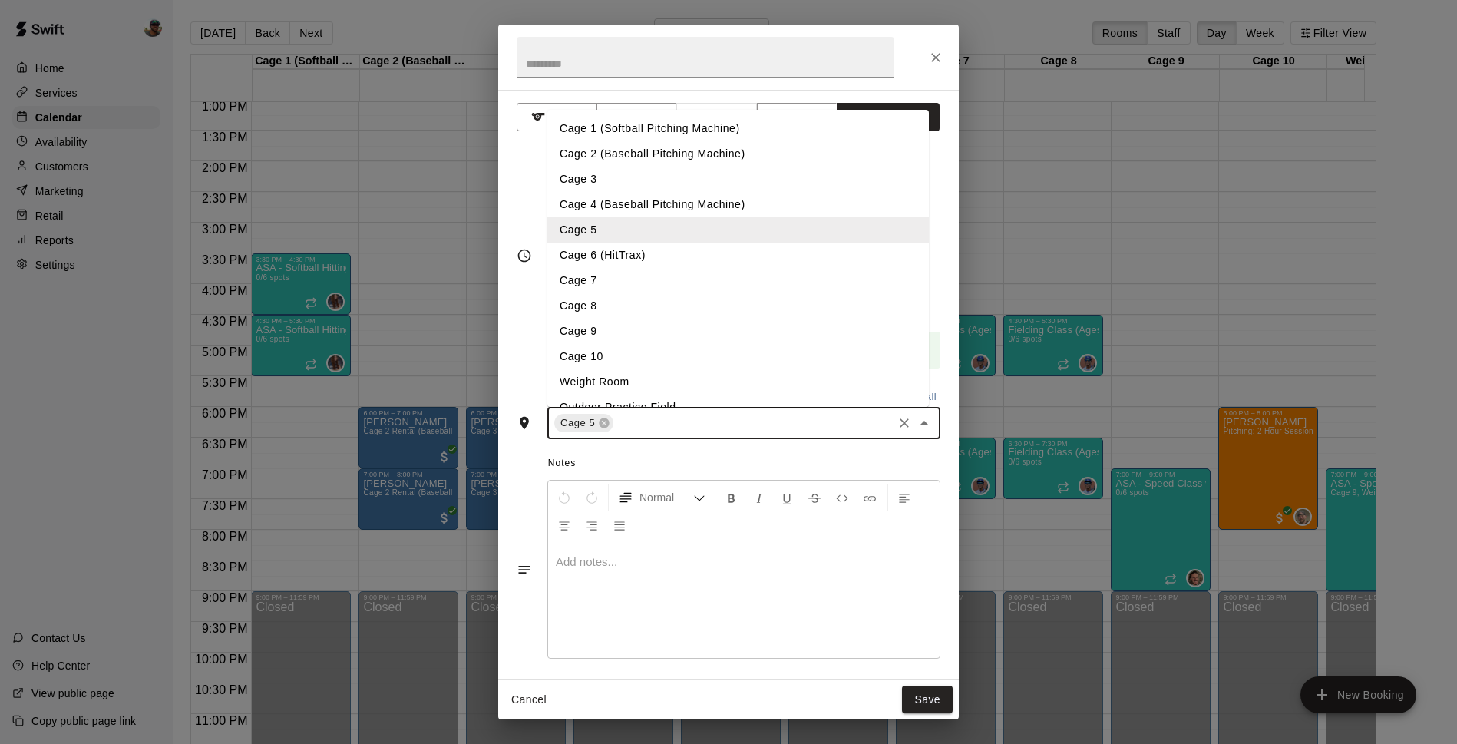
click at [640, 278] on li "Cage 7" at bounding box center [738, 280] width 382 height 25
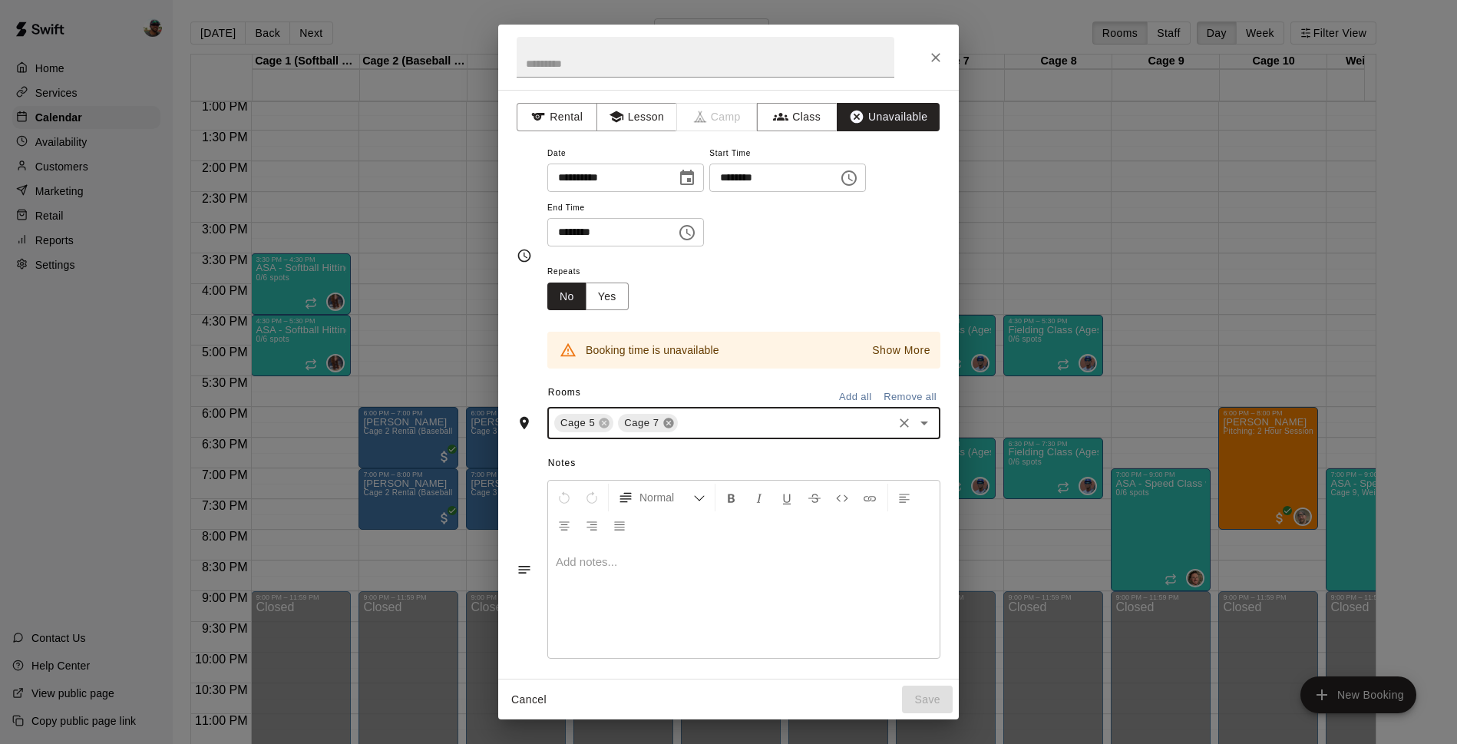
click at [665, 423] on icon at bounding box center [668, 423] width 10 height 10
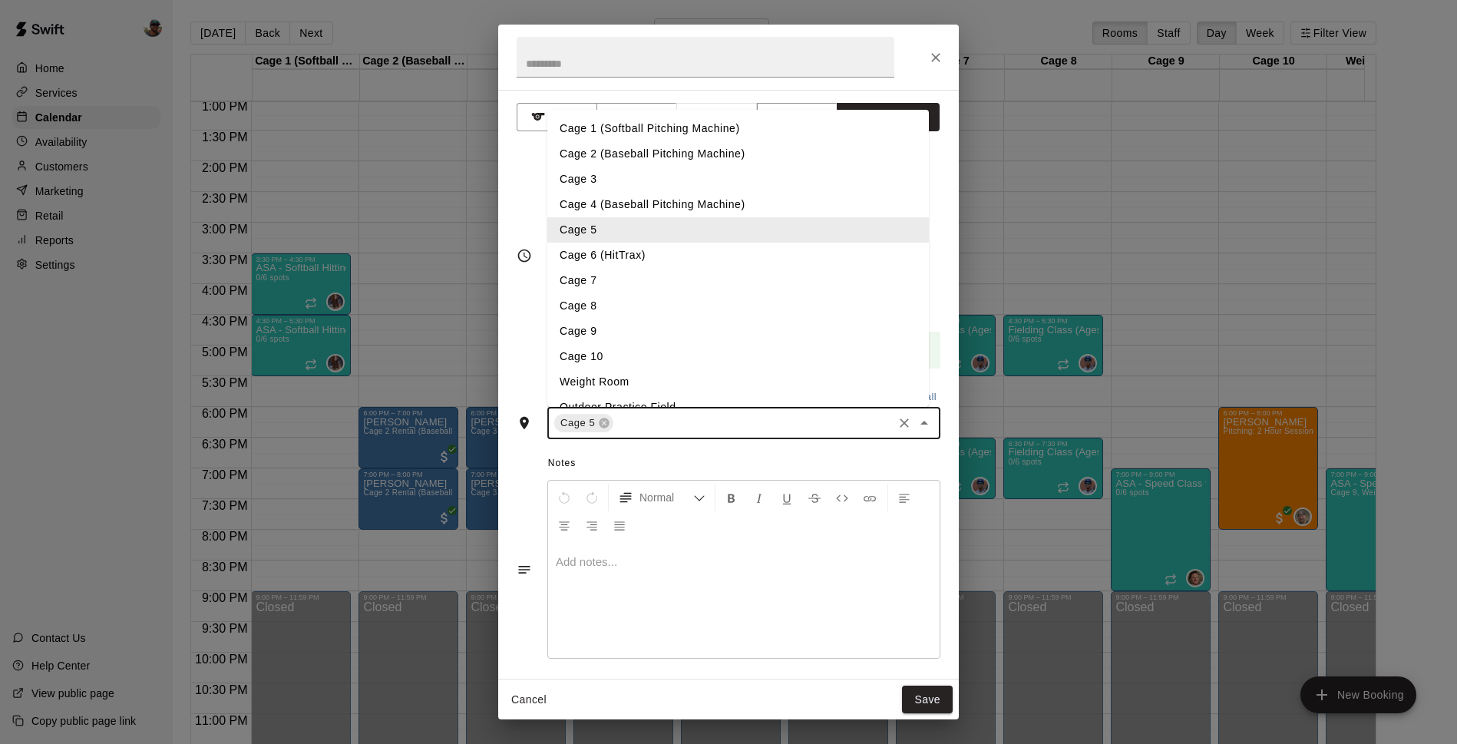
click at [683, 420] on input "text" at bounding box center [753, 423] width 275 height 19
click at [638, 265] on li "Cage 6 (HitTrax)" at bounding box center [738, 255] width 382 height 25
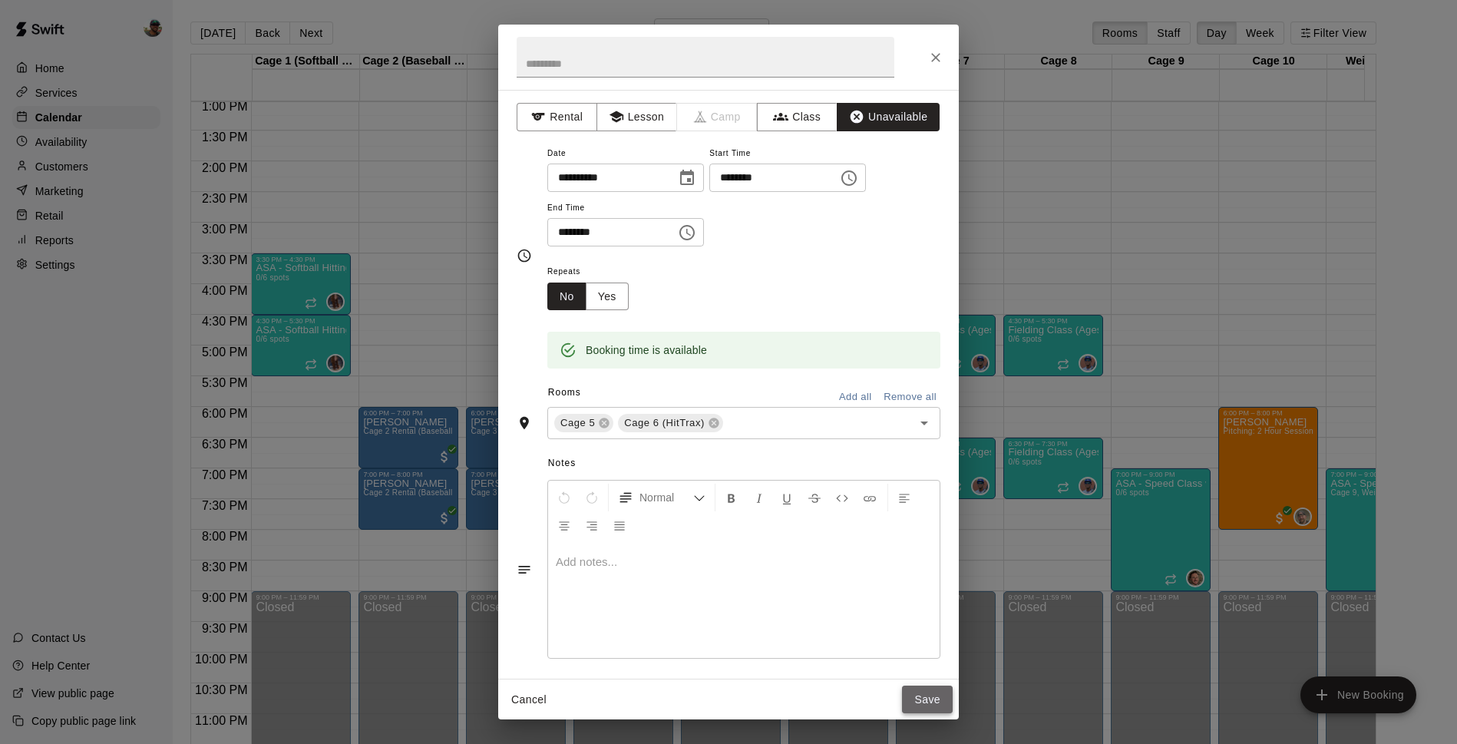
click at [927, 611] on button "Save" at bounding box center [927, 700] width 51 height 28
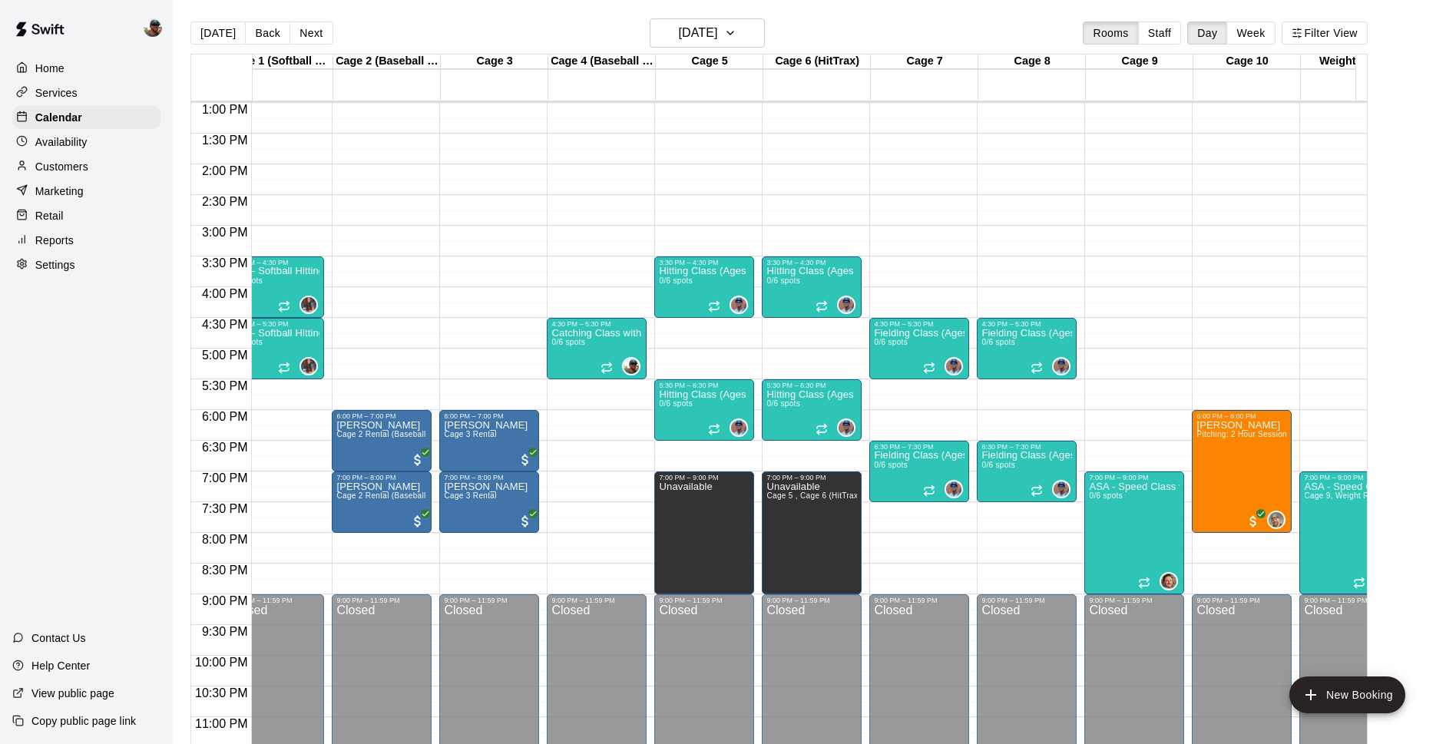
scroll to position [798, 52]
